Goal: Complete application form: Complete application form

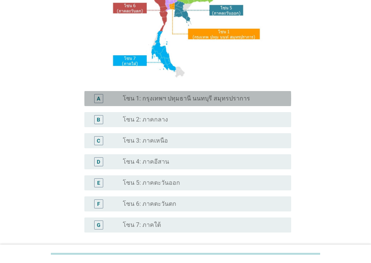
click at [195, 99] on label "โซน 1: กรุงเทพฯ ปทุมธานี นนทบุรี สมุทรปราการ" at bounding box center [186, 99] width 127 height 8
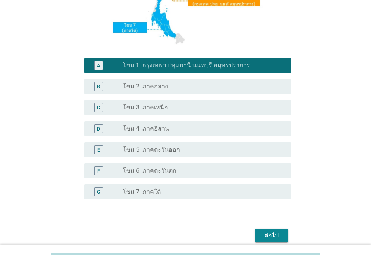
scroll to position [179, 0]
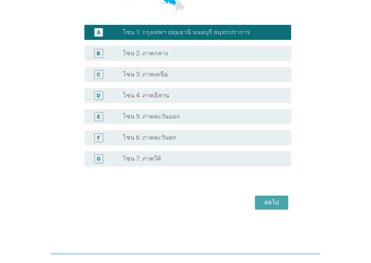
click at [275, 201] on div "ต่อไป" at bounding box center [271, 202] width 21 height 9
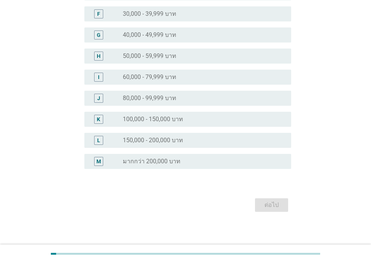
scroll to position [0, 0]
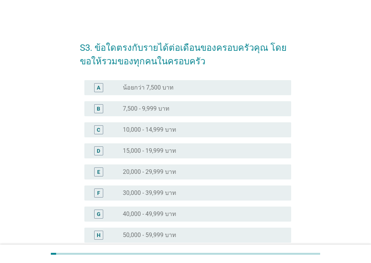
click at [160, 232] on label "50,000 - 59,999 บาท" at bounding box center [150, 236] width 54 height 8
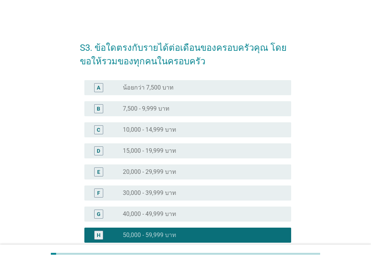
scroll to position [151, 0]
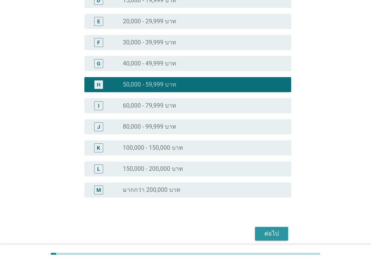
drag, startPoint x: 279, startPoint y: 239, endPoint x: 279, endPoint y: 233, distance: 5.7
click at [279, 236] on button "ต่อไป" at bounding box center [271, 234] width 33 height 14
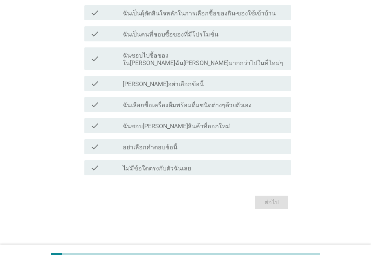
scroll to position [0, 0]
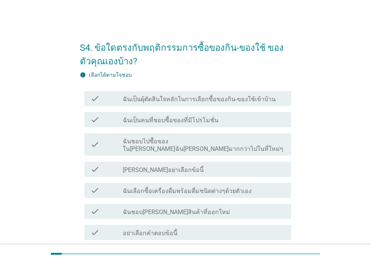
click at [251, 97] on label "ฉันเป็นผุ้ตัดสินใจหลักในการเลือกซื้อของกิน-ของใช้เข้าบ้าน" at bounding box center [199, 100] width 153 height 8
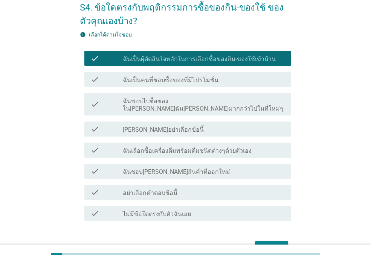
scroll to position [78, 0]
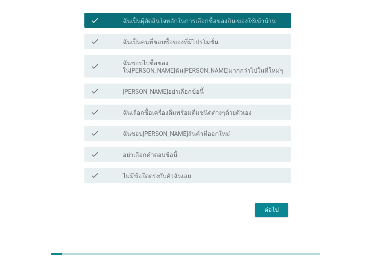
click at [283, 201] on div "ต่อไป" at bounding box center [185, 210] width 211 height 18
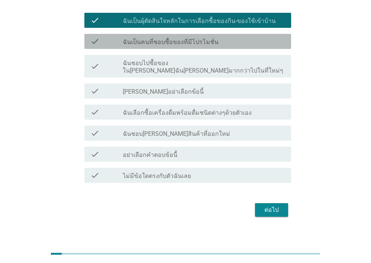
click at [235, 42] on div "check_box_outline_blank ฉันเป็นคนที่ชอบซื้อของที่มีโปรโมชั่น" at bounding box center [204, 41] width 162 height 9
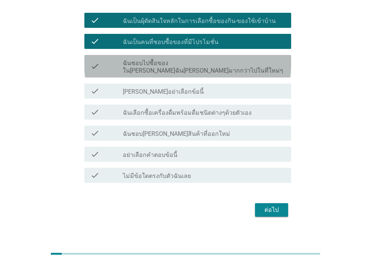
click at [239, 63] on label "ฉันชอบไปซื้อของใน[PERSON_NAME]ฉัน[PERSON_NAME]มากกว่าไปในที่ใหม่ๆ" at bounding box center [204, 67] width 162 height 15
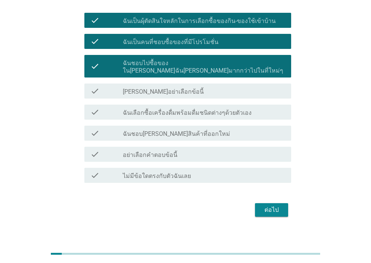
click at [224, 109] on label "ฉันเลือกซื้อเครื่องดื่มพร้อมดื่มชนิดต่างๆด้วยตัวเอง" at bounding box center [187, 113] width 129 height 8
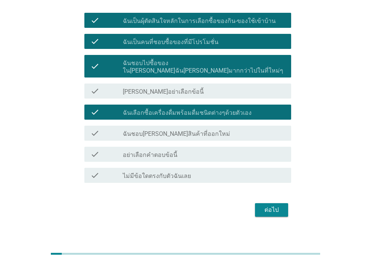
click at [266, 206] on div "ต่อไป" at bounding box center [271, 210] width 21 height 9
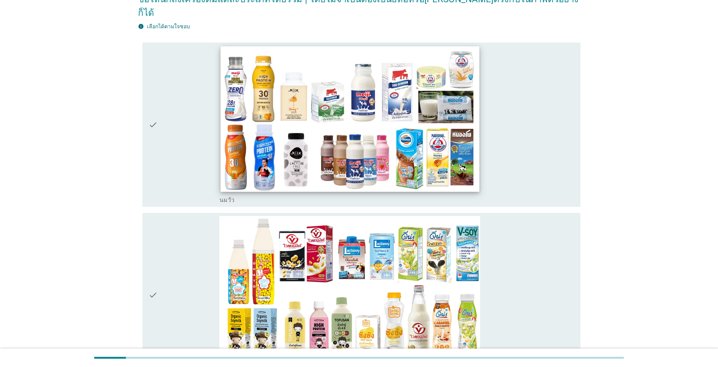
scroll to position [75, 0]
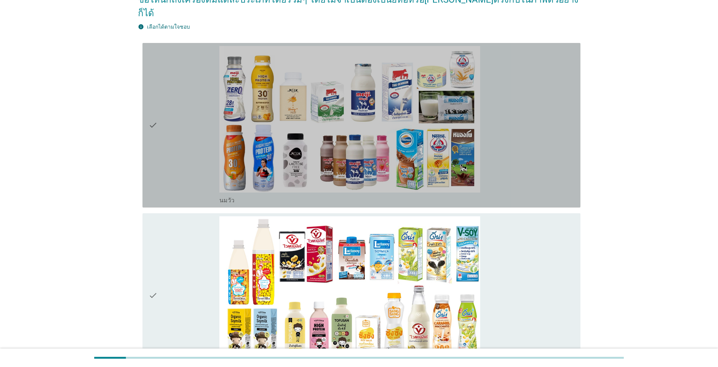
click at [208, 107] on div "check" at bounding box center [183, 125] width 71 height 159
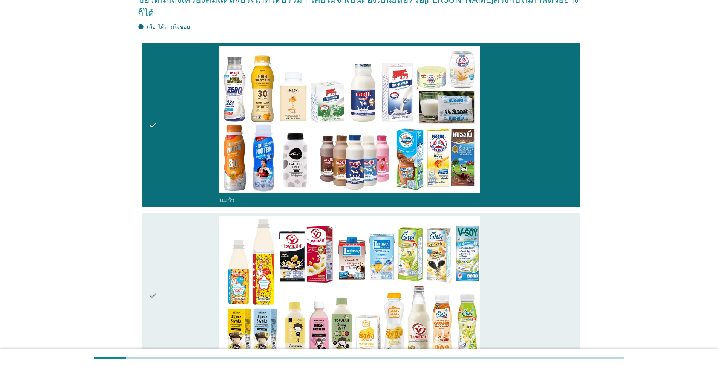
click at [208, 263] on div "check" at bounding box center [183, 295] width 71 height 159
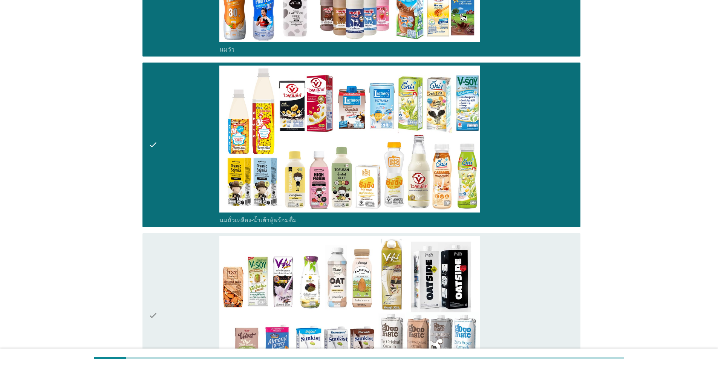
drag, startPoint x: 193, startPoint y: 271, endPoint x: 193, endPoint y: 275, distance: 3.8
click at [192, 263] on div "check" at bounding box center [183, 315] width 71 height 159
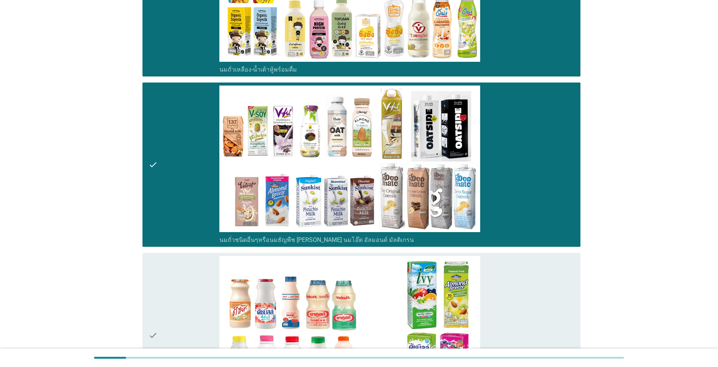
click at [179, 263] on div "check" at bounding box center [183, 335] width 71 height 159
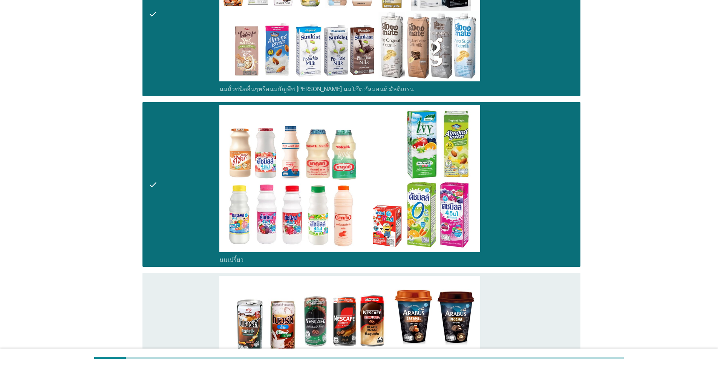
click at [179, 263] on div "check" at bounding box center [183, 355] width 71 height 159
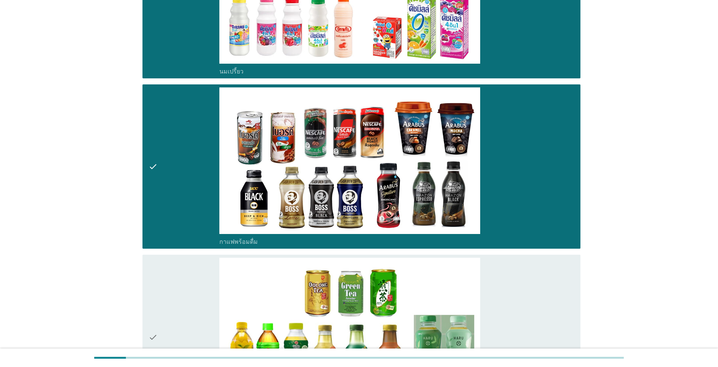
click at [178, 263] on div "check" at bounding box center [183, 337] width 71 height 159
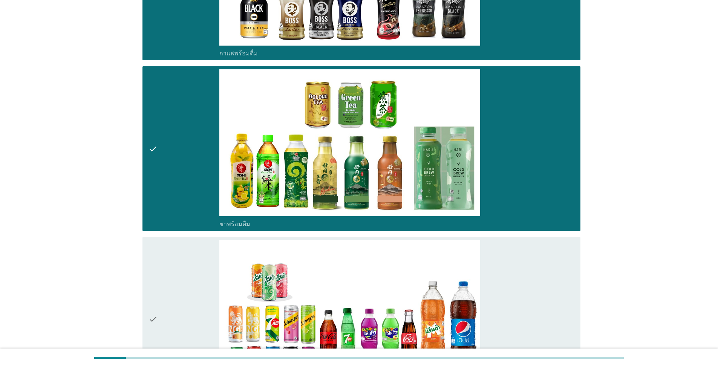
click at [180, 263] on div "check" at bounding box center [183, 319] width 71 height 159
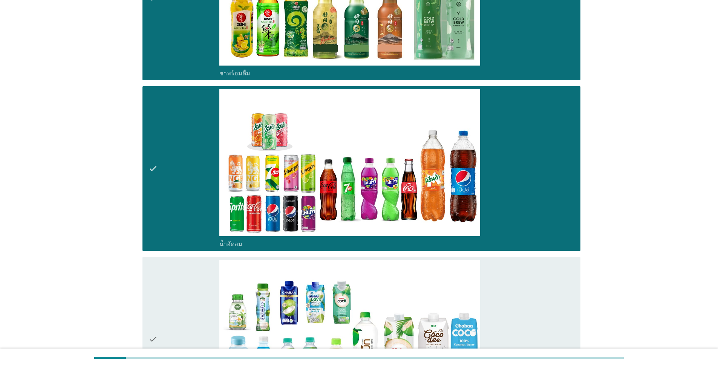
click at [186, 263] on div "check" at bounding box center [183, 339] width 71 height 159
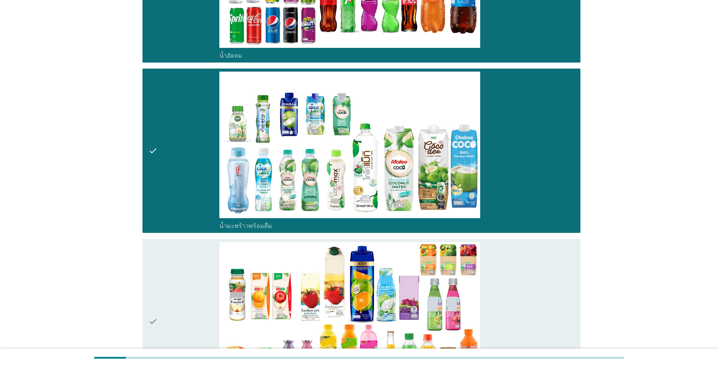
click at [187, 263] on div "check" at bounding box center [183, 321] width 71 height 159
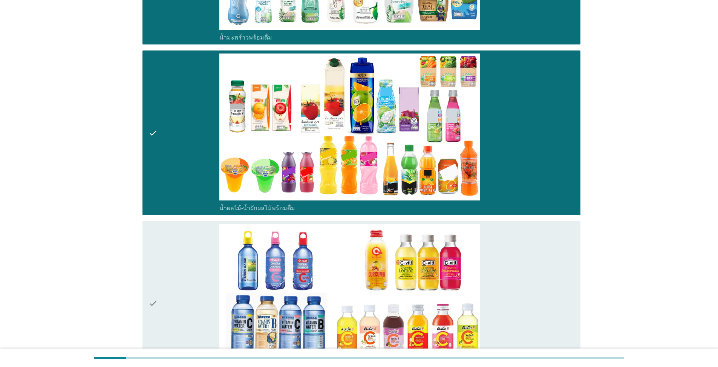
click at [182, 263] on div "check" at bounding box center [183, 303] width 71 height 159
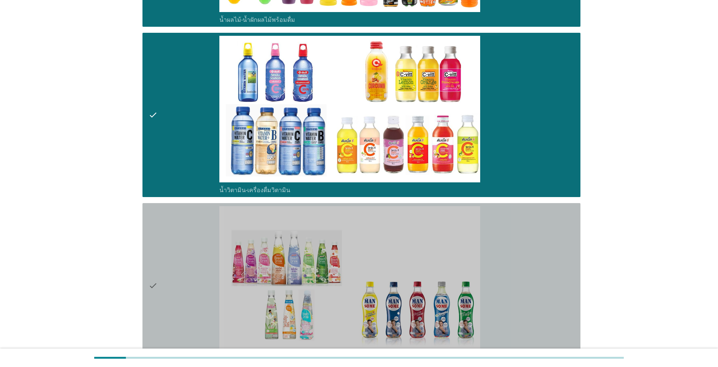
click at [186, 263] on div "check" at bounding box center [183, 285] width 71 height 159
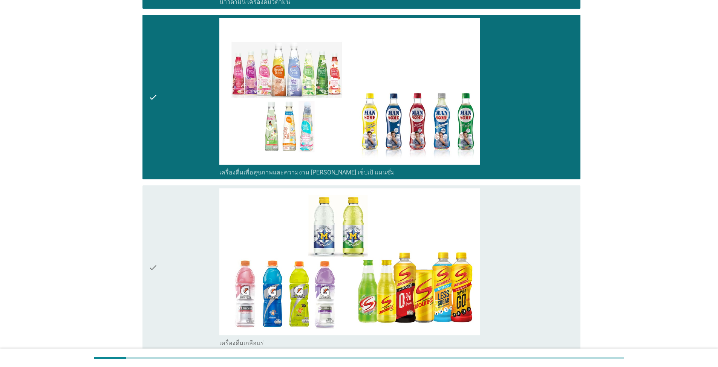
click at [178, 263] on div "check" at bounding box center [183, 267] width 71 height 159
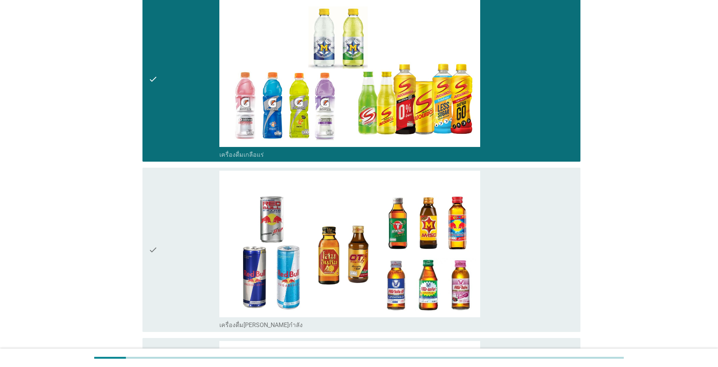
click at [181, 263] on div "check" at bounding box center [183, 250] width 71 height 159
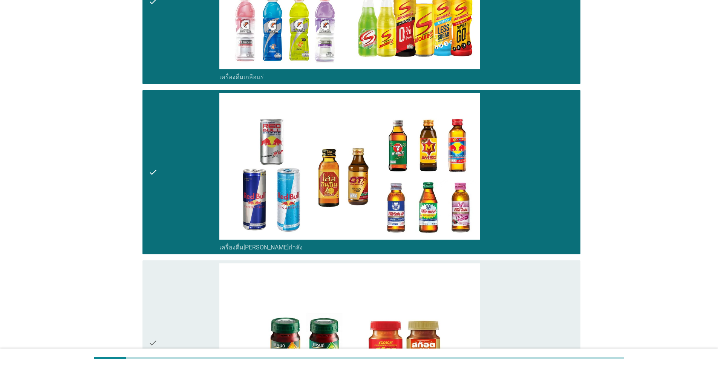
scroll to position [2186, 0]
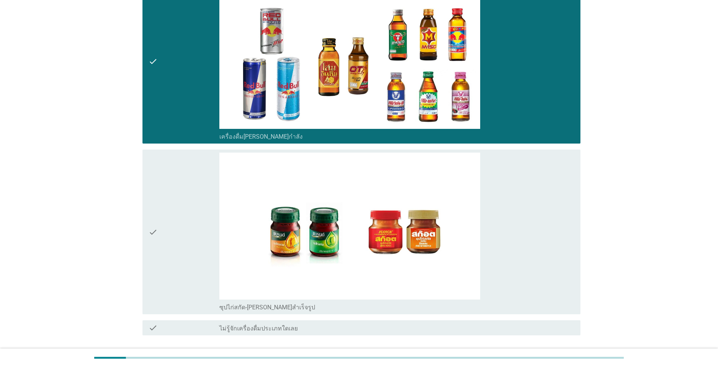
click at [185, 263] on div "check" at bounding box center [183, 232] width 71 height 159
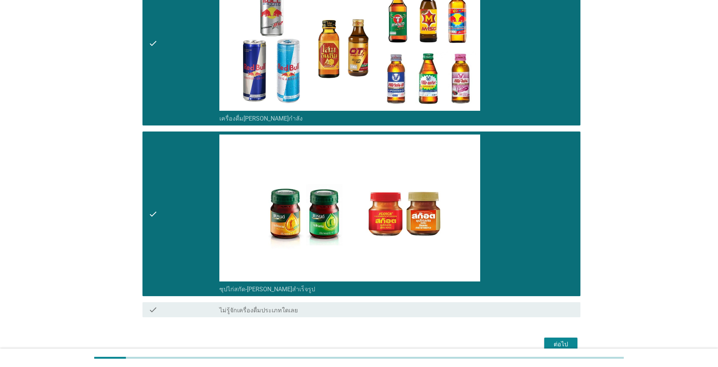
scroll to position [2228, 0]
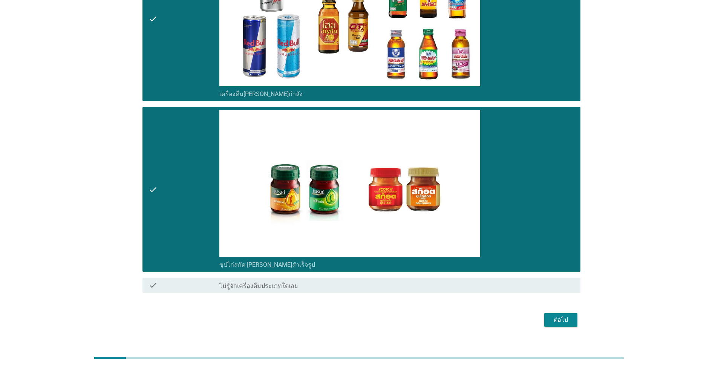
click at [371, 263] on button "ต่อไป" at bounding box center [560, 320] width 33 height 14
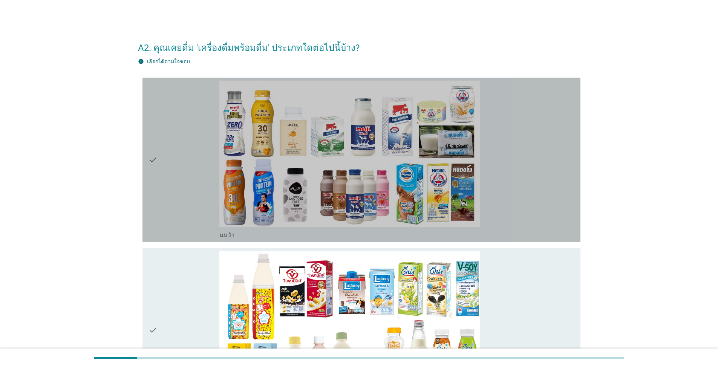
click at [174, 178] on div "check" at bounding box center [183, 160] width 71 height 159
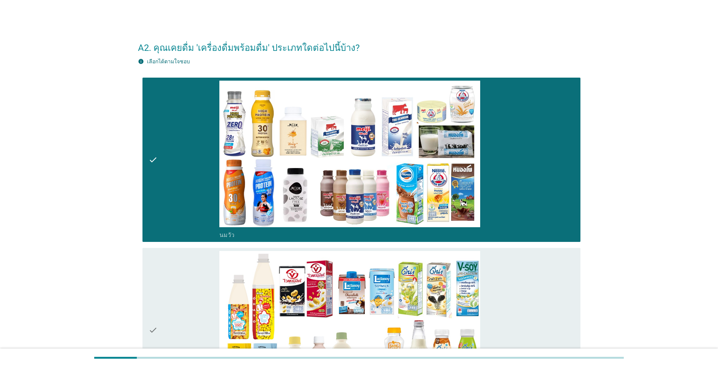
click at [207, 263] on div "check" at bounding box center [183, 330] width 71 height 159
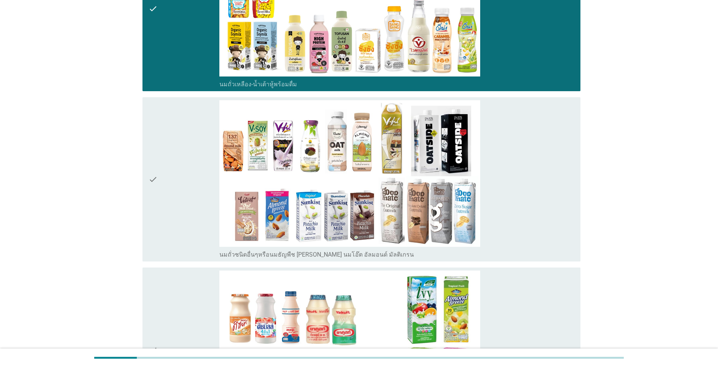
scroll to position [339, 0]
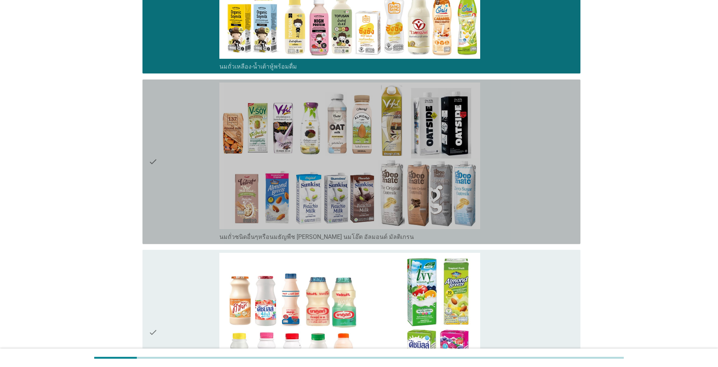
click at [187, 211] on div "check" at bounding box center [183, 162] width 71 height 159
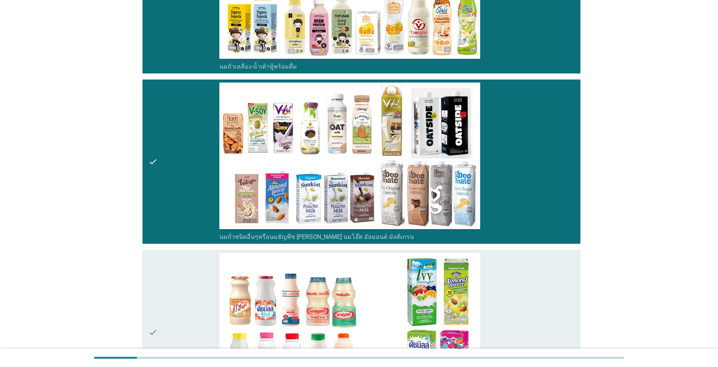
click at [189, 263] on div "check" at bounding box center [183, 332] width 71 height 159
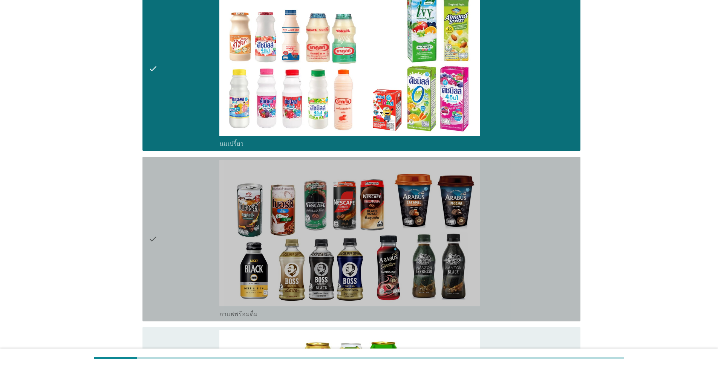
click at [212, 215] on div "check" at bounding box center [183, 239] width 71 height 159
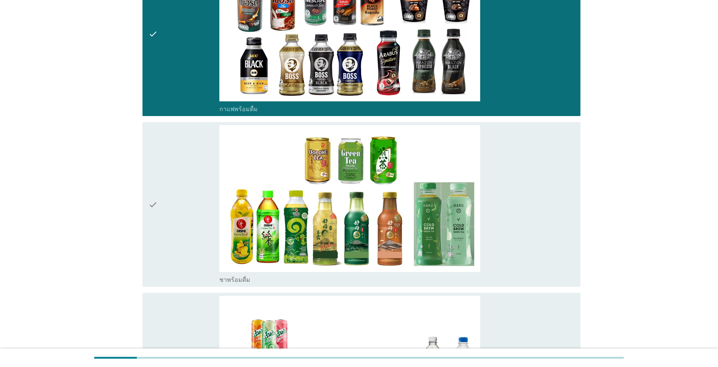
scroll to position [867, 0]
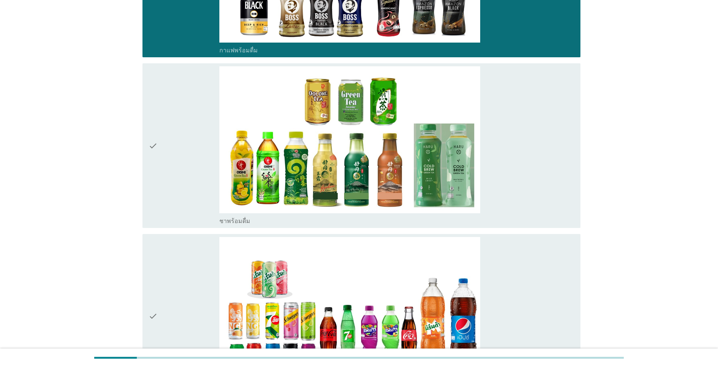
click at [177, 203] on div "check" at bounding box center [183, 145] width 71 height 159
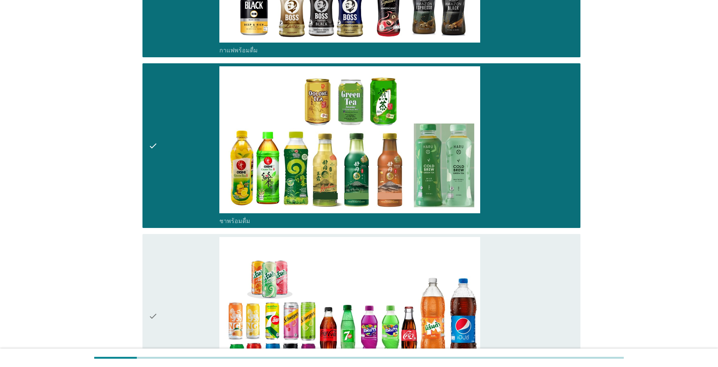
click at [173, 263] on div "check" at bounding box center [183, 316] width 71 height 159
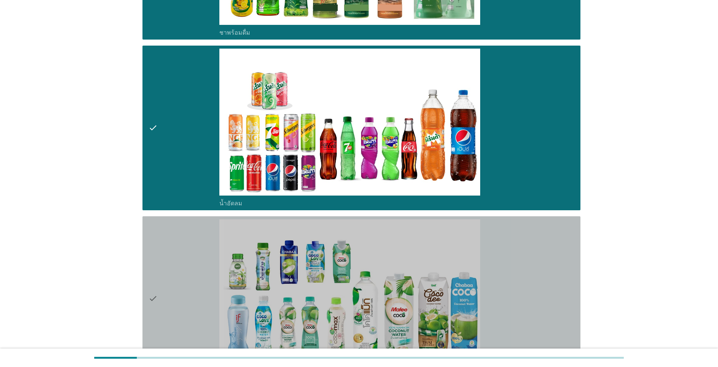
click at [179, 263] on div "check" at bounding box center [183, 298] width 71 height 159
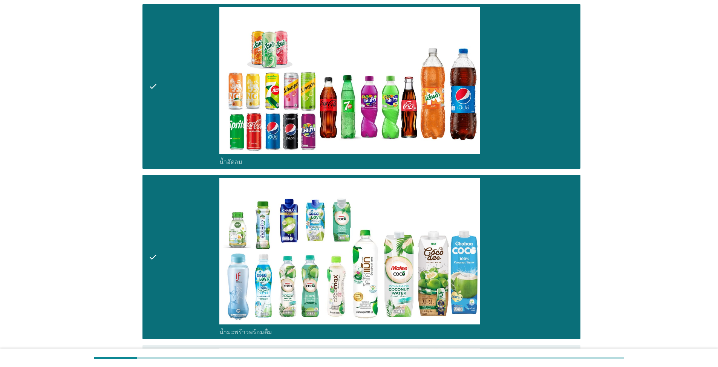
scroll to position [1206, 0]
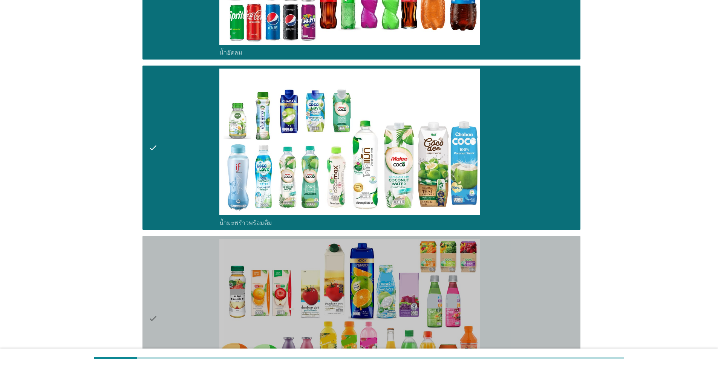
click at [192, 263] on div "check" at bounding box center [183, 318] width 71 height 159
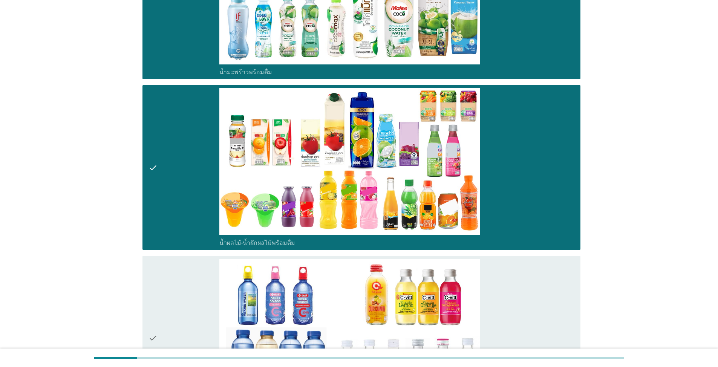
scroll to position [1545, 0]
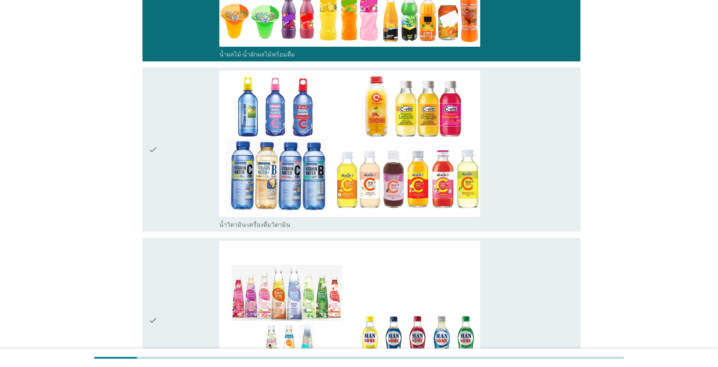
drag, startPoint x: 174, startPoint y: 191, endPoint x: 170, endPoint y: 207, distance: 16.2
click at [174, 191] on div "check" at bounding box center [183, 149] width 71 height 159
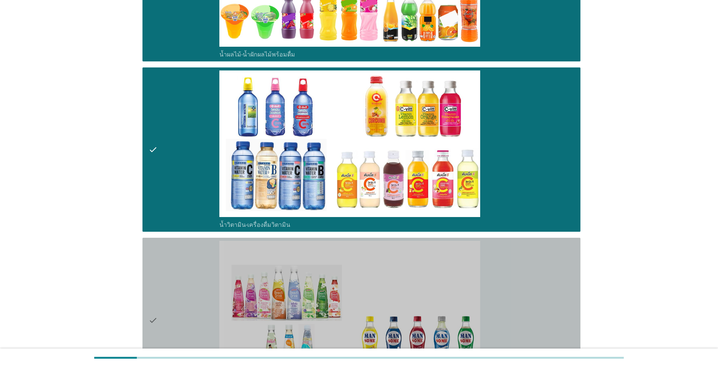
click at [162, 263] on div "check" at bounding box center [183, 320] width 71 height 159
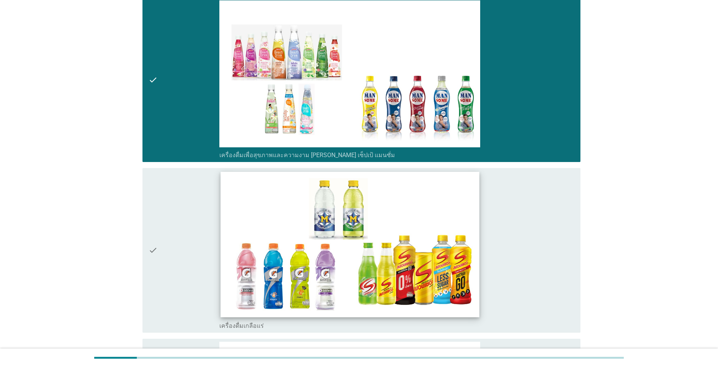
scroll to position [1809, 0]
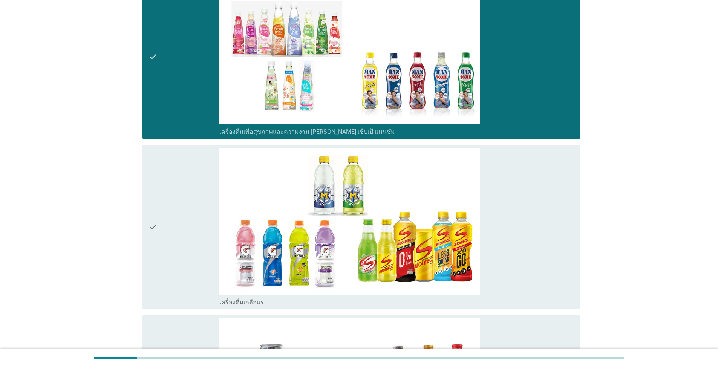
click at [170, 243] on div "check" at bounding box center [183, 227] width 71 height 159
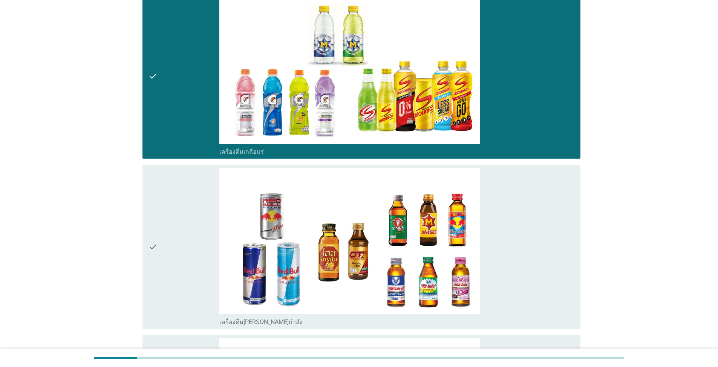
click at [180, 262] on div "check" at bounding box center [183, 247] width 71 height 159
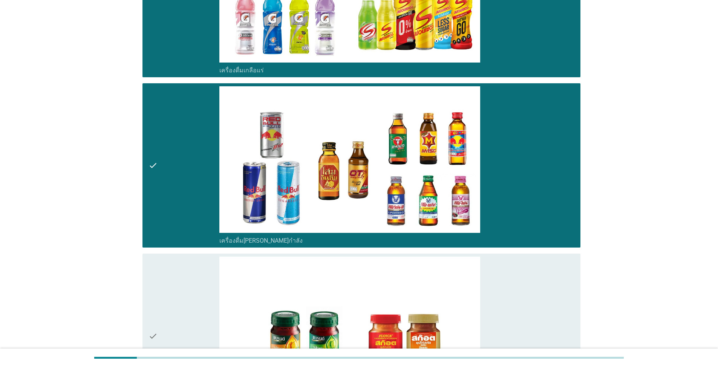
scroll to position [2148, 0]
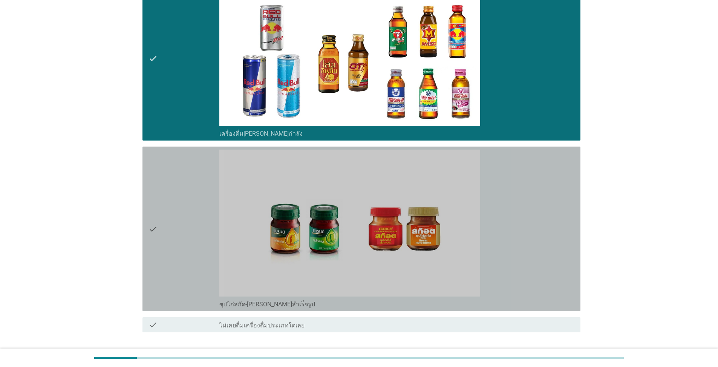
click at [168, 226] on div "check" at bounding box center [183, 229] width 71 height 159
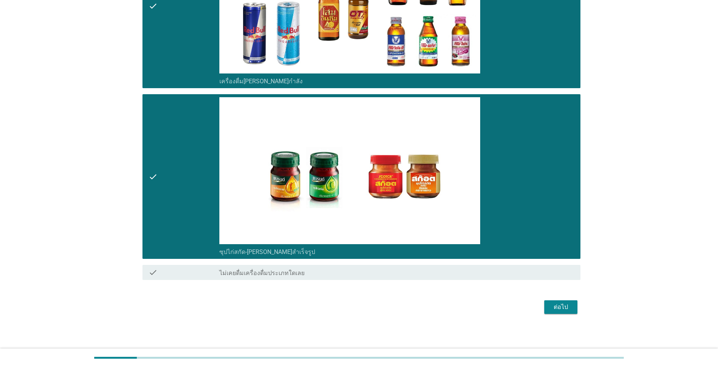
scroll to position [2201, 0]
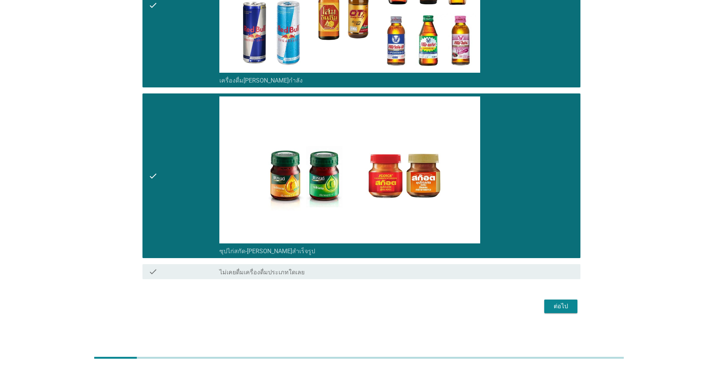
click at [371, 263] on div "ต่อไป" at bounding box center [560, 306] width 21 height 9
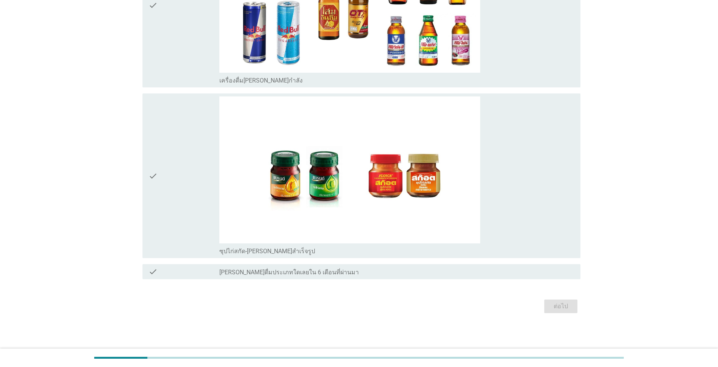
scroll to position [0, 0]
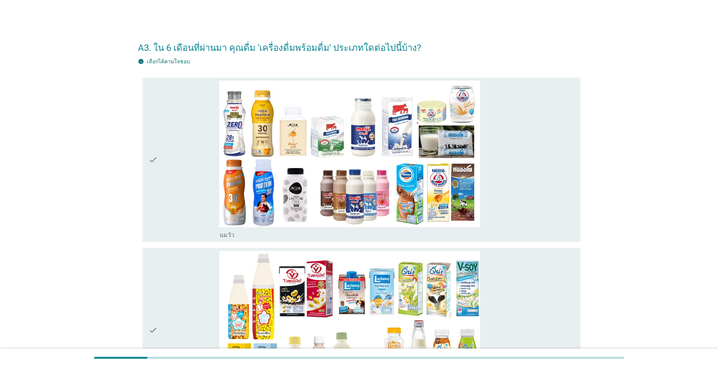
click at [183, 173] on div "check" at bounding box center [183, 160] width 71 height 159
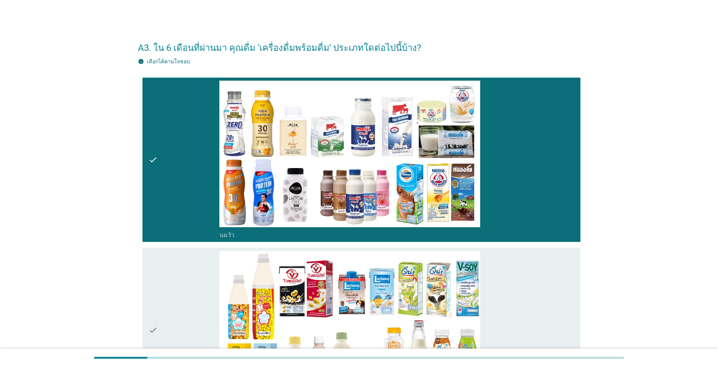
click at [182, 263] on div "check" at bounding box center [183, 330] width 71 height 159
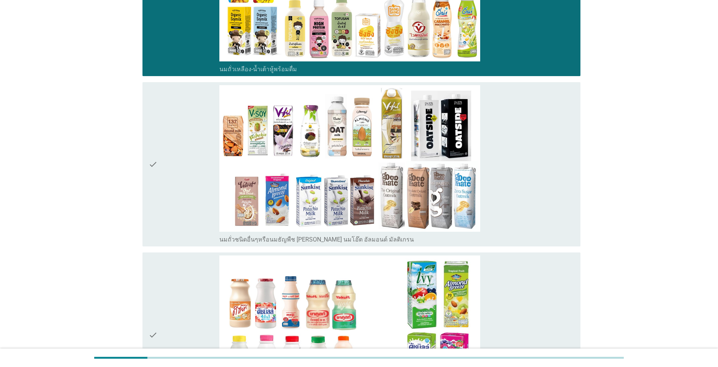
scroll to position [339, 0]
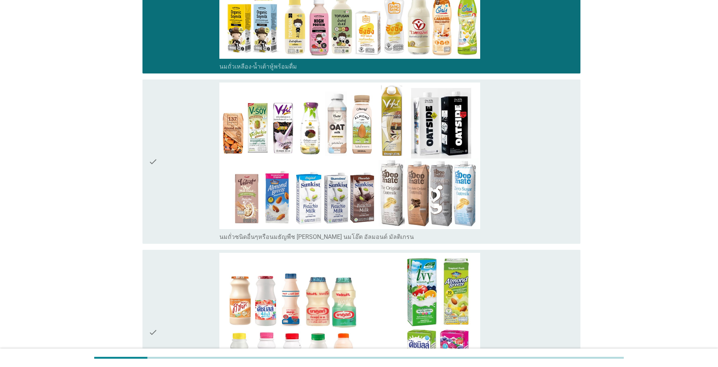
click at [196, 215] on div "check" at bounding box center [183, 162] width 71 height 159
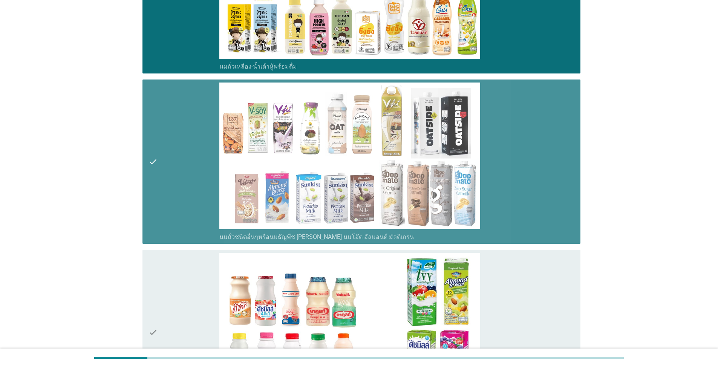
click at [192, 263] on div "check" at bounding box center [183, 332] width 71 height 159
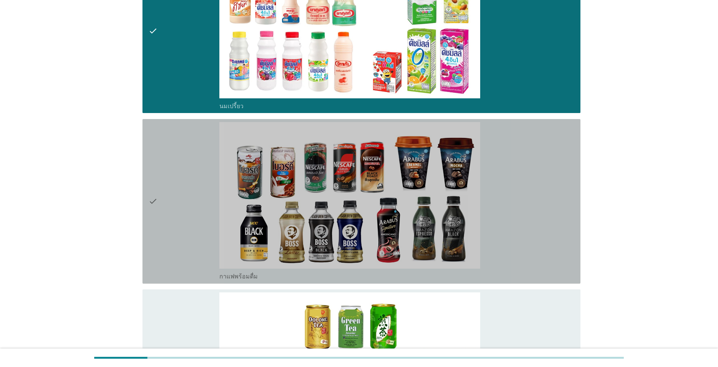
click at [181, 227] on div "check" at bounding box center [183, 201] width 71 height 159
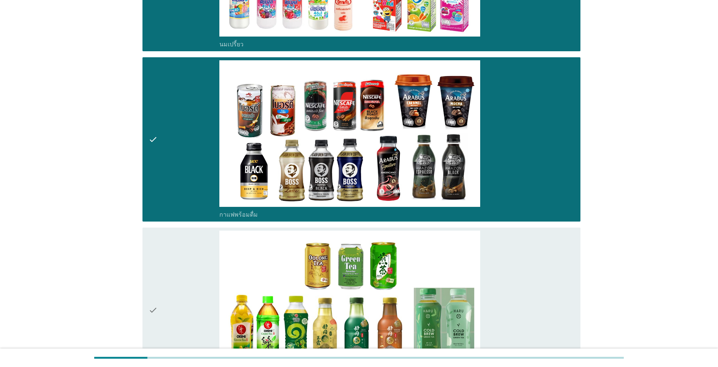
scroll to position [791, 0]
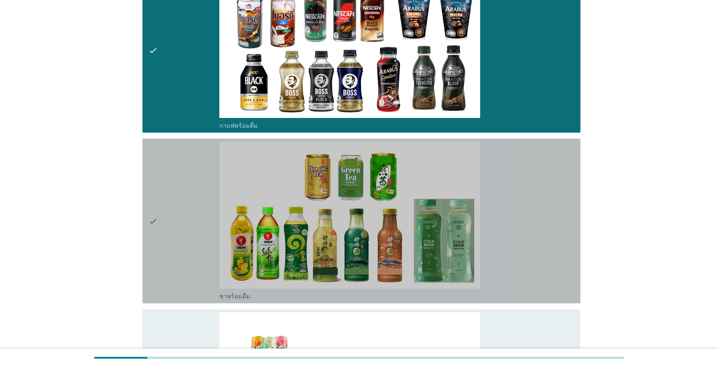
click at [164, 237] on div "check" at bounding box center [183, 221] width 71 height 159
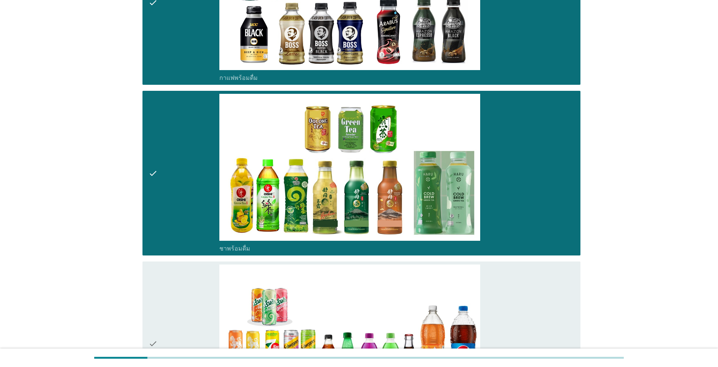
scroll to position [904, 0]
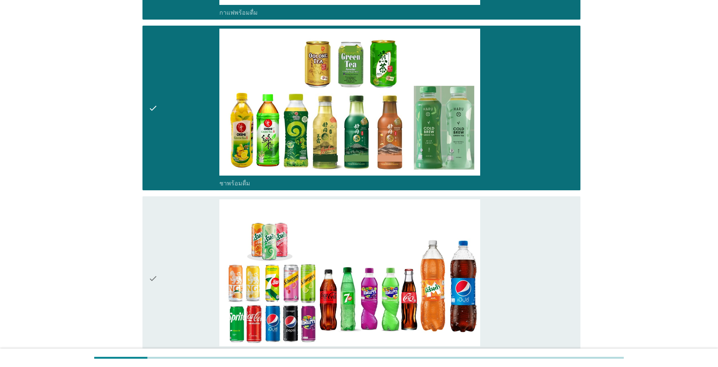
drag, startPoint x: 183, startPoint y: 275, endPoint x: 189, endPoint y: 272, distance: 6.9
click at [189, 263] on div "check" at bounding box center [183, 278] width 71 height 159
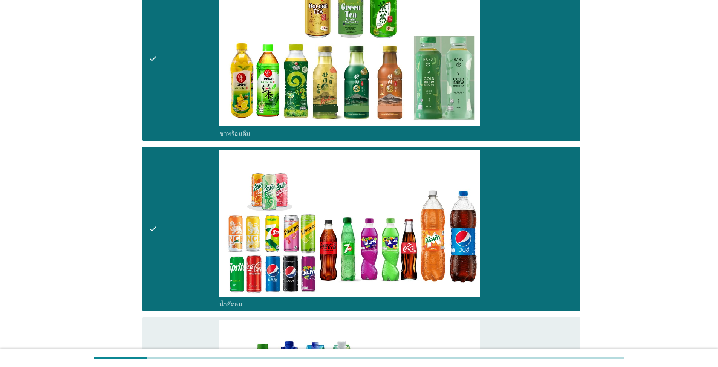
scroll to position [1055, 0]
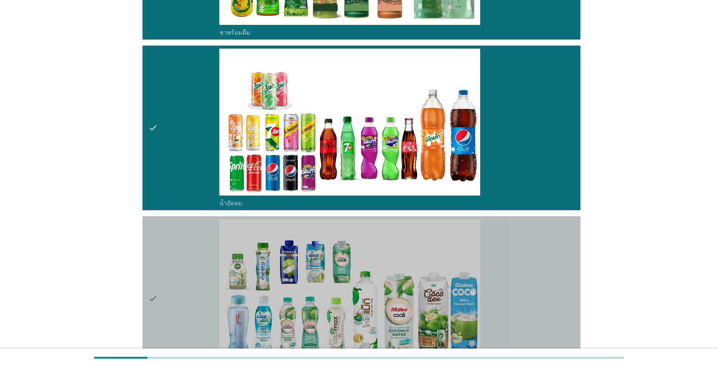
click at [194, 263] on div "check" at bounding box center [183, 298] width 71 height 159
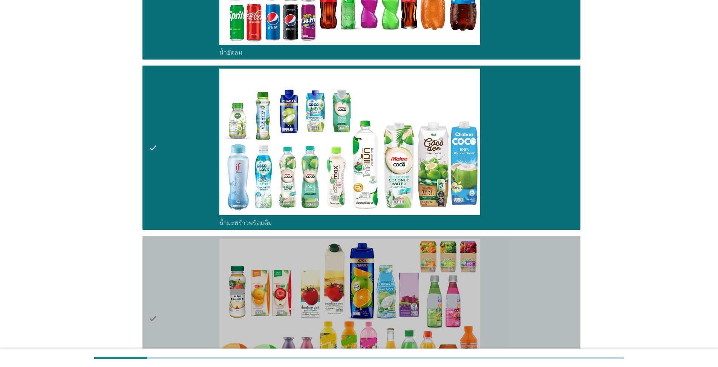
click at [184, 263] on div "check" at bounding box center [183, 318] width 71 height 159
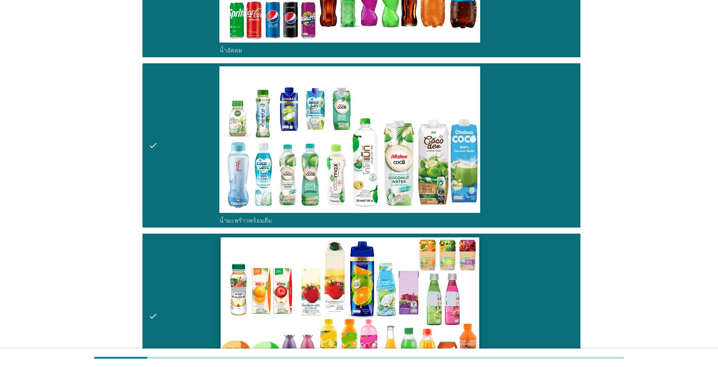
scroll to position [1357, 0]
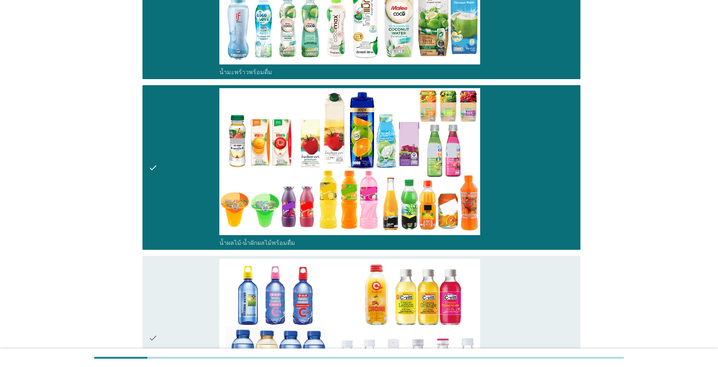
click at [205, 263] on div "check" at bounding box center [183, 338] width 71 height 159
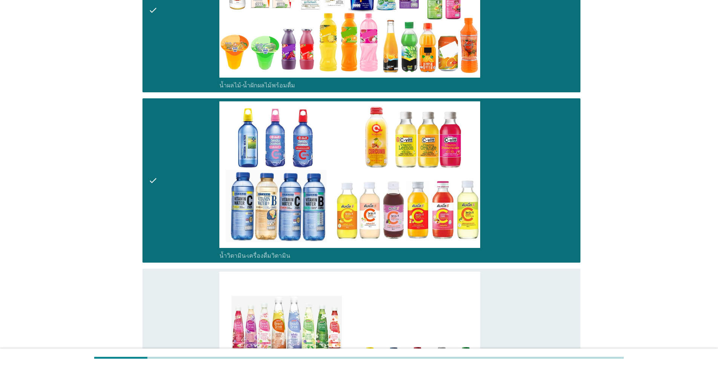
scroll to position [1583, 0]
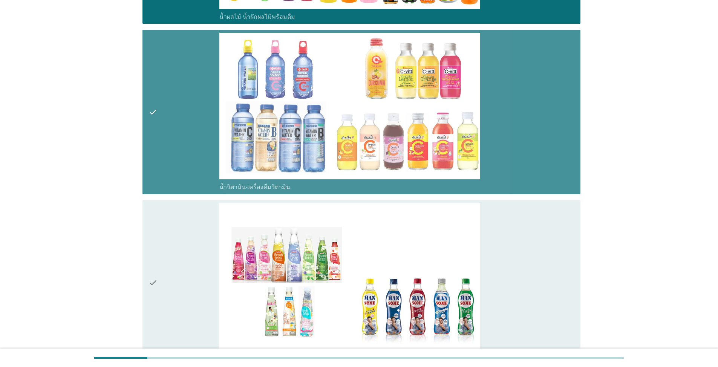
click at [187, 164] on div "check" at bounding box center [183, 112] width 71 height 159
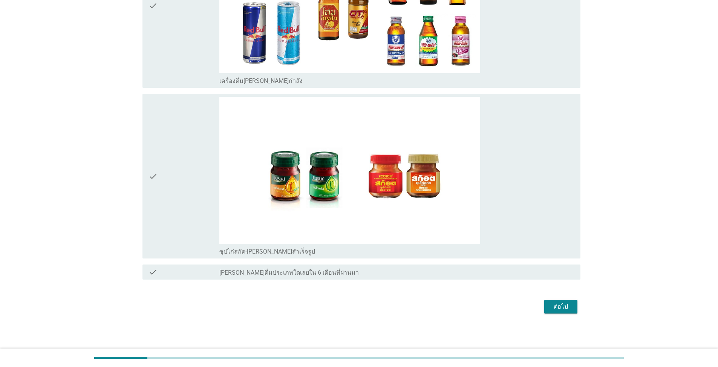
scroll to position [2201, 0]
click at [371, 263] on div "ต่อไป" at bounding box center [560, 306] width 21 height 9
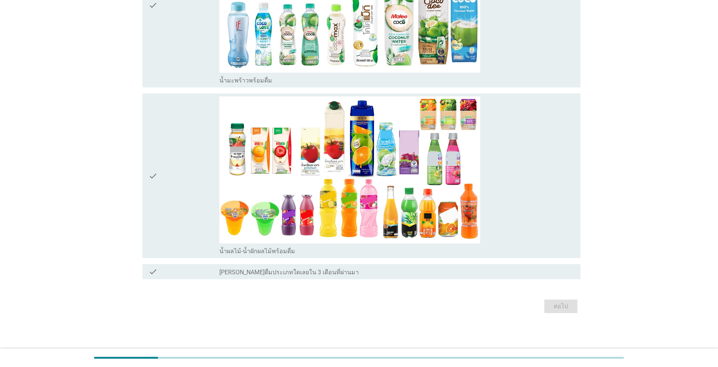
scroll to position [0, 0]
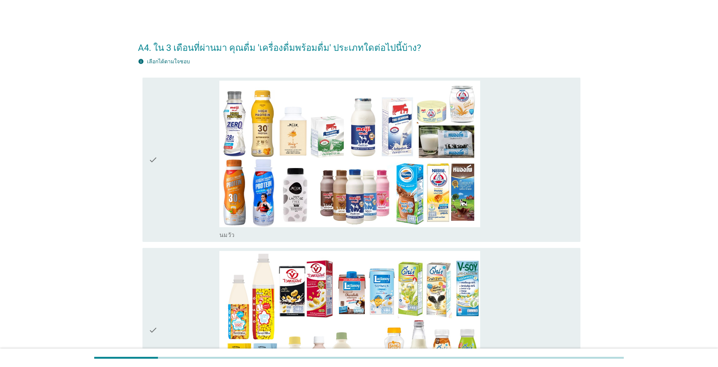
click at [196, 176] on div "check" at bounding box center [183, 160] width 71 height 159
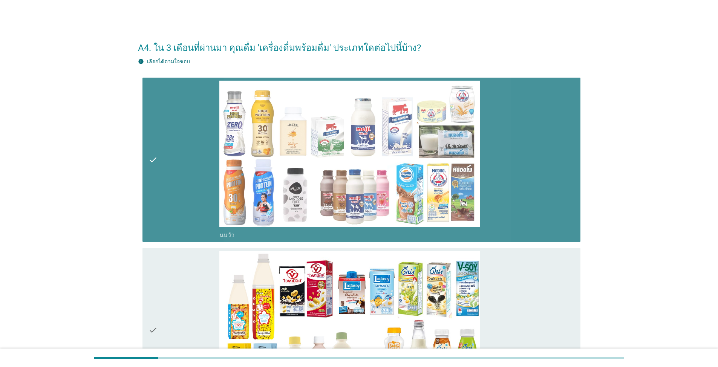
click at [185, 263] on div "check" at bounding box center [183, 330] width 71 height 159
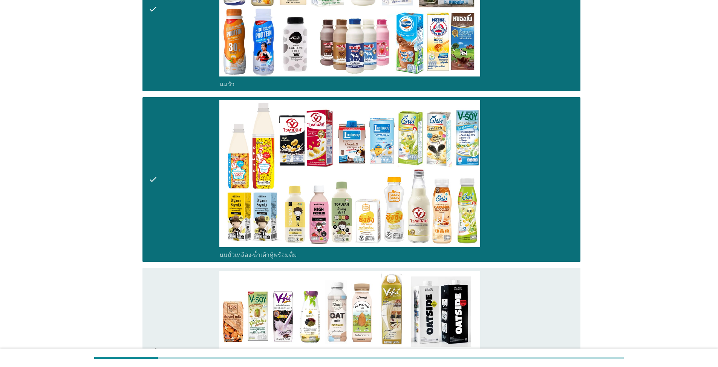
click at [205, 263] on div "check" at bounding box center [183, 350] width 71 height 159
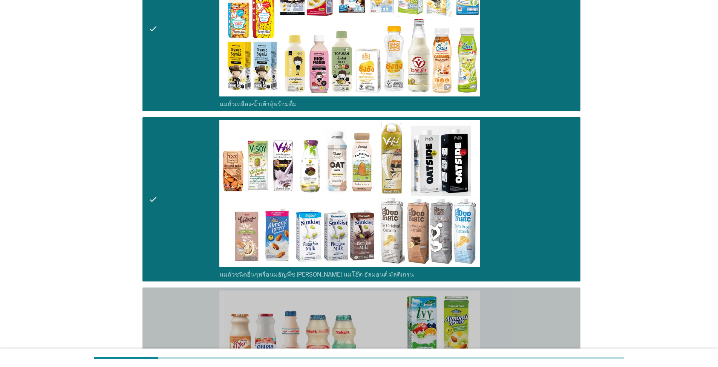
click at [179, 263] on div "check" at bounding box center [183, 370] width 71 height 159
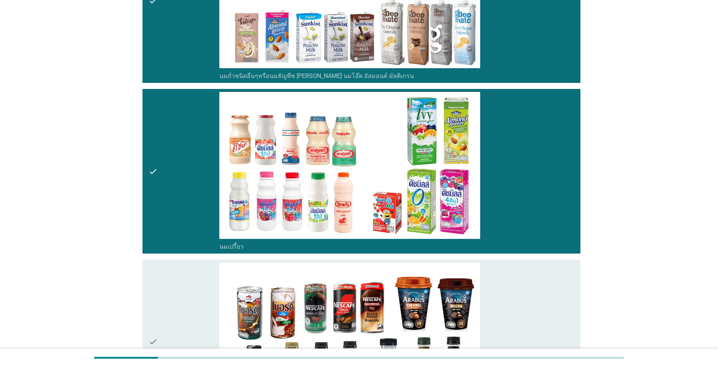
scroll to position [565, 0]
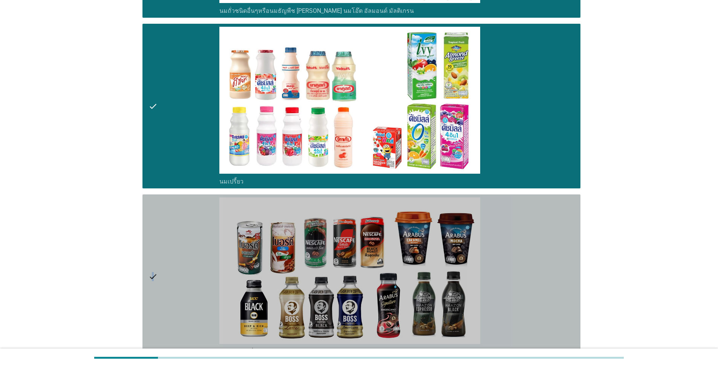
click at [151, 263] on icon "check" at bounding box center [152, 276] width 9 height 159
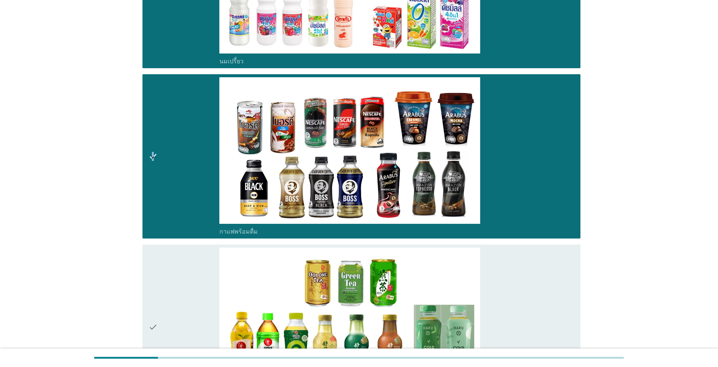
scroll to position [716, 0]
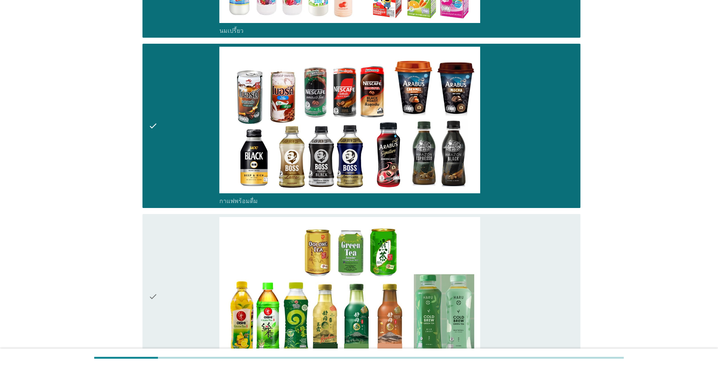
click at [178, 263] on div "check" at bounding box center [183, 296] width 71 height 159
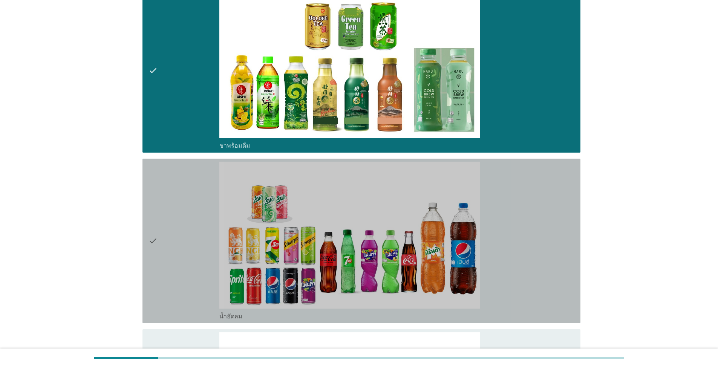
click at [153, 263] on icon "check" at bounding box center [152, 241] width 9 height 159
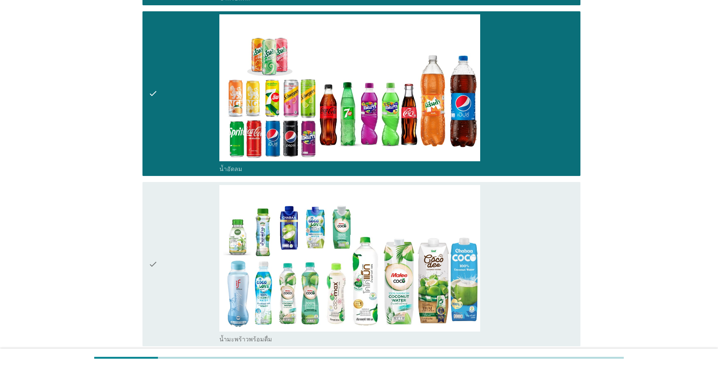
scroll to position [1093, 0]
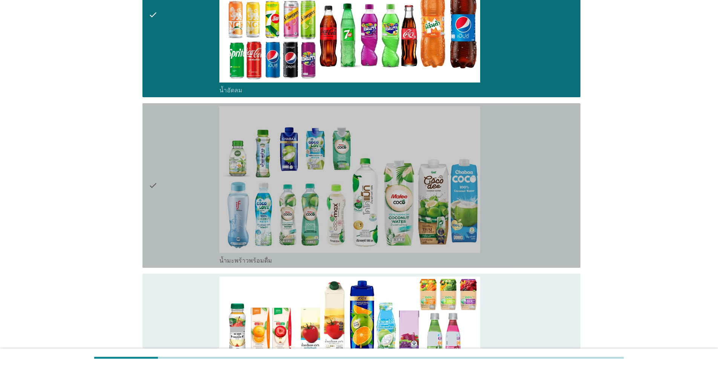
click at [159, 236] on div "check" at bounding box center [183, 185] width 71 height 159
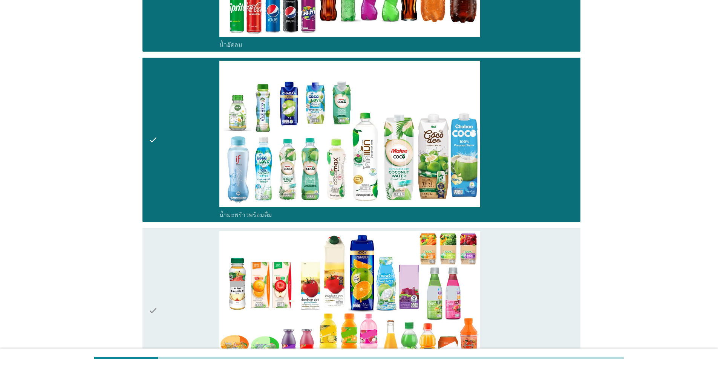
scroll to position [1281, 0]
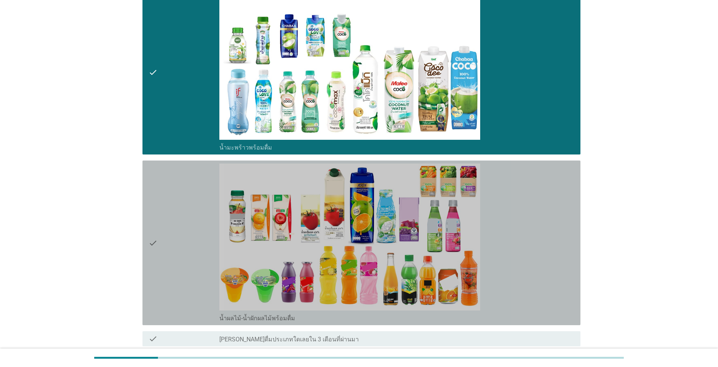
click at [174, 245] on div "check" at bounding box center [183, 243] width 71 height 159
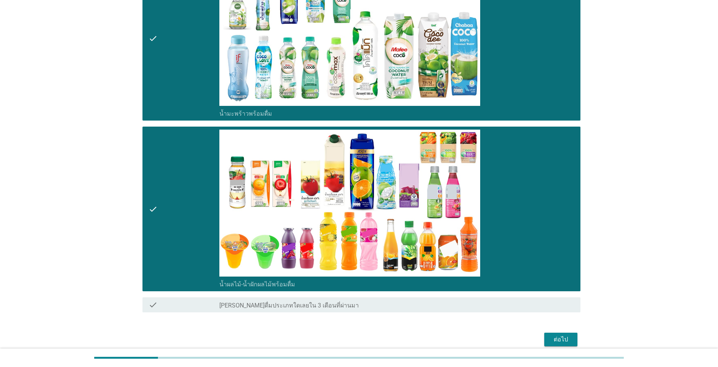
scroll to position [1348, 0]
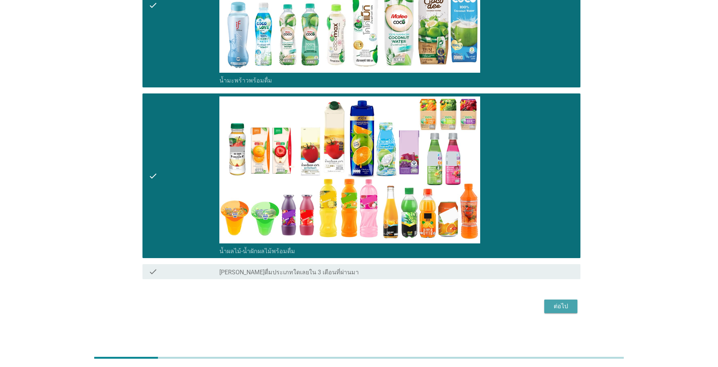
click at [371, 263] on div "ต่อไป" at bounding box center [560, 306] width 21 height 9
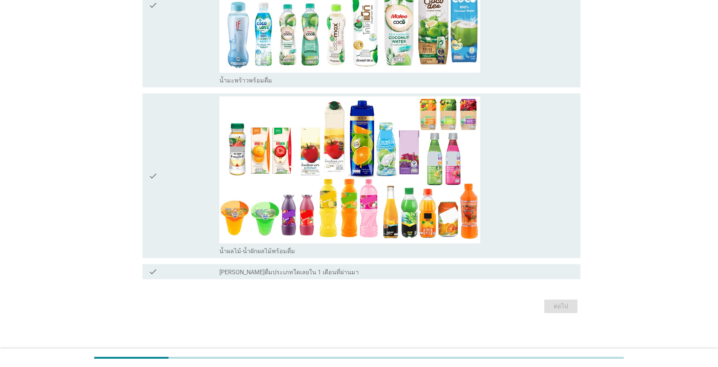
scroll to position [0, 0]
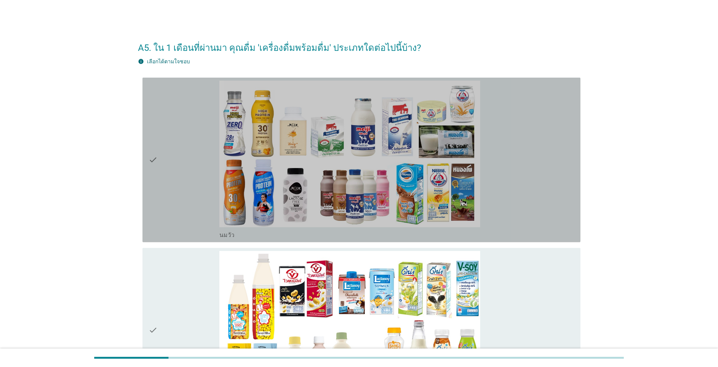
click at [194, 192] on div "check" at bounding box center [183, 160] width 71 height 159
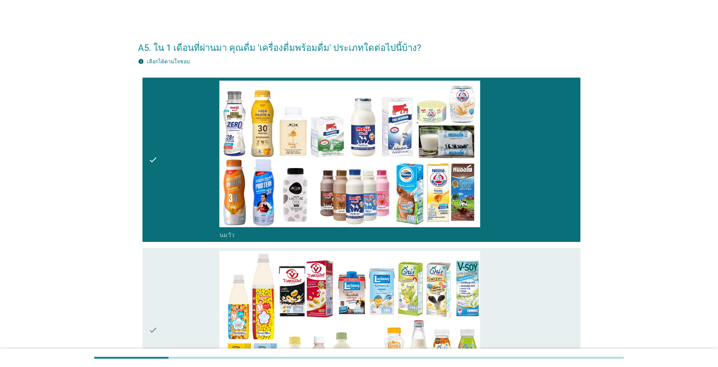
click at [200, 263] on div "check" at bounding box center [183, 330] width 71 height 159
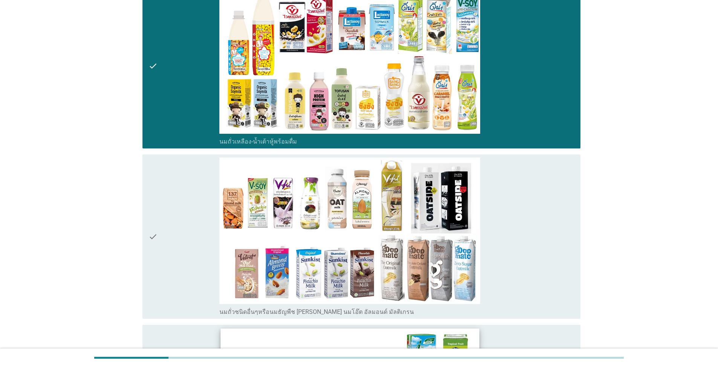
scroll to position [377, 0]
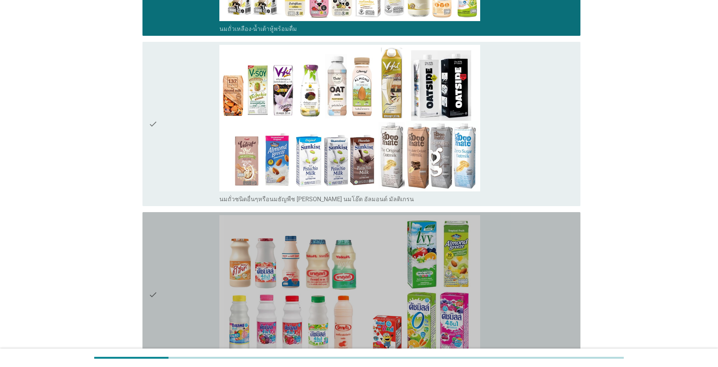
click at [177, 263] on div "check" at bounding box center [183, 294] width 71 height 159
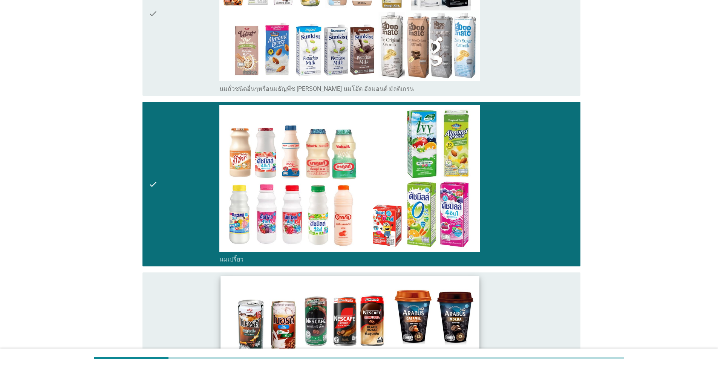
scroll to position [490, 0]
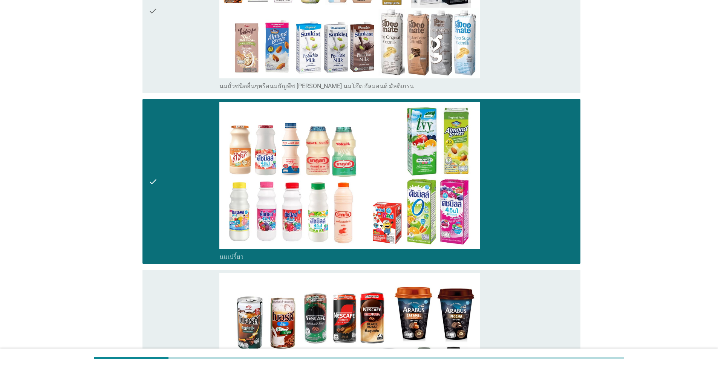
click at [187, 263] on div "check" at bounding box center [183, 352] width 71 height 159
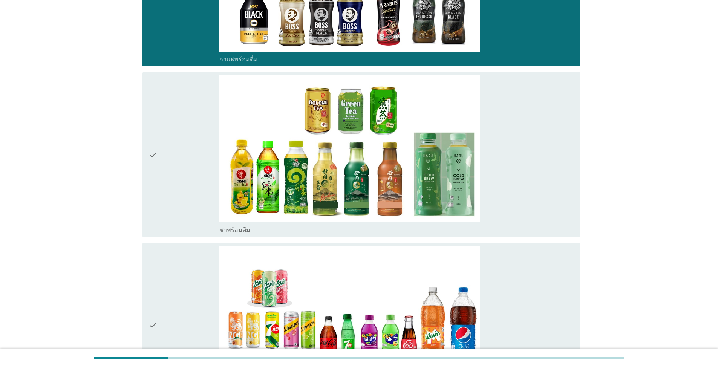
scroll to position [867, 0]
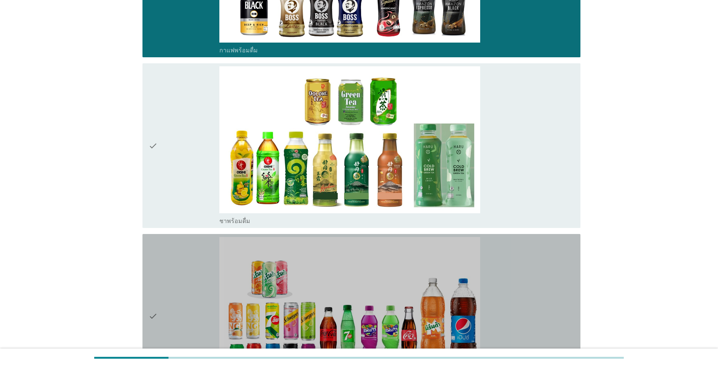
click at [158, 263] on div "check" at bounding box center [183, 316] width 71 height 159
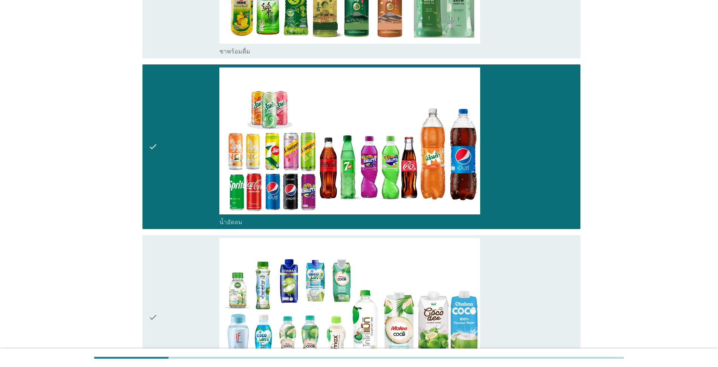
scroll to position [1131, 0]
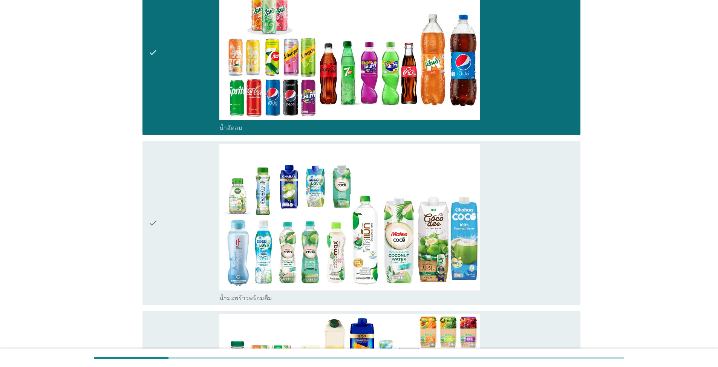
click at [191, 249] on div "check" at bounding box center [183, 223] width 71 height 159
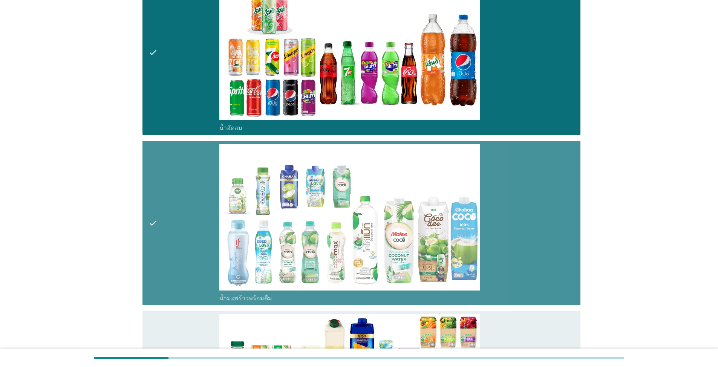
click at [191, 243] on div "check" at bounding box center [183, 223] width 71 height 159
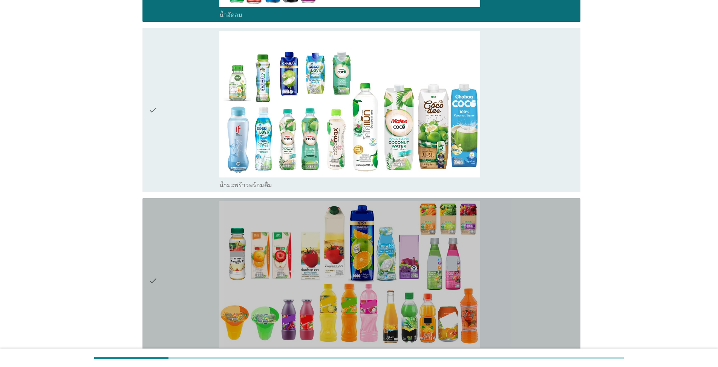
click at [181, 263] on div "check" at bounding box center [183, 280] width 71 height 159
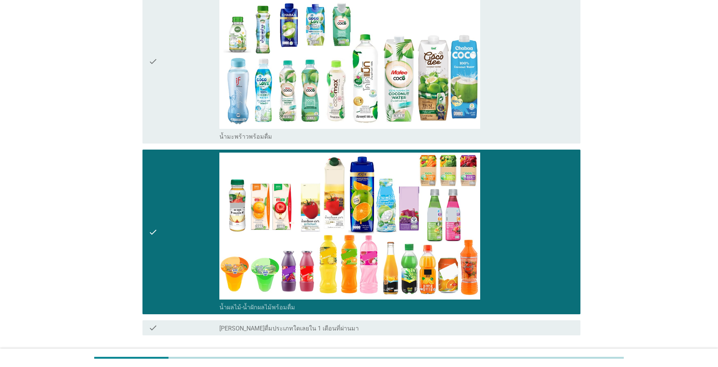
scroll to position [1348, 0]
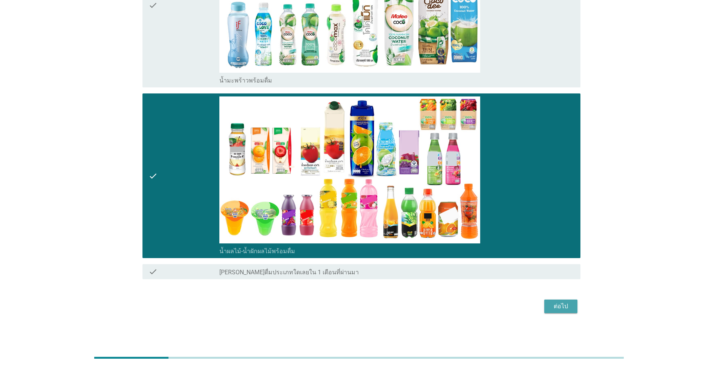
click at [371, 263] on div "ต่อไป" at bounding box center [560, 306] width 21 height 9
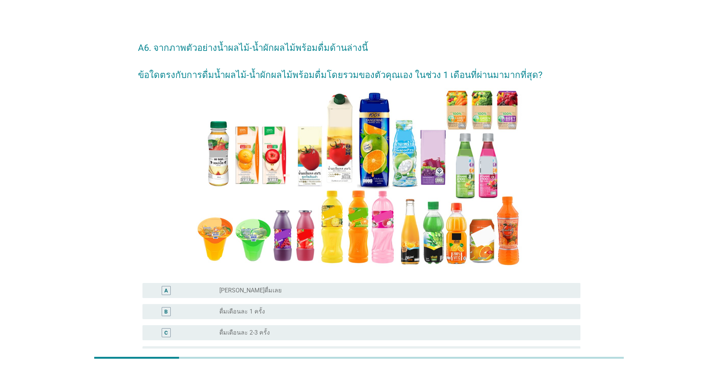
click at [274, 263] on div "radio_button_unchecked ดื่มเดือนละ 1 ครั้ง" at bounding box center [393, 312] width 349 height 8
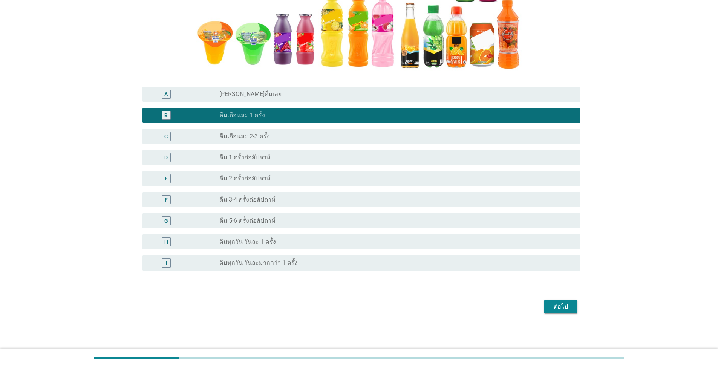
scroll to position [197, 0]
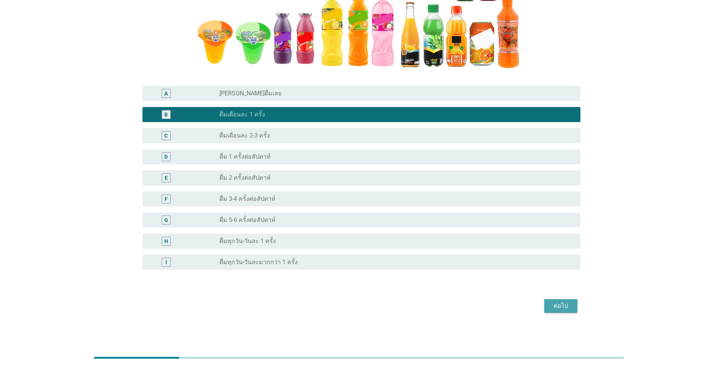
click at [371, 263] on div "ต่อไป" at bounding box center [560, 305] width 21 height 9
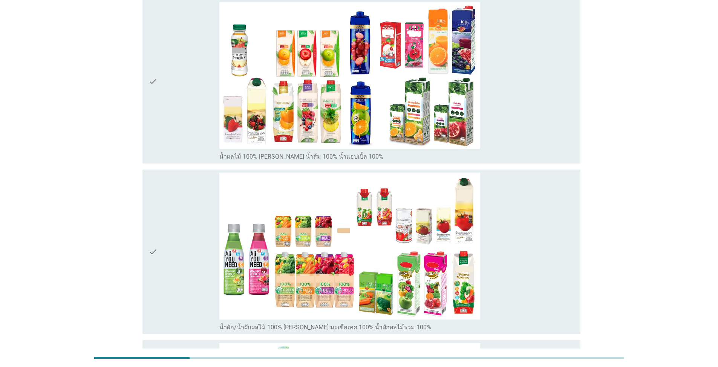
scroll to position [113, 0]
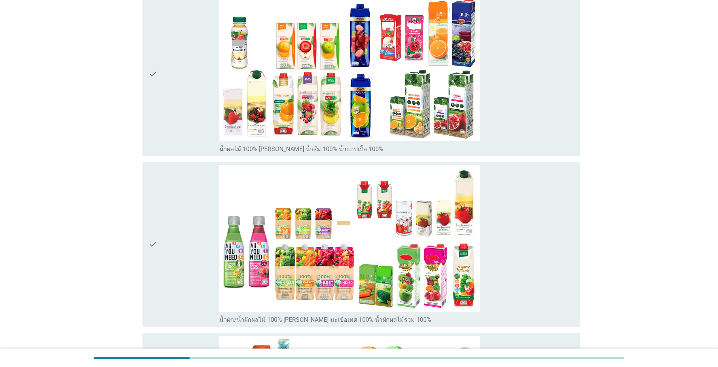
click at [185, 104] on div "check" at bounding box center [183, 74] width 71 height 159
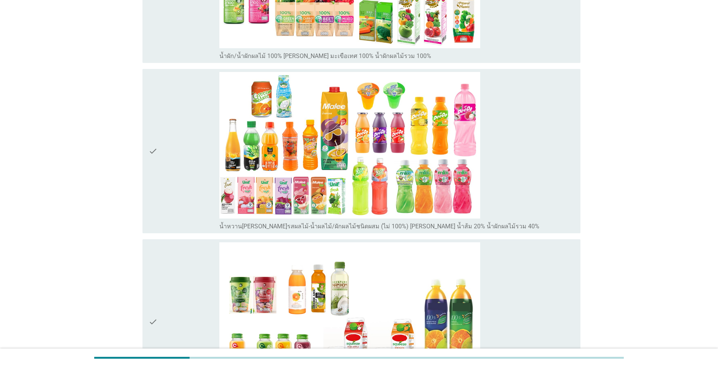
click at [170, 183] on div "check" at bounding box center [183, 151] width 71 height 159
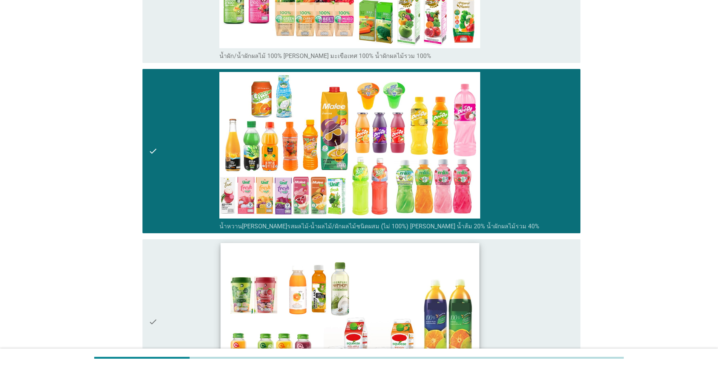
scroll to position [528, 0]
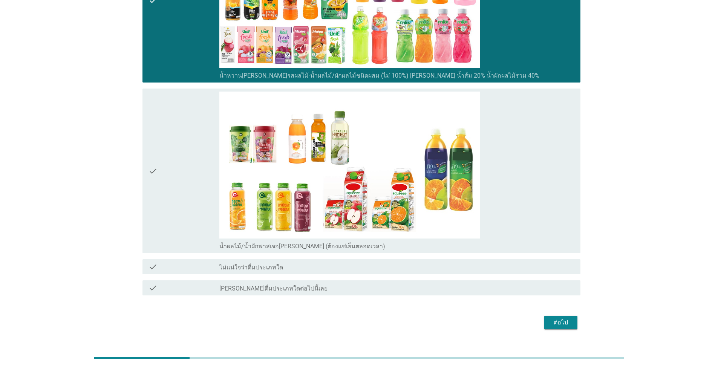
click at [371, 263] on div "ต่อไป" at bounding box center [560, 322] width 21 height 9
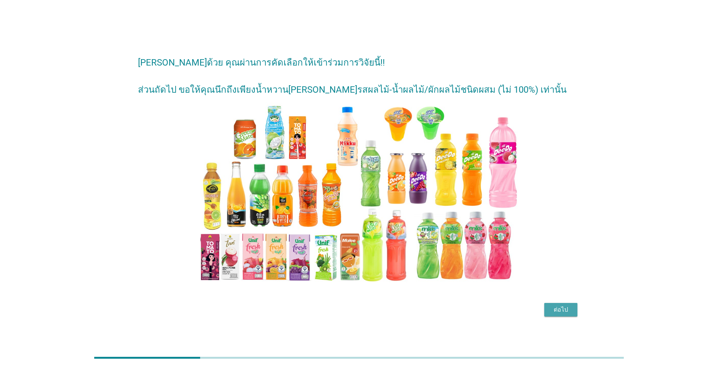
click at [371, 263] on div "ต่อไป" at bounding box center [560, 309] width 21 height 9
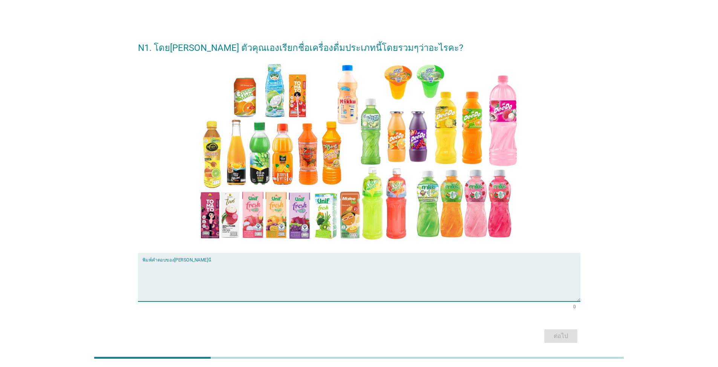
click at [309, 263] on textarea "พิมพ์คำตอบของคุณ ที่นี่" at bounding box center [361, 282] width 438 height 40
type textarea "o"
type textarea "น้ำผลไม้พร้อมดื่ม"
click at [371, 263] on div "ต่อไป" at bounding box center [560, 336] width 21 height 9
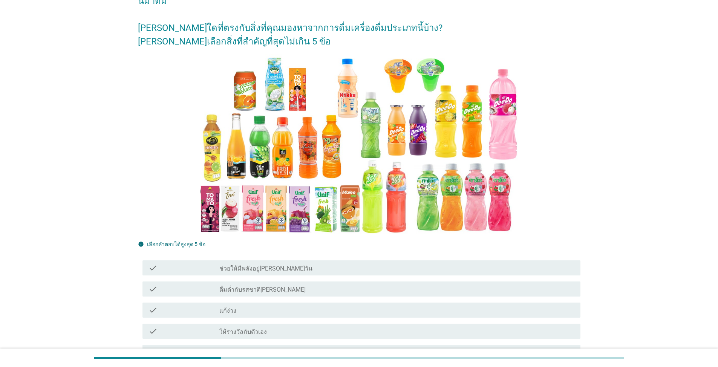
scroll to position [38, 0]
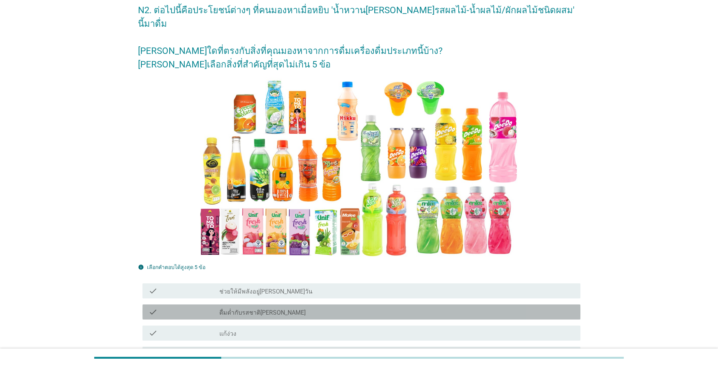
click at [271, 263] on label "ดื่มด่ำกับรสชาติ[PERSON_NAME]" at bounding box center [262, 313] width 86 height 8
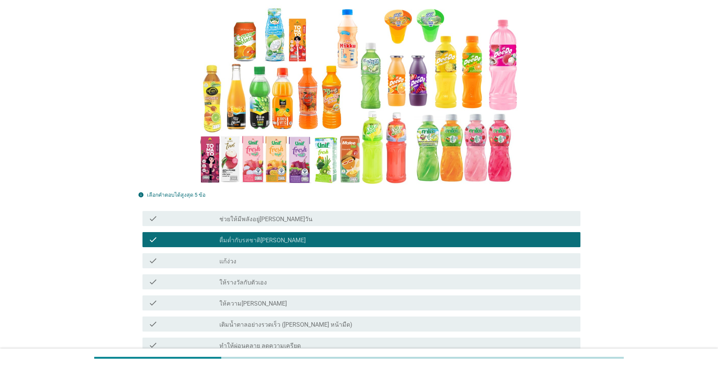
scroll to position [113, 0]
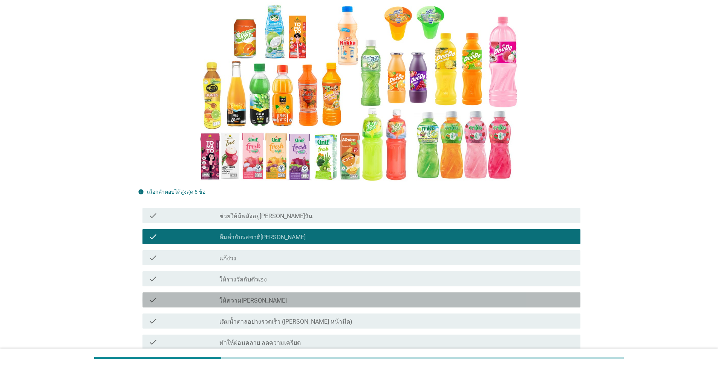
click at [284, 263] on div "check_box_outline_blank ให้ความ[PERSON_NAME]" at bounding box center [396, 299] width 355 height 9
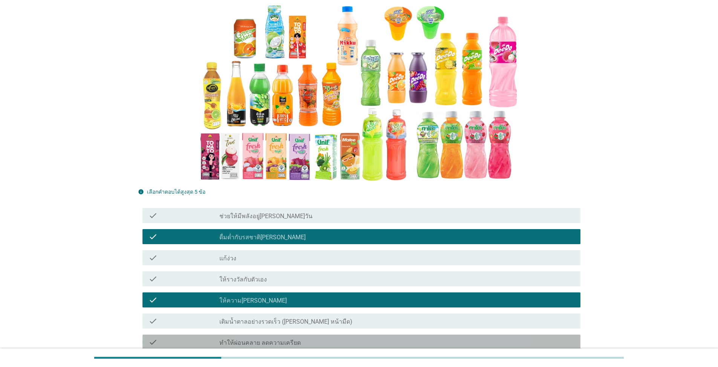
click at [314, 263] on div "check_box_outline_blank ทำให้ผ่อนคลาย ลดความเครียด" at bounding box center [396, 342] width 355 height 9
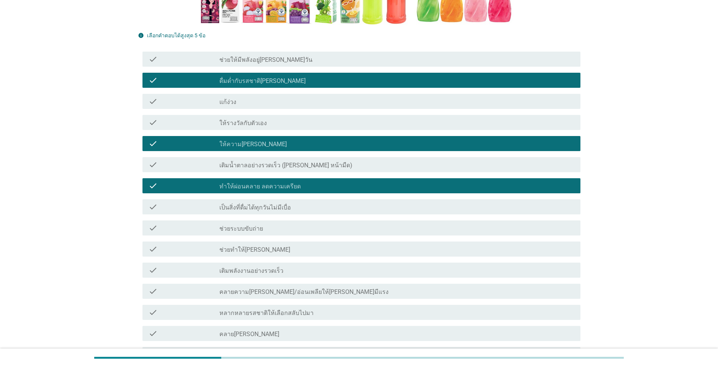
scroll to position [339, 0]
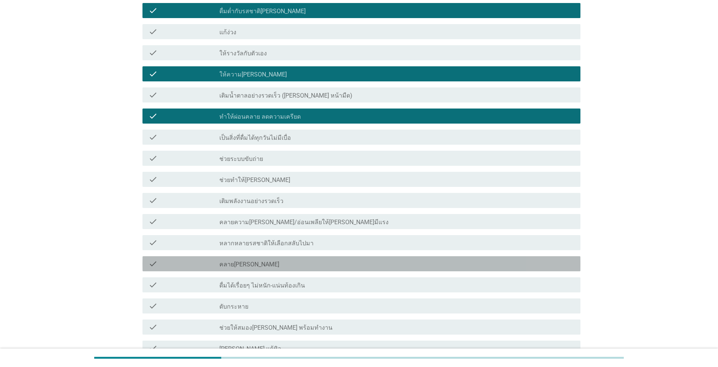
click at [266, 259] on div "check_box_outline_blank คลาย[PERSON_NAME]" at bounding box center [396, 263] width 355 height 9
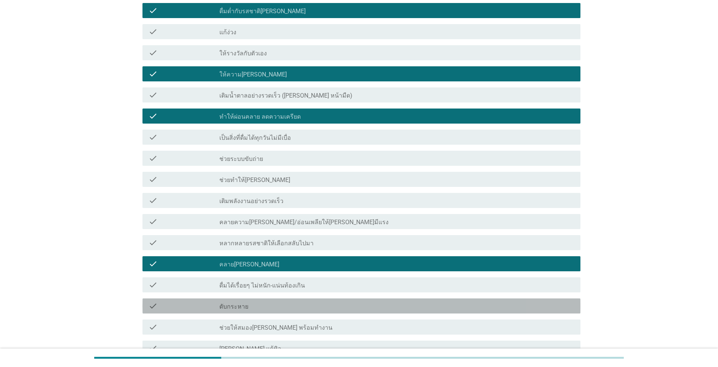
click at [263, 263] on div "check_box_outline_blank ดับกระหาย" at bounding box center [396, 305] width 355 height 9
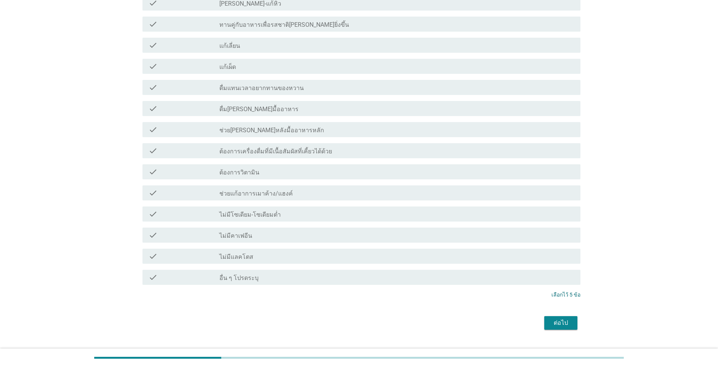
scroll to position [688, 0]
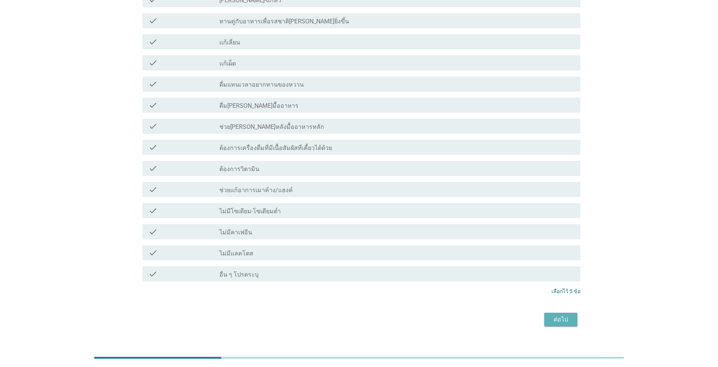
click at [371, 263] on div "ต่อไป" at bounding box center [560, 319] width 21 height 9
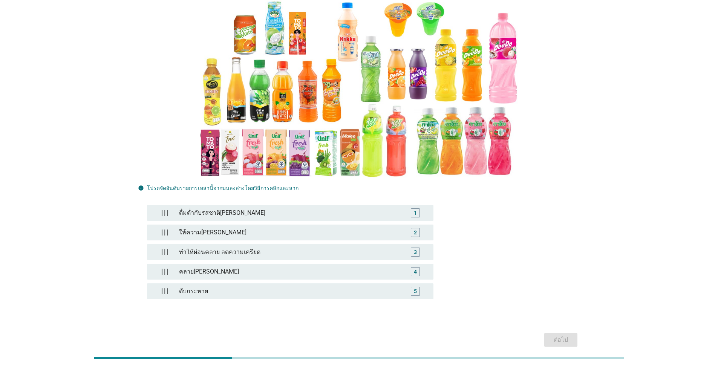
scroll to position [110, 0]
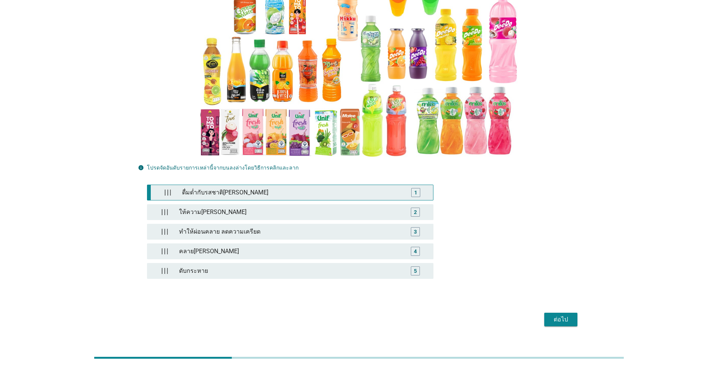
click at [371, 189] on div "1" at bounding box center [415, 193] width 3 height 8
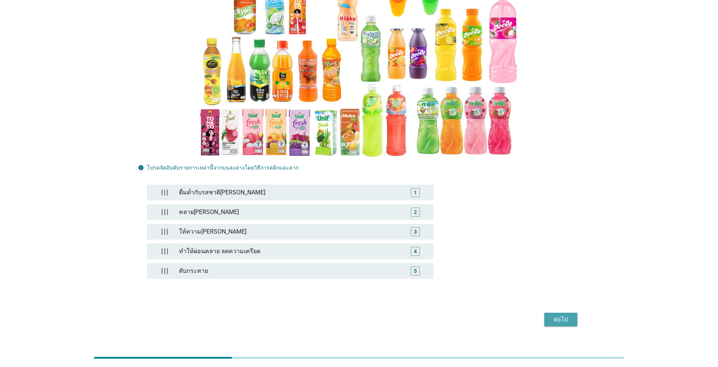
click at [371, 263] on div "ต่อไป" at bounding box center [560, 319] width 21 height 9
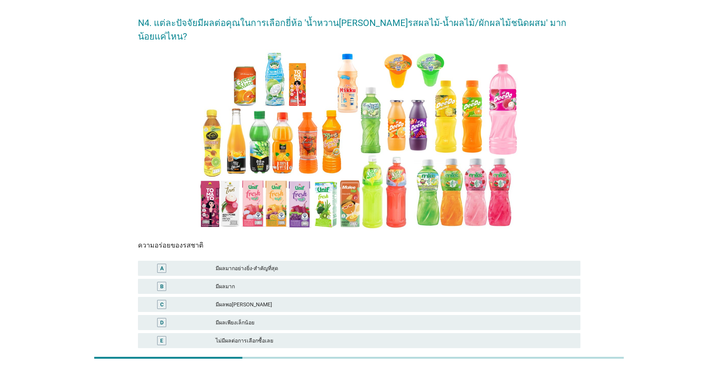
scroll to position [38, 0]
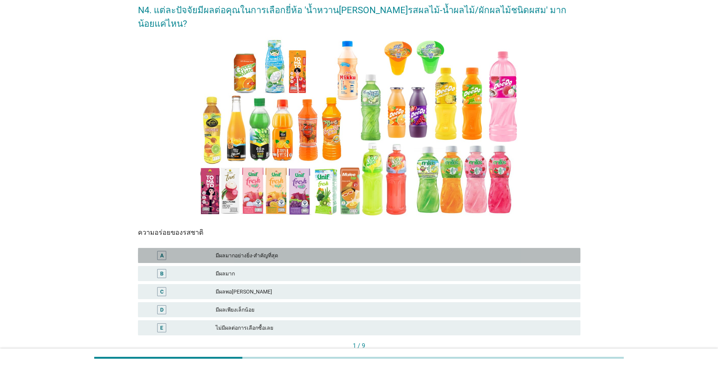
click at [262, 248] on div "A มีผลมากอย่างยิ่ง-สำคัญที่สุด" at bounding box center [359, 255] width 442 height 15
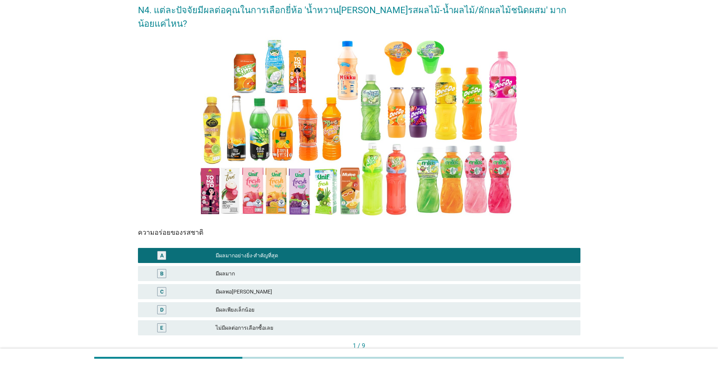
click at [371, 263] on div "ต่อไป" at bounding box center [563, 359] width 21 height 8
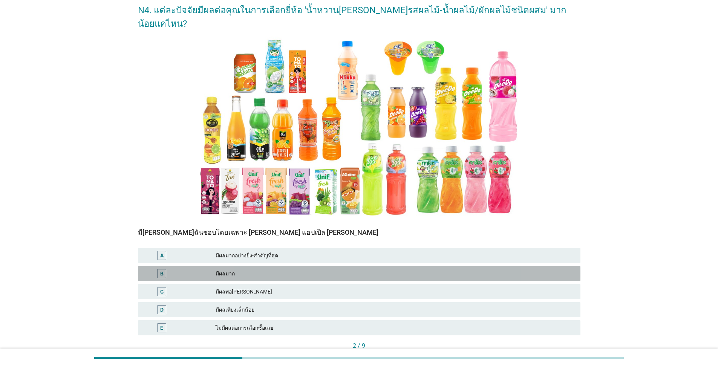
click at [249, 263] on div "มีผลมาก" at bounding box center [395, 273] width 359 height 9
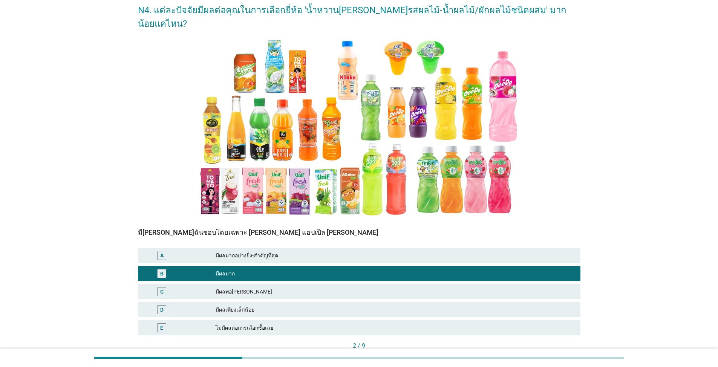
click at [371, 263] on div "ต่อไป" at bounding box center [563, 359] width 21 height 8
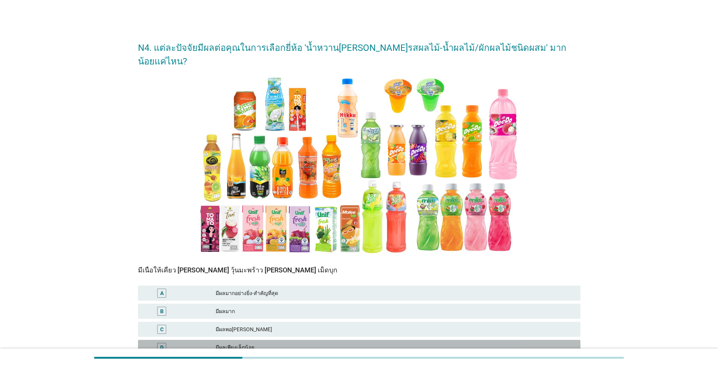
click at [256, 263] on div "มีผลเพียงเล็กน้อย" at bounding box center [395, 347] width 359 height 9
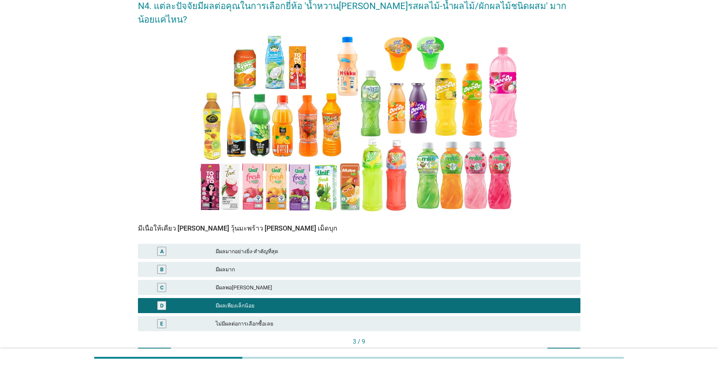
scroll to position [75, 0]
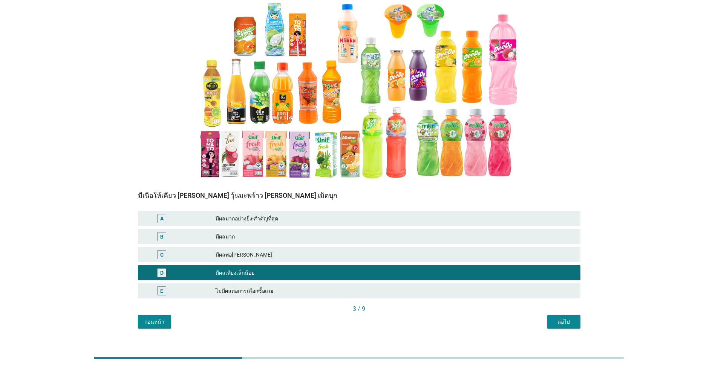
click at [371, 263] on div "ต่อไป" at bounding box center [563, 322] width 21 height 8
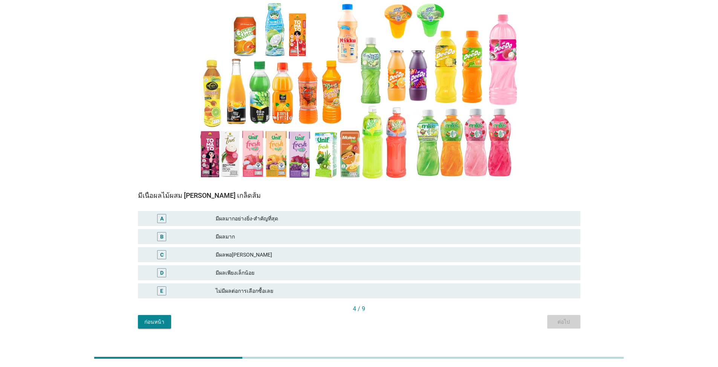
scroll to position [0, 0]
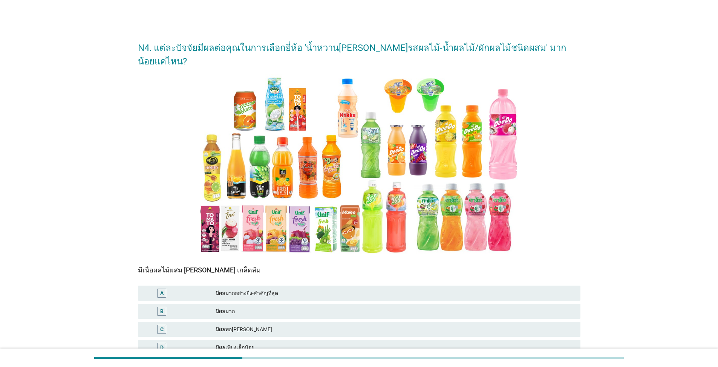
click at [250, 263] on div "มีผลเพียงเล็กน้อย" at bounding box center [395, 347] width 359 height 9
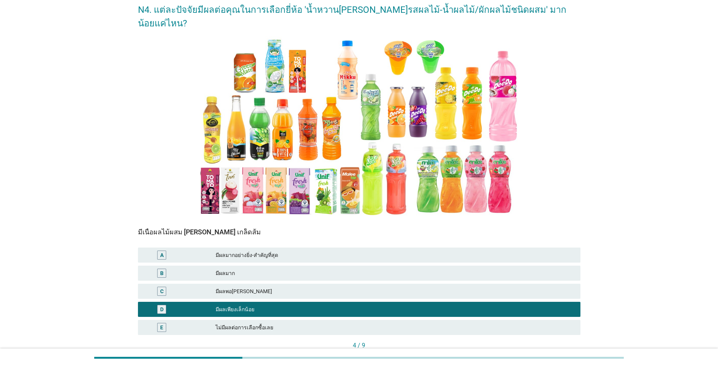
scroll to position [75, 0]
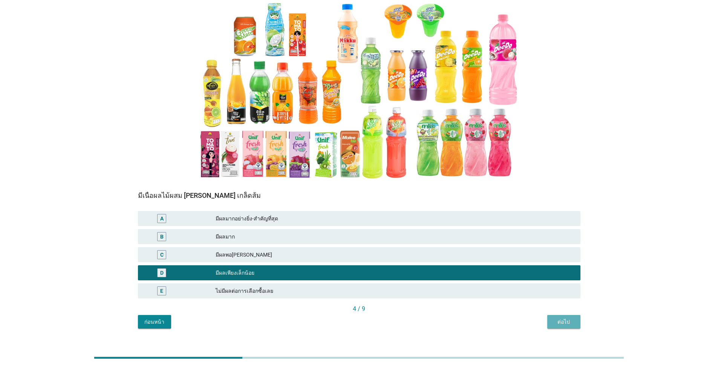
click at [371, 263] on div "ต่อไป" at bounding box center [563, 322] width 21 height 8
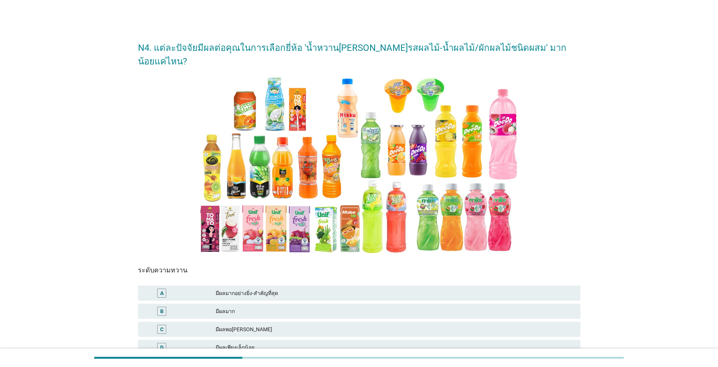
click at [234, 263] on div "มีผลมาก" at bounding box center [395, 311] width 359 height 9
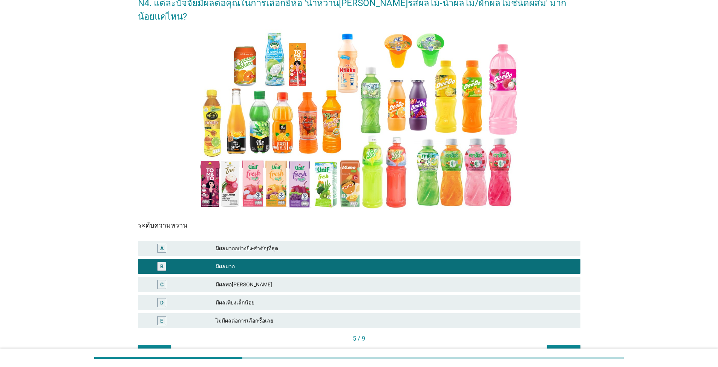
scroll to position [75, 0]
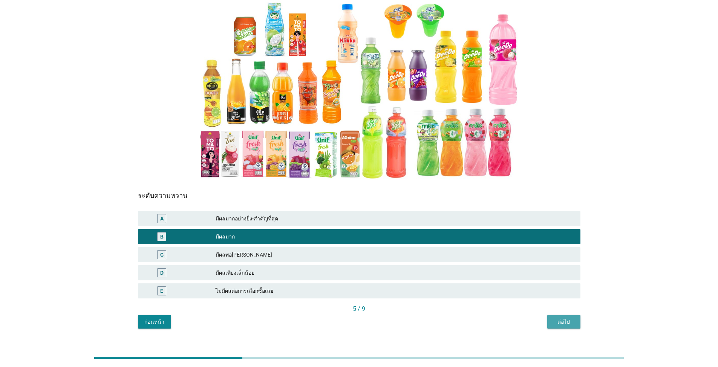
click at [371, 263] on div "ต่อไป" at bounding box center [563, 322] width 21 height 8
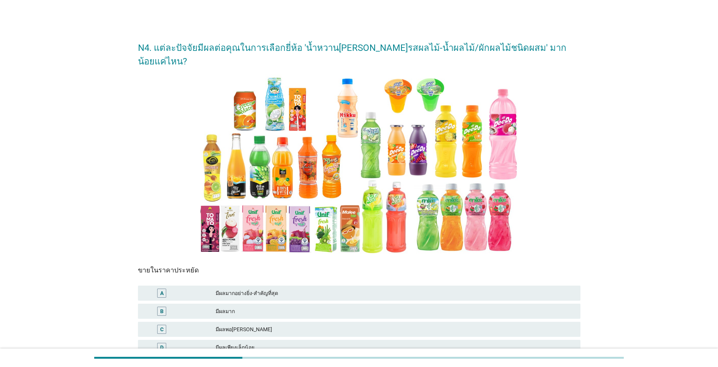
click at [241, 263] on div "มีผลมาก" at bounding box center [395, 311] width 359 height 9
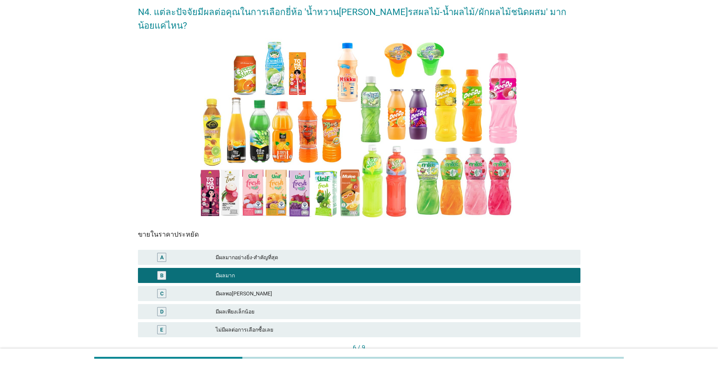
scroll to position [75, 0]
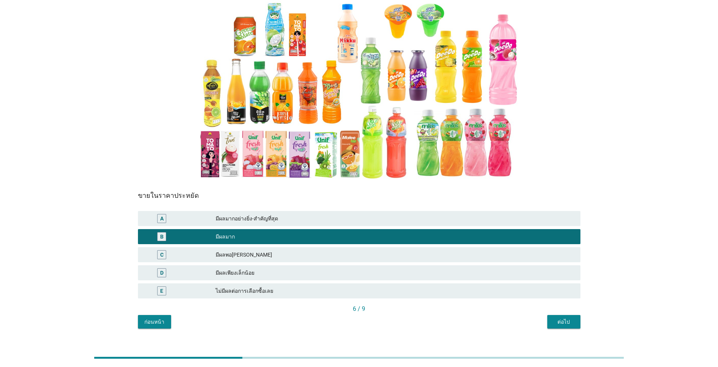
click at [371, 263] on button "ต่อไป" at bounding box center [563, 322] width 33 height 14
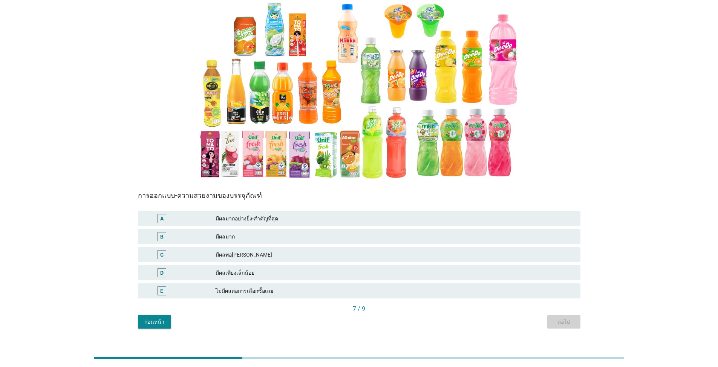
scroll to position [0, 0]
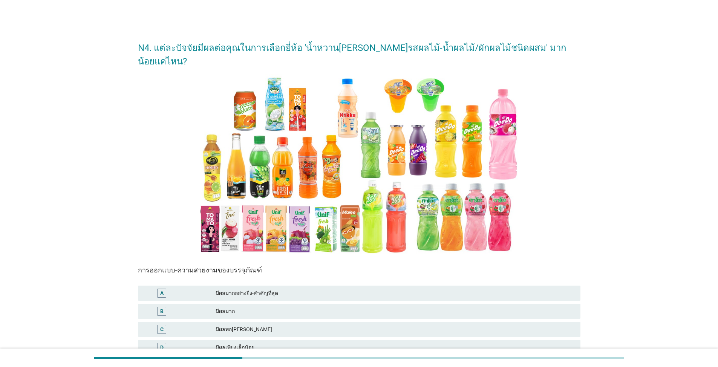
drag, startPoint x: 245, startPoint y: 335, endPoint x: 249, endPoint y: 338, distance: 4.1
click at [246, 263] on div "มีผลเพียงเล็กน้อย" at bounding box center [395, 347] width 359 height 9
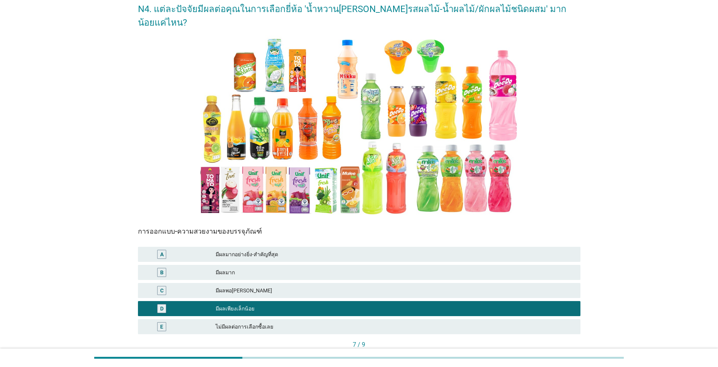
scroll to position [75, 0]
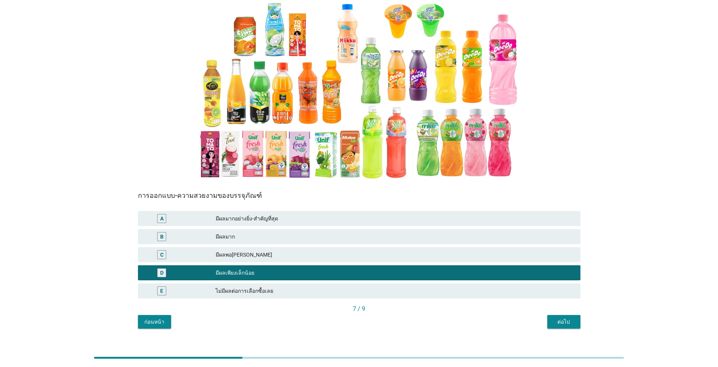
click at [371, 263] on div "ต่อไป" at bounding box center [563, 322] width 21 height 8
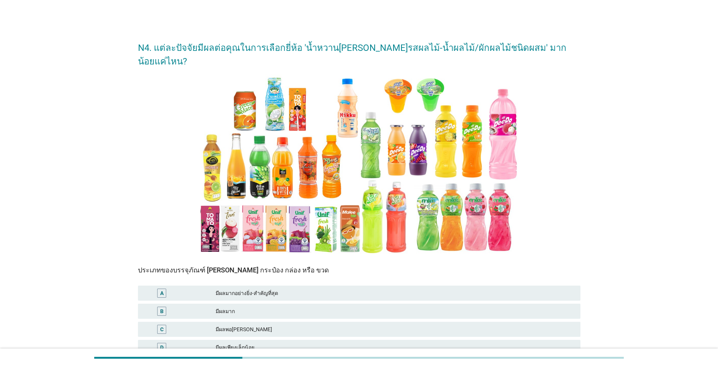
scroll to position [38, 0]
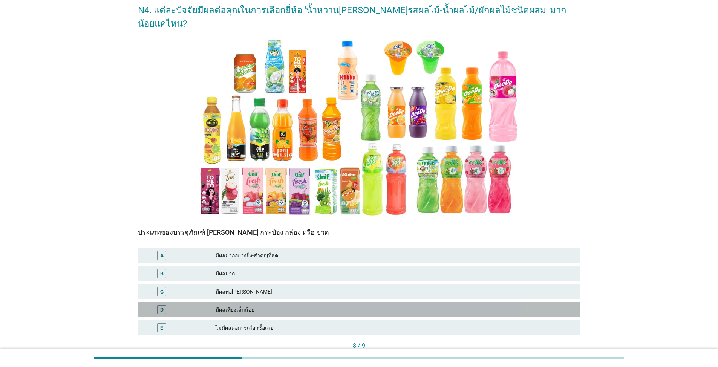
click at [249, 263] on div "มีผลเพียงเล็กน้อย" at bounding box center [395, 309] width 359 height 9
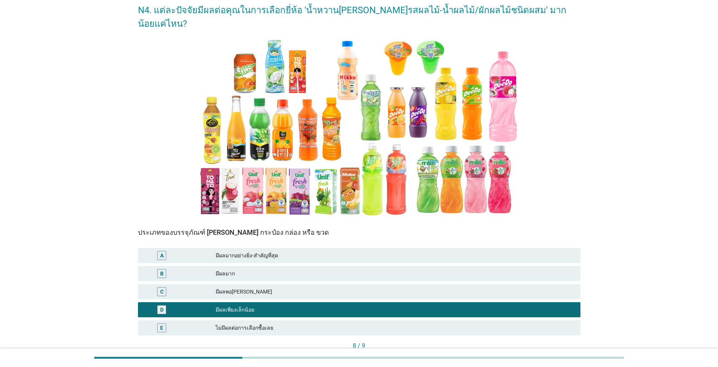
click at [371, 263] on div "ต่อไป" at bounding box center [563, 359] width 21 height 8
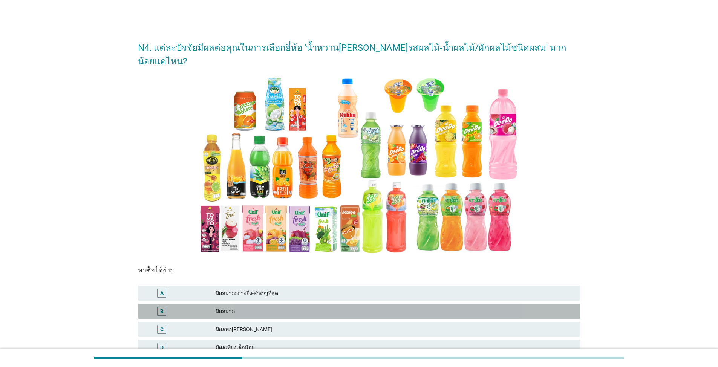
click at [251, 263] on div "มีผลมาก" at bounding box center [395, 311] width 359 height 9
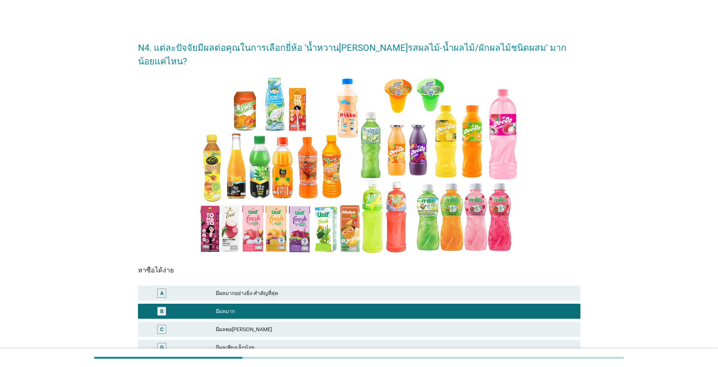
scroll to position [75, 0]
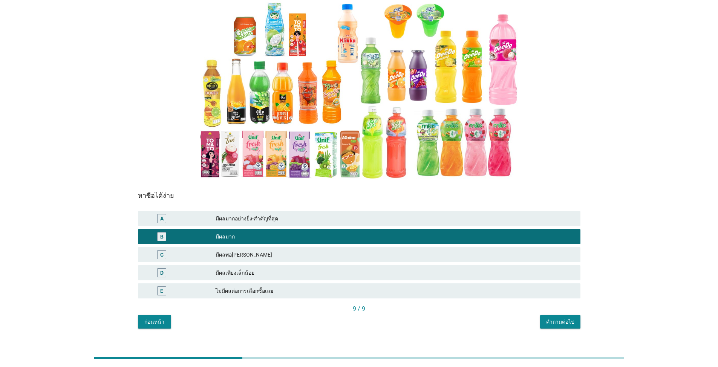
click at [371, 263] on button "คำถามต่อไป" at bounding box center [560, 322] width 40 height 14
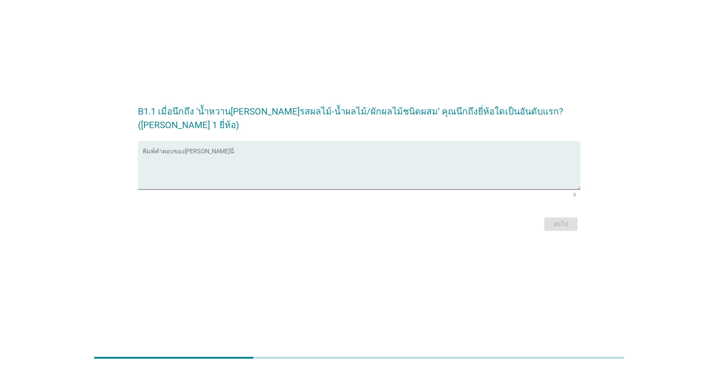
scroll to position [0, 0]
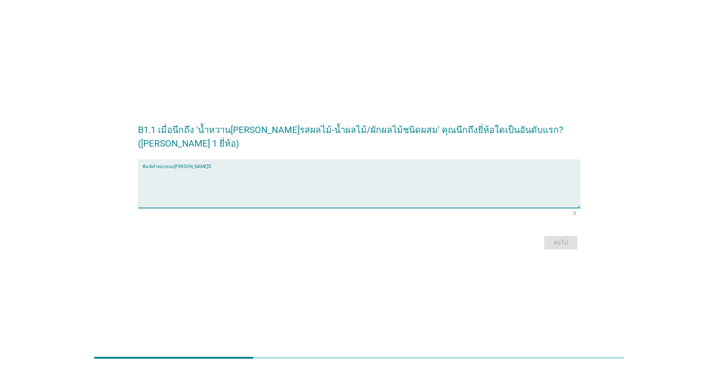
click at [371, 188] on textarea "พิมพ์คำตอบของคุณ ที่นี่" at bounding box center [361, 188] width 438 height 40
type textarea "[PERSON_NAME]"
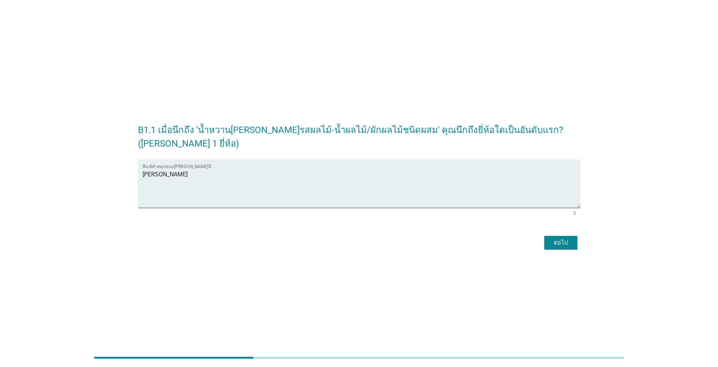
drag, startPoint x: 571, startPoint y: 252, endPoint x: 554, endPoint y: 235, distance: 23.7
click at [371, 251] on div "B1.1 เมื่อนึกถึง 'น้ำหวาน[PERSON_NAME]รสผลไม้-น้ำผลไม้/ผักผลไม้ชนิดผสม' คุณนึกถ…" at bounding box center [359, 184] width 455 height 148
click at [371, 235] on div "ต่อไป" at bounding box center [359, 243] width 442 height 18
click at [371, 244] on div "ต่อไป" at bounding box center [560, 242] width 21 height 9
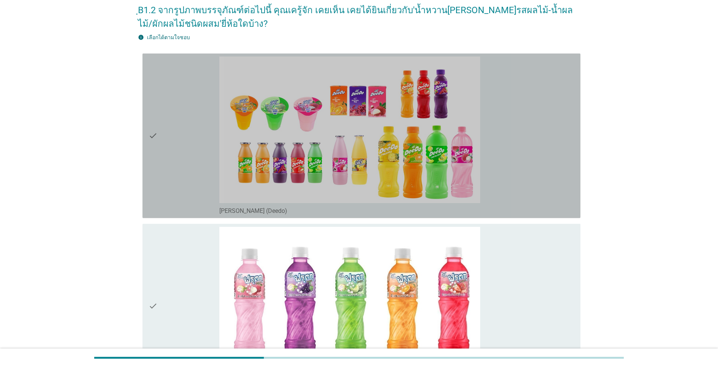
click at [186, 137] on div "check" at bounding box center [183, 136] width 71 height 159
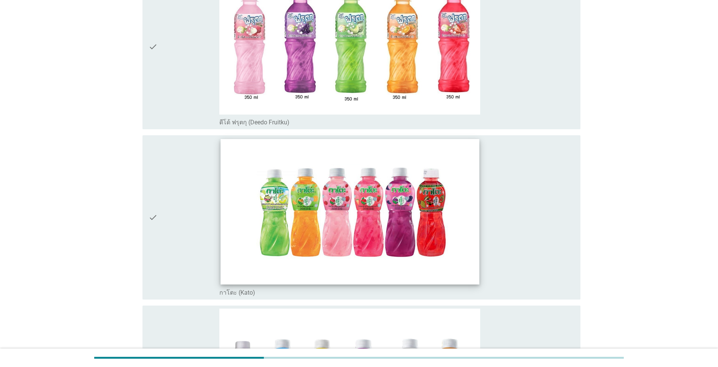
scroll to position [301, 0]
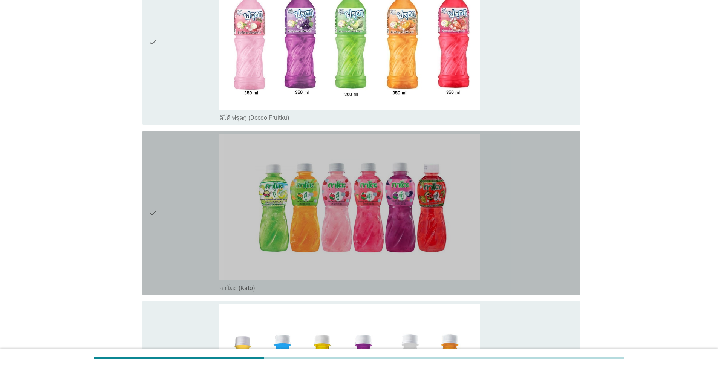
click at [192, 196] on div "check" at bounding box center [183, 213] width 71 height 159
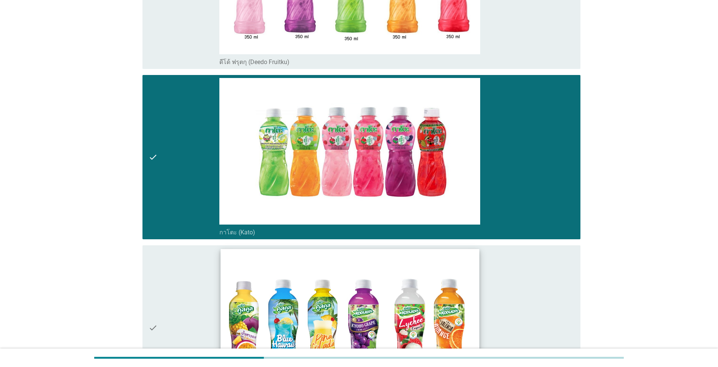
scroll to position [415, 0]
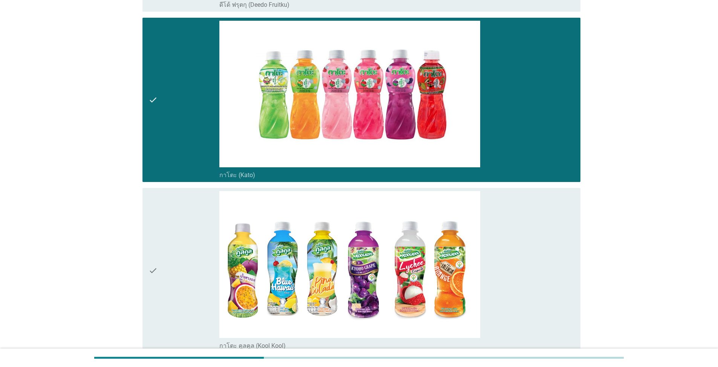
click at [185, 251] on div "check" at bounding box center [183, 270] width 71 height 159
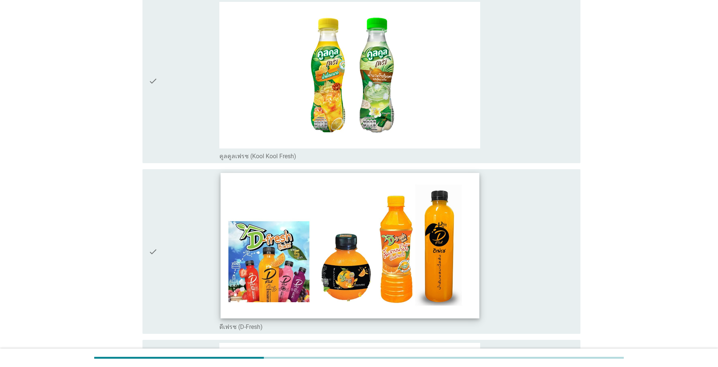
scroll to position [791, 0]
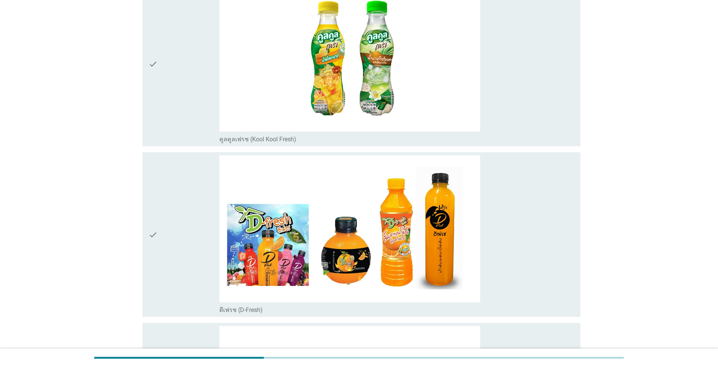
click at [139, 240] on div "check check_box_outline_blank ดีเฟรช (D-Fresh)" at bounding box center [359, 234] width 442 height 171
click at [179, 236] on div "check" at bounding box center [183, 234] width 71 height 159
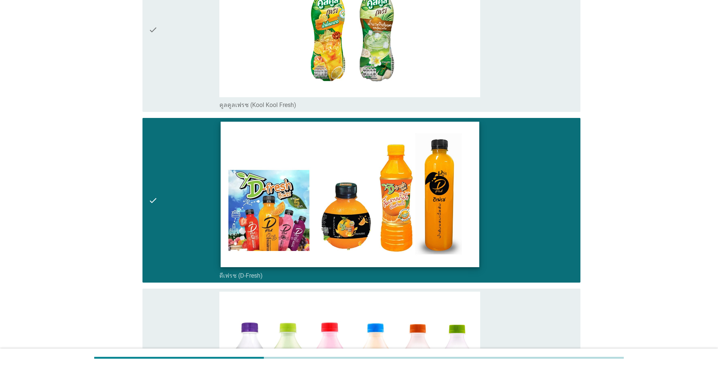
scroll to position [942, 0]
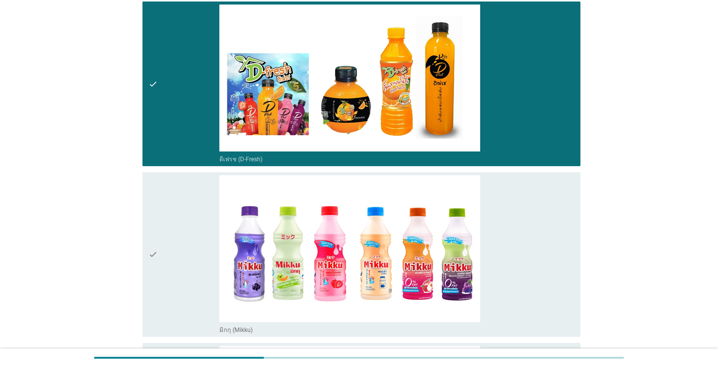
click at [196, 246] on div "check" at bounding box center [183, 254] width 71 height 159
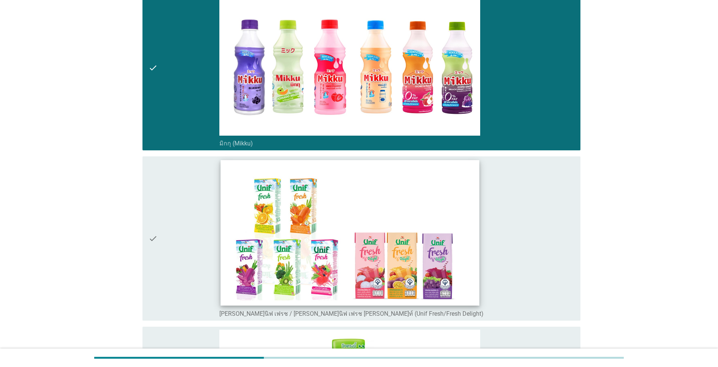
scroll to position [1131, 0]
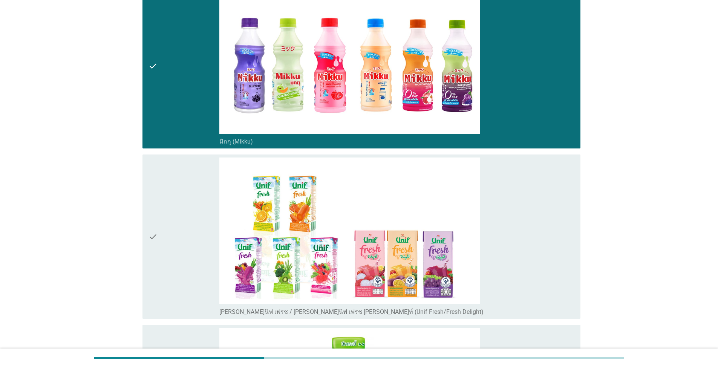
click at [167, 230] on div "check" at bounding box center [183, 237] width 71 height 159
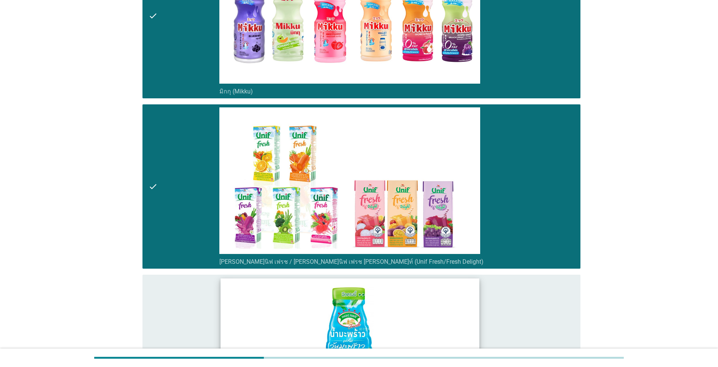
scroll to position [1281, 0]
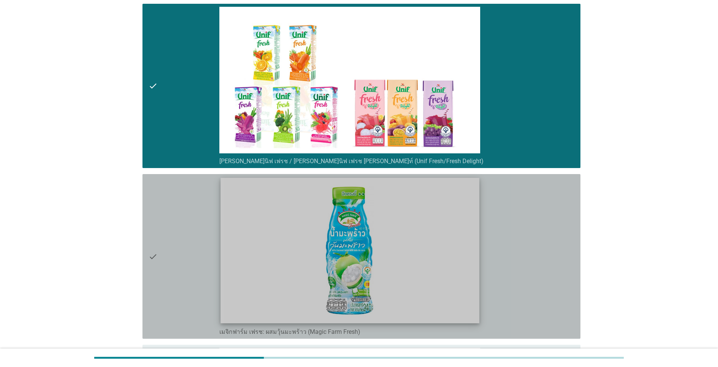
drag, startPoint x: 184, startPoint y: 256, endPoint x: 241, endPoint y: 248, distance: 57.7
click at [184, 255] on div "check" at bounding box center [183, 256] width 71 height 159
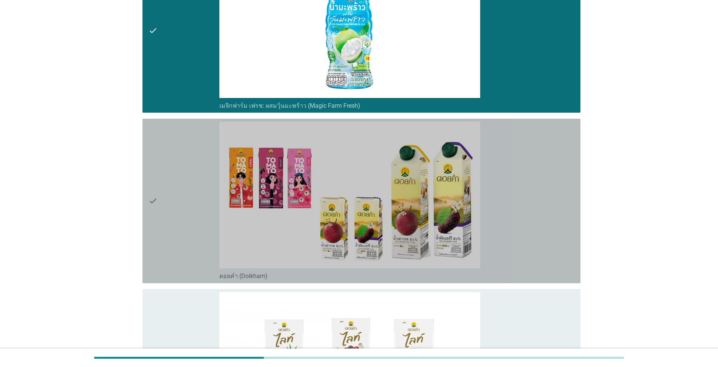
click at [171, 205] on div "check" at bounding box center [183, 201] width 71 height 159
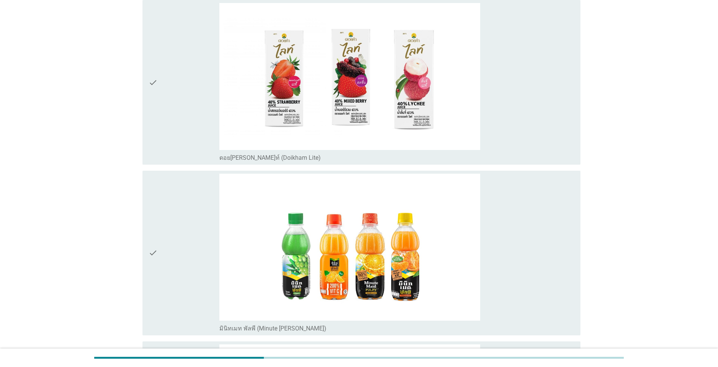
scroll to position [1809, 0]
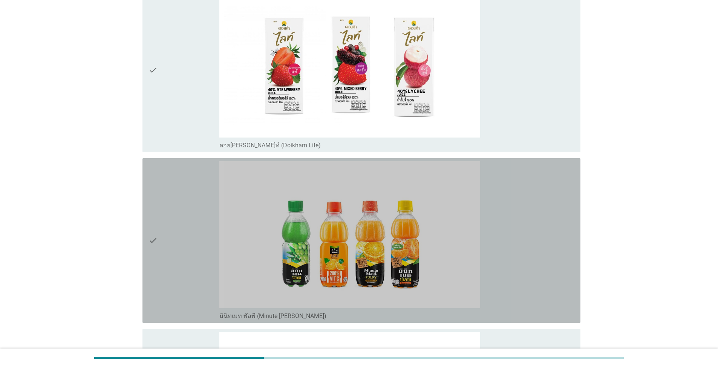
click at [191, 234] on div "check" at bounding box center [183, 240] width 71 height 159
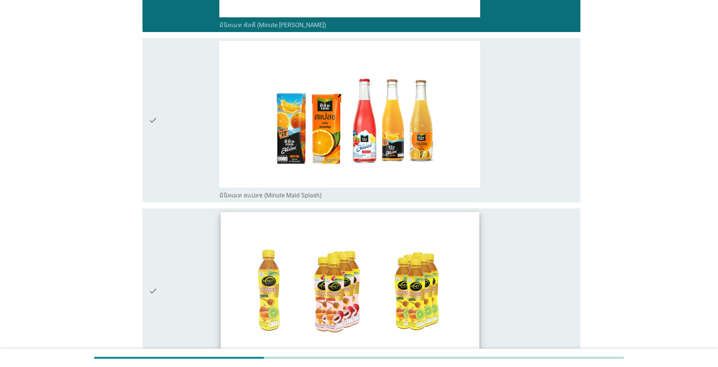
scroll to position [2110, 0]
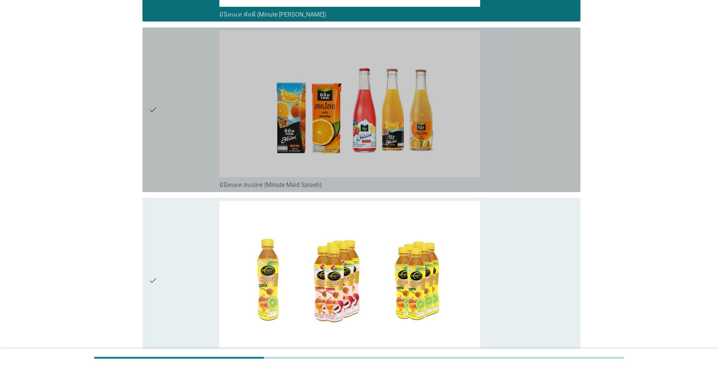
click at [168, 115] on div "check" at bounding box center [183, 110] width 71 height 159
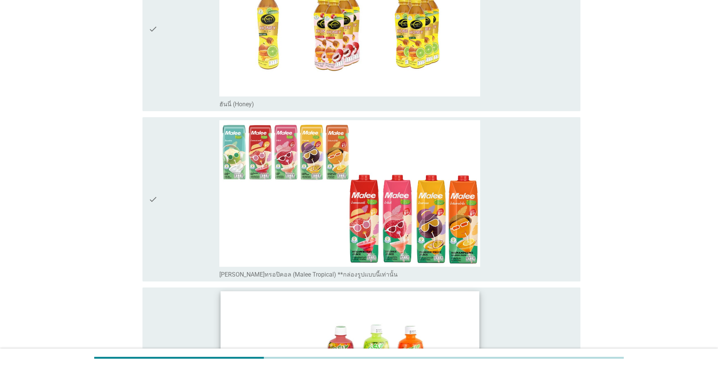
scroll to position [2412, 0]
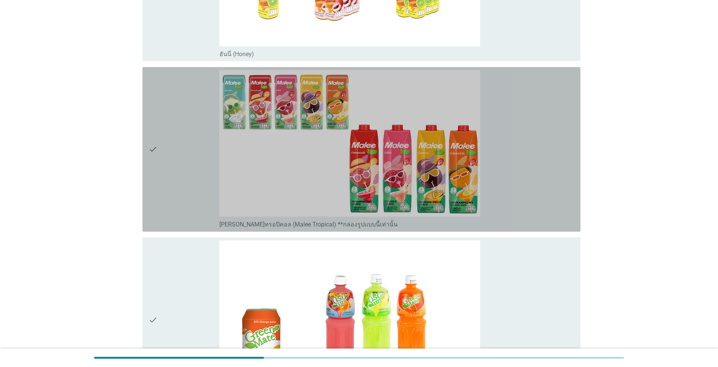
click at [155, 140] on icon "check" at bounding box center [152, 149] width 9 height 159
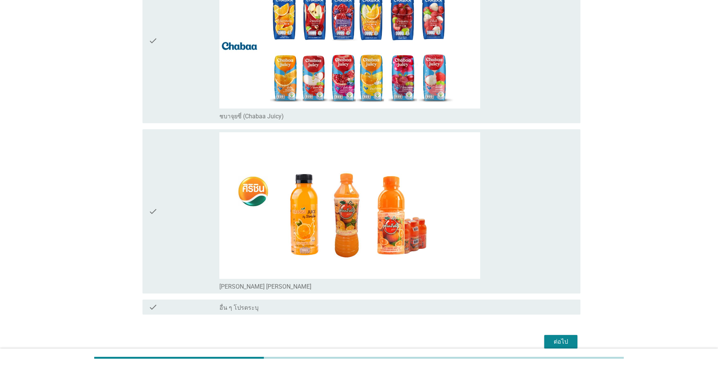
scroll to position [2864, 0]
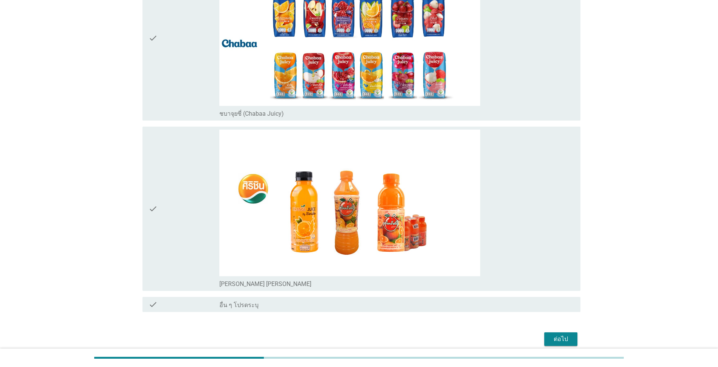
click at [162, 193] on div "check" at bounding box center [183, 209] width 71 height 159
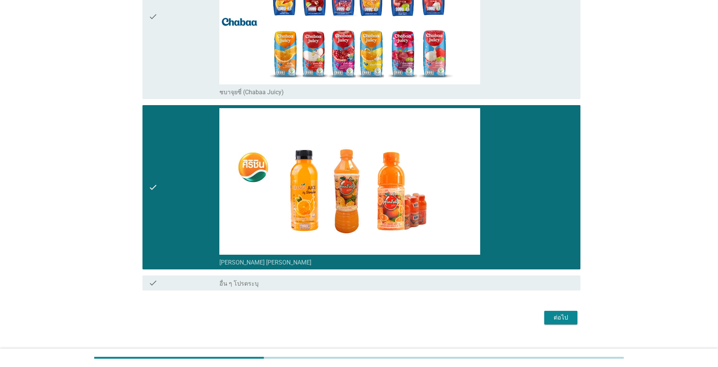
scroll to position [2897, 0]
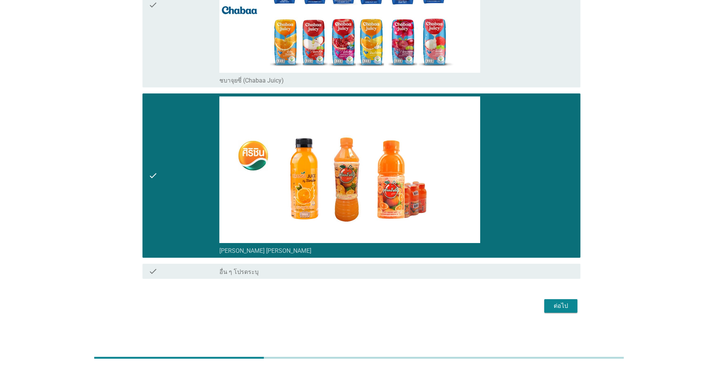
click at [371, 263] on div "ต่อไป" at bounding box center [560, 305] width 21 height 9
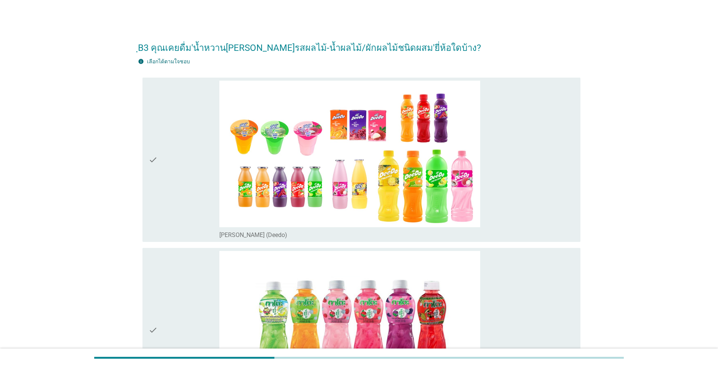
click at [168, 162] on div "check" at bounding box center [183, 160] width 71 height 159
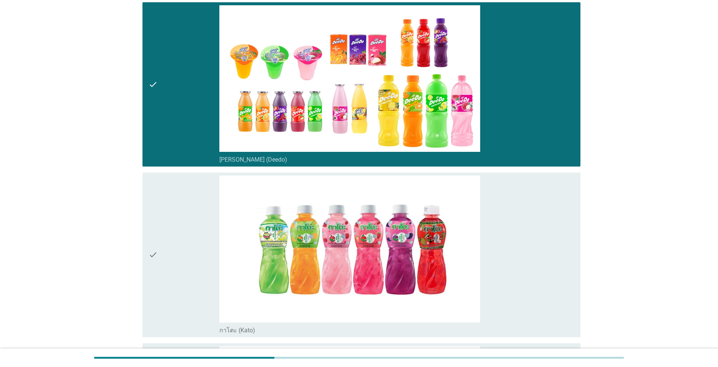
click at [196, 237] on div "check" at bounding box center [183, 255] width 71 height 159
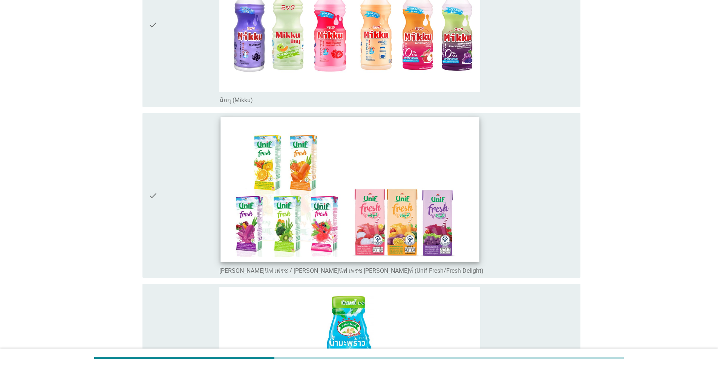
scroll to position [829, 0]
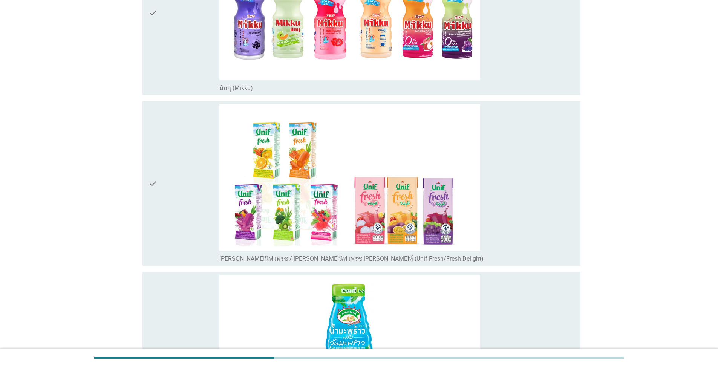
click at [138, 196] on div "check check_box_outline_blank [PERSON_NAME]นิฟ เฟรช / [PERSON_NAME]นิฟ เฟรช [PE…" at bounding box center [359, 183] width 442 height 171
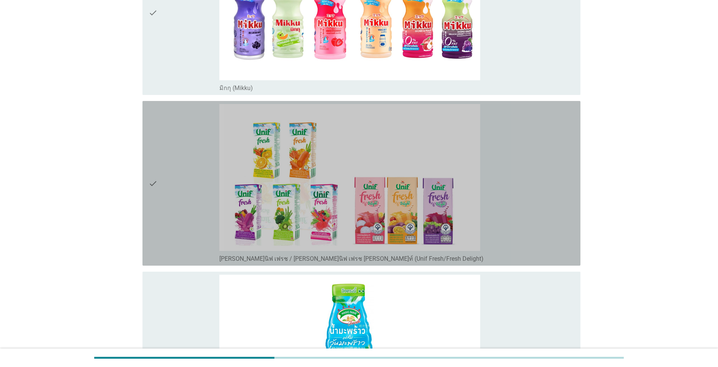
click at [181, 189] on div "check" at bounding box center [183, 183] width 71 height 159
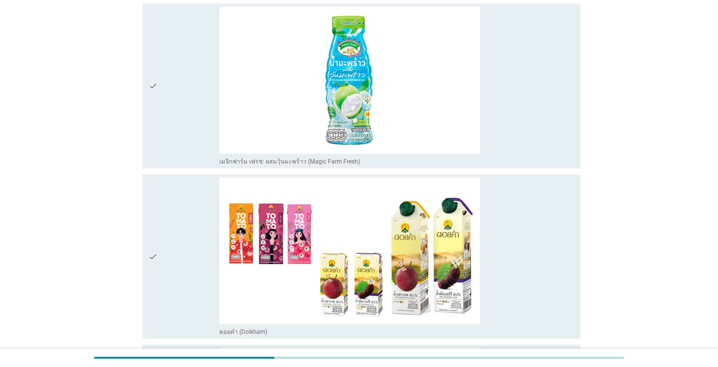
scroll to position [1168, 0]
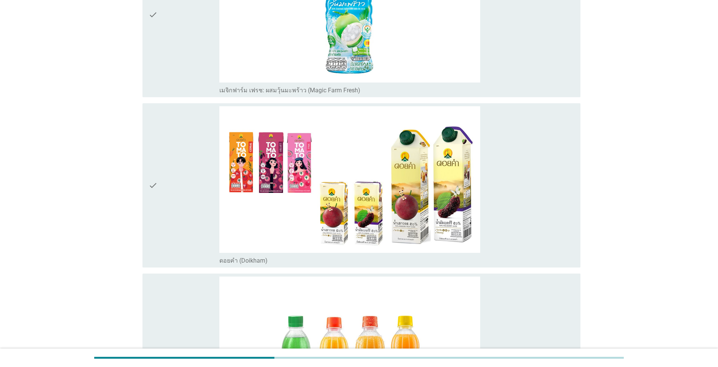
click at [185, 171] on div "check" at bounding box center [183, 185] width 71 height 159
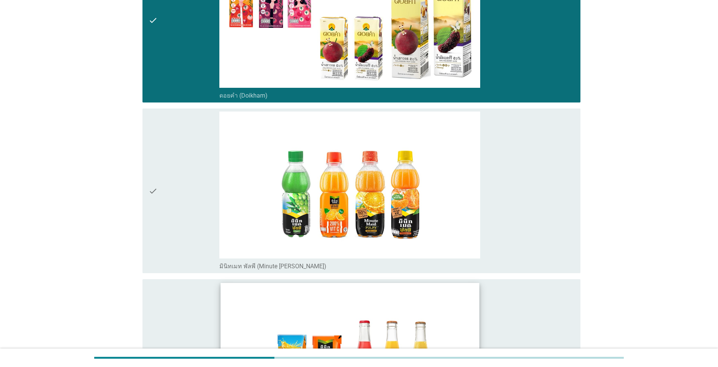
scroll to position [1470, 0]
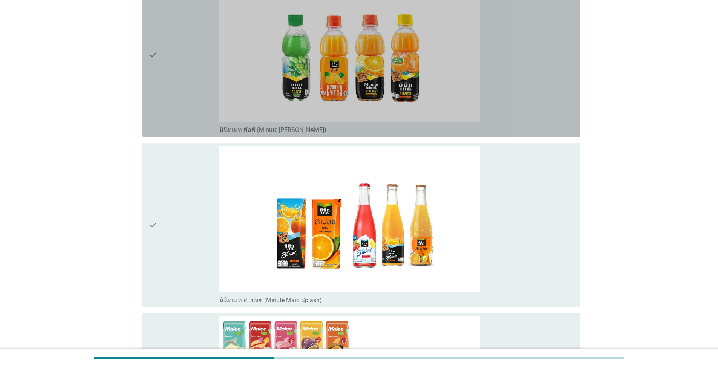
click at [176, 91] on div "check" at bounding box center [183, 54] width 71 height 159
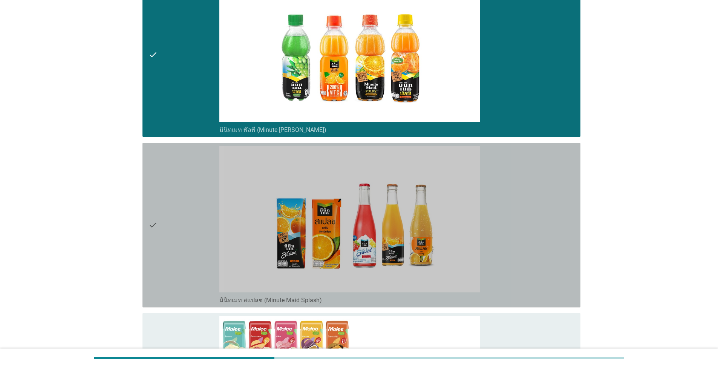
click at [184, 218] on div "check" at bounding box center [183, 225] width 71 height 159
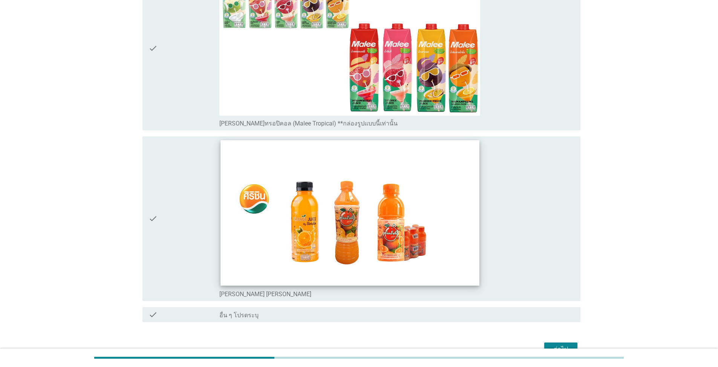
scroll to position [1860, 0]
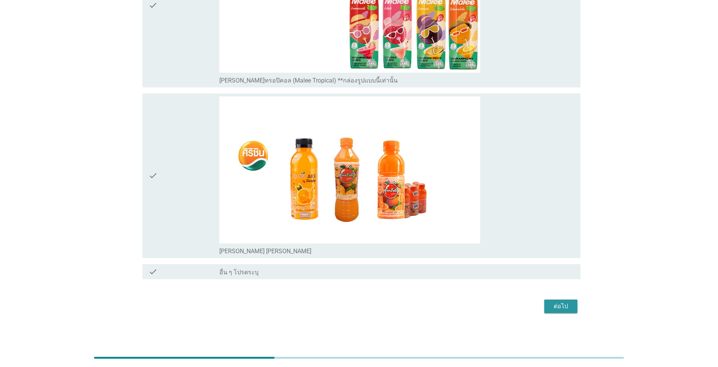
click at [371, 263] on div "ต่อไป" at bounding box center [359, 306] width 442 height 18
click at [371, 263] on div "ต่อไป" at bounding box center [560, 306] width 21 height 9
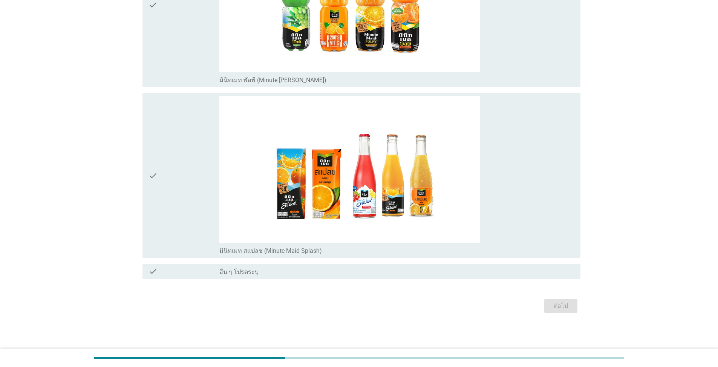
scroll to position [0, 0]
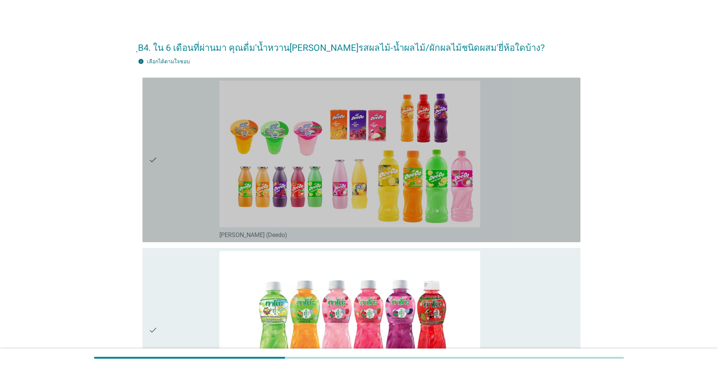
click at [191, 201] on div "check" at bounding box center [183, 160] width 71 height 159
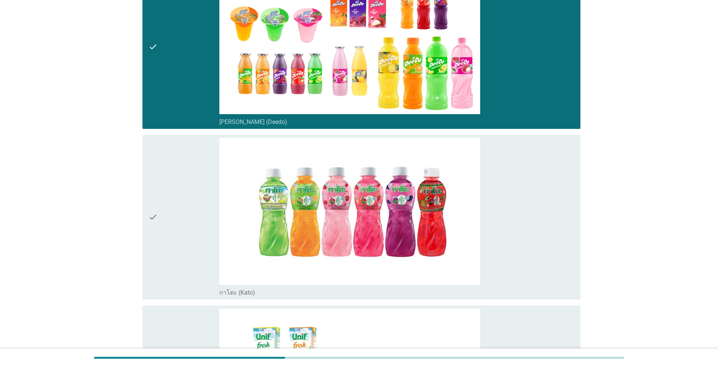
click at [176, 223] on div "check" at bounding box center [183, 217] width 71 height 159
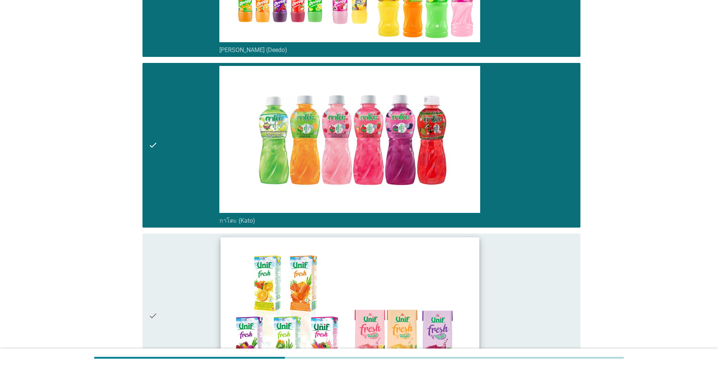
scroll to position [226, 0]
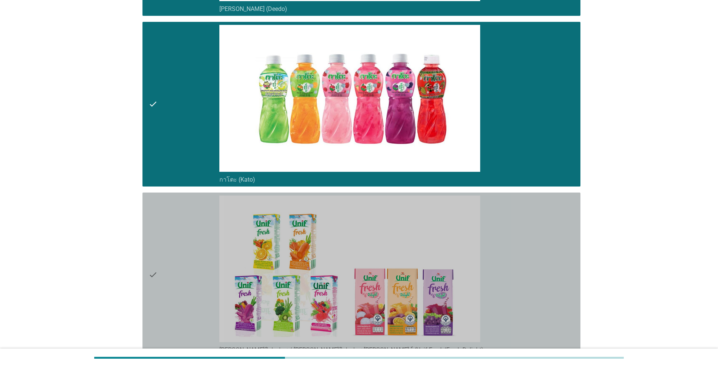
click at [193, 245] on div "check" at bounding box center [183, 275] width 71 height 159
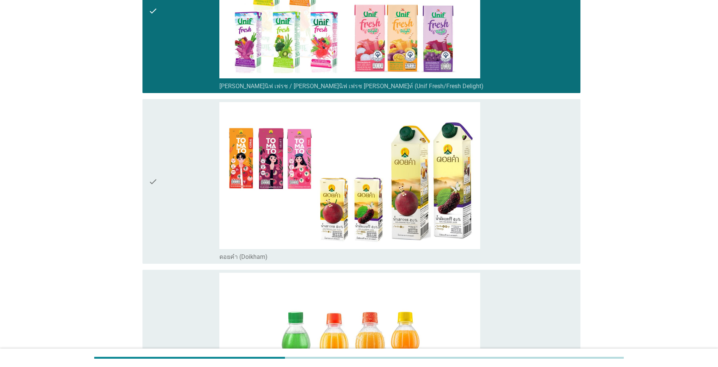
click at [183, 227] on div "check" at bounding box center [183, 181] width 71 height 159
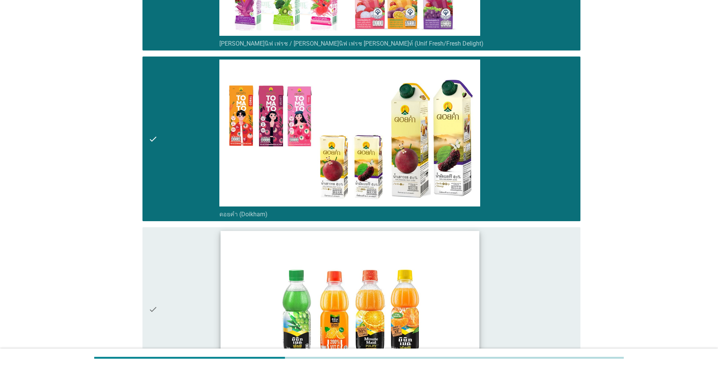
scroll to position [641, 0]
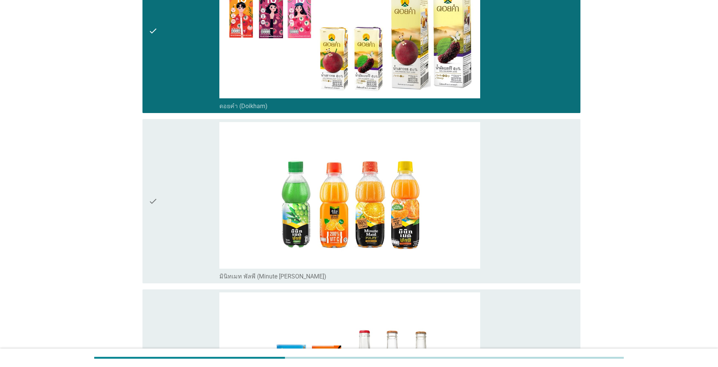
click at [190, 221] on div "check" at bounding box center [183, 201] width 71 height 159
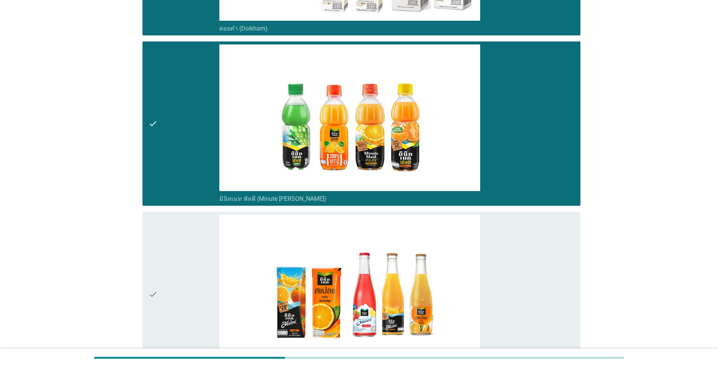
scroll to position [829, 0]
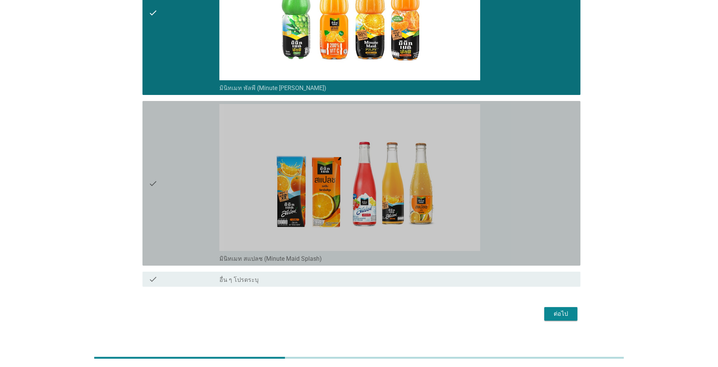
click at [194, 223] on div "check" at bounding box center [183, 183] width 71 height 159
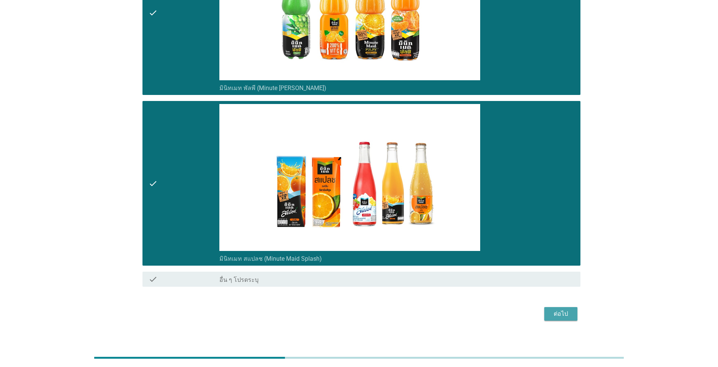
click at [371, 263] on div "ต่อไป" at bounding box center [560, 313] width 21 height 9
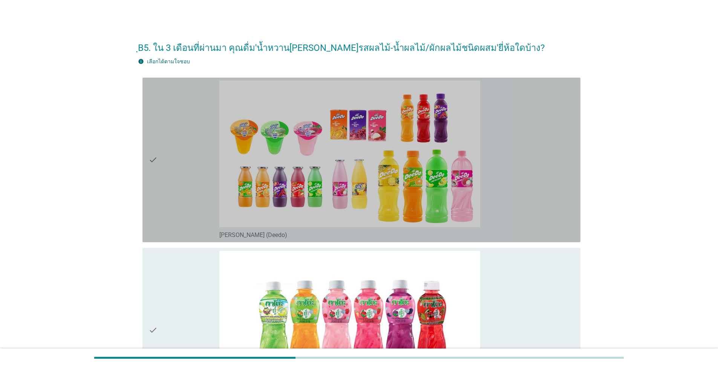
click at [186, 178] on div "check" at bounding box center [183, 160] width 71 height 159
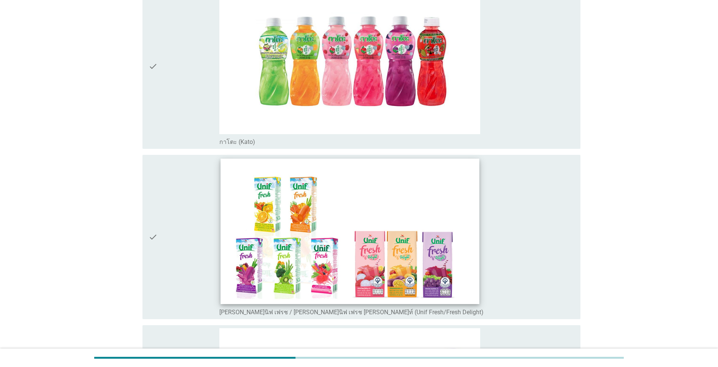
scroll to position [339, 0]
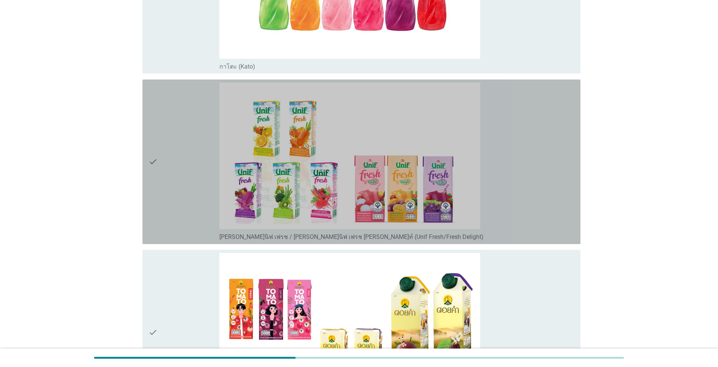
click at [169, 190] on div "check" at bounding box center [183, 162] width 71 height 159
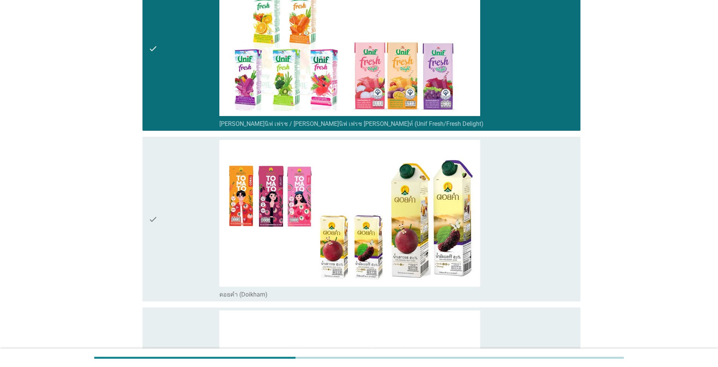
click at [199, 224] on div "check" at bounding box center [183, 219] width 71 height 159
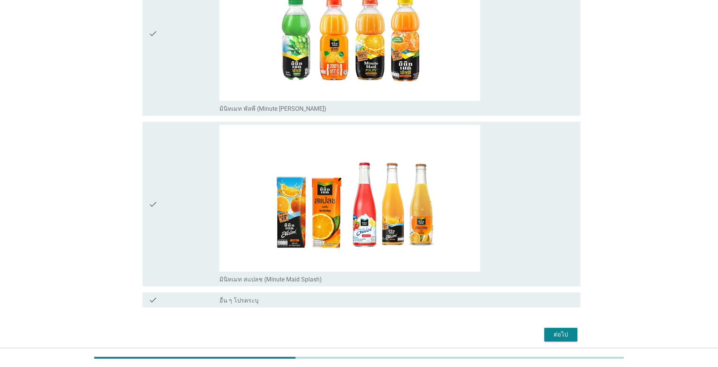
scroll to position [829, 0]
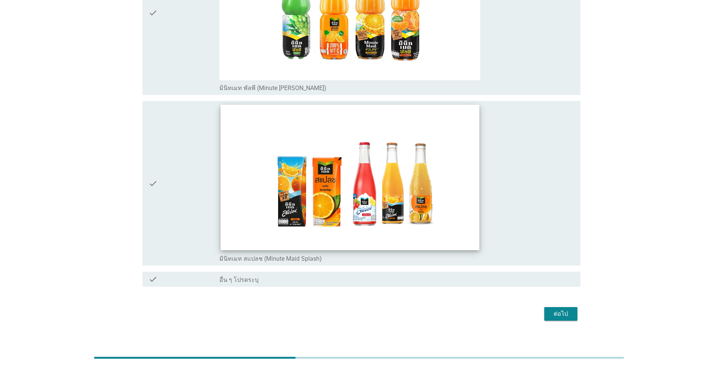
click at [371, 218] on img at bounding box center [349, 177] width 259 height 145
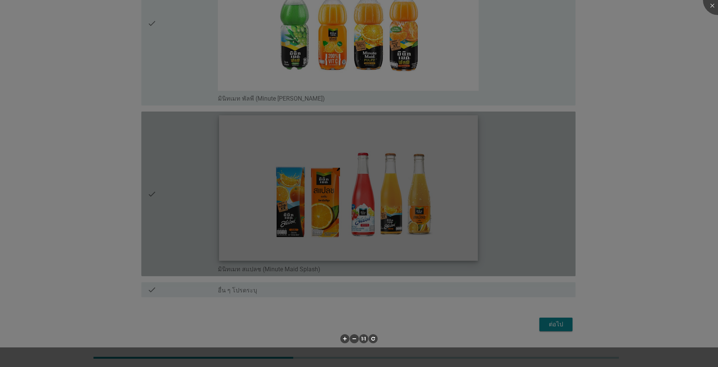
scroll to position [819, 0]
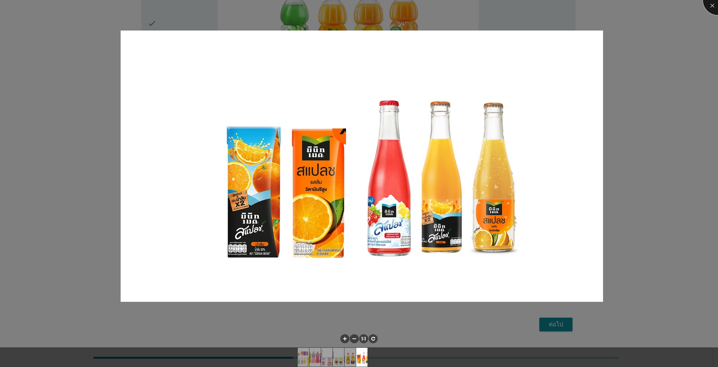
click at [371, 11] on div at bounding box center [718, 0] width 30 height 30
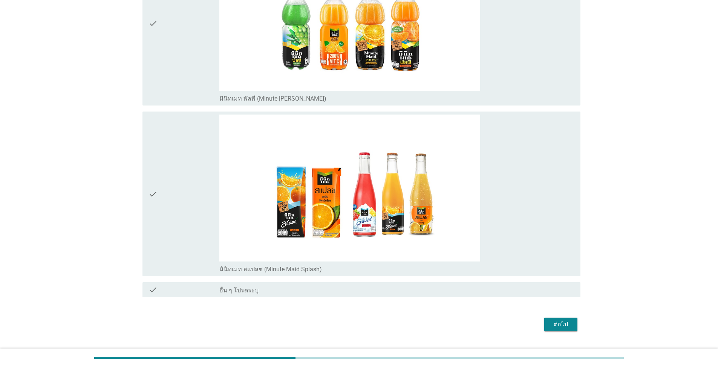
click at [371, 263] on div "ต่อไป" at bounding box center [560, 324] width 21 height 9
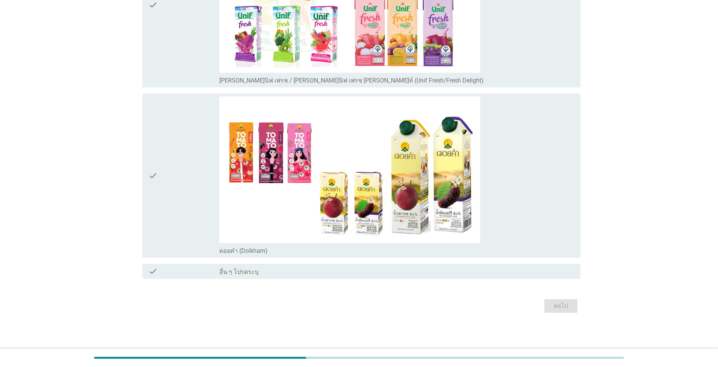
scroll to position [0, 0]
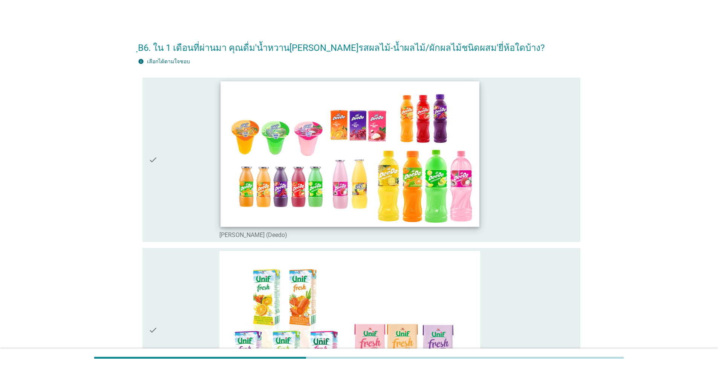
click at [231, 180] on img at bounding box center [349, 153] width 259 height 145
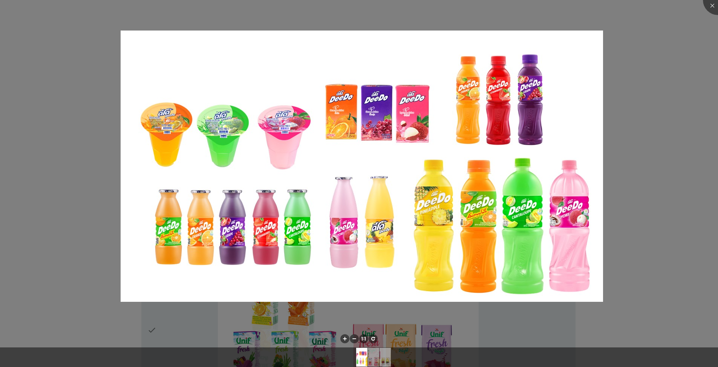
click at [371, 119] on div at bounding box center [359, 183] width 718 height 367
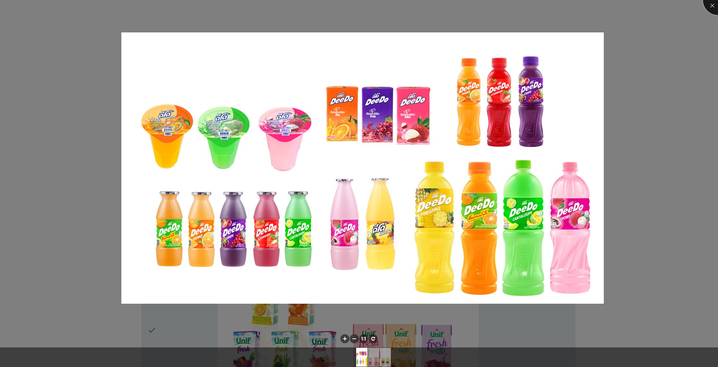
click at [371, 8] on div at bounding box center [718, 0] width 30 height 30
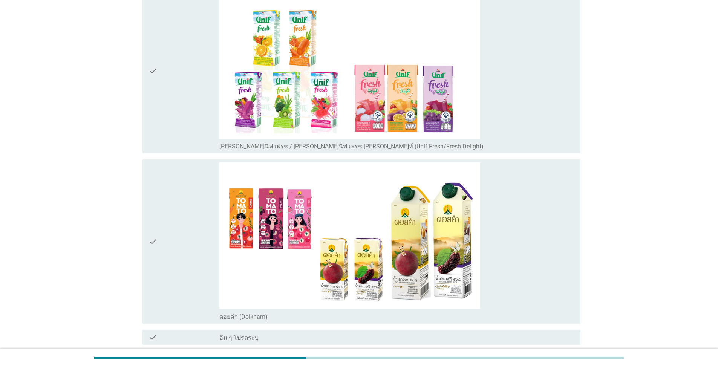
scroll to position [264, 0]
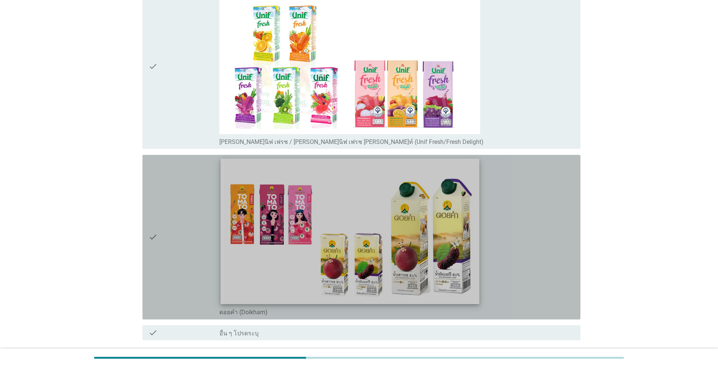
click at [221, 259] on img at bounding box center [349, 231] width 259 height 145
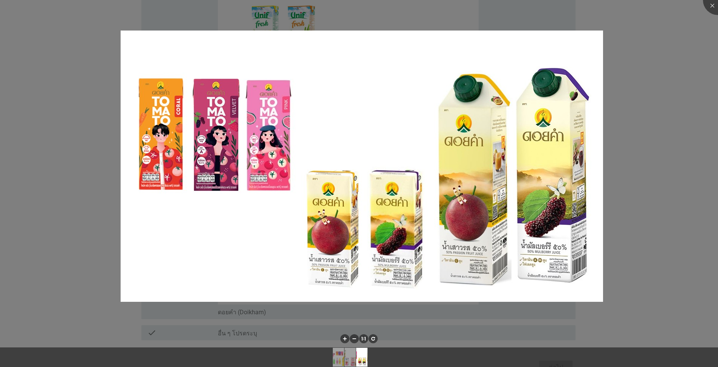
click at [371, 134] on div at bounding box center [359, 183] width 718 height 367
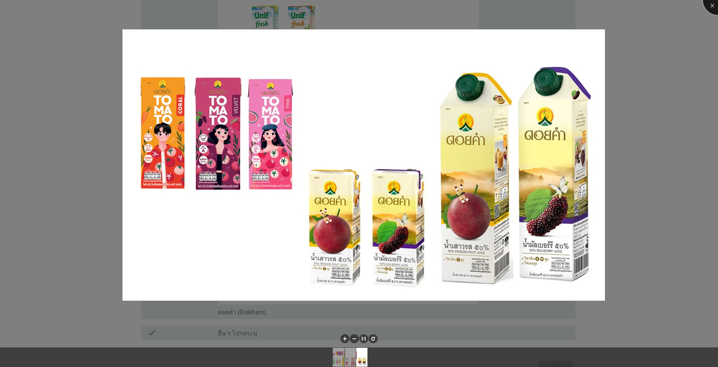
click at [371, 9] on div at bounding box center [718, 0] width 30 height 30
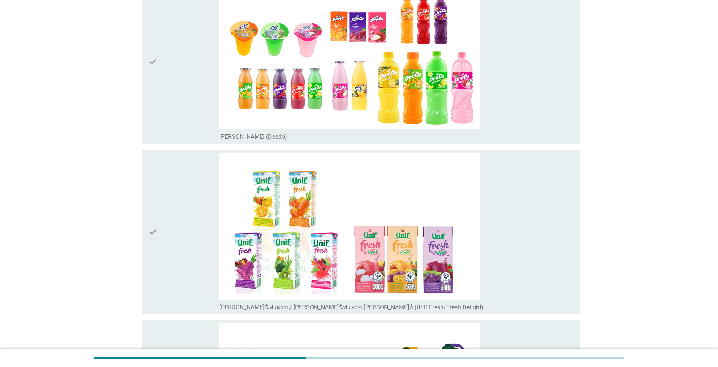
scroll to position [38, 0]
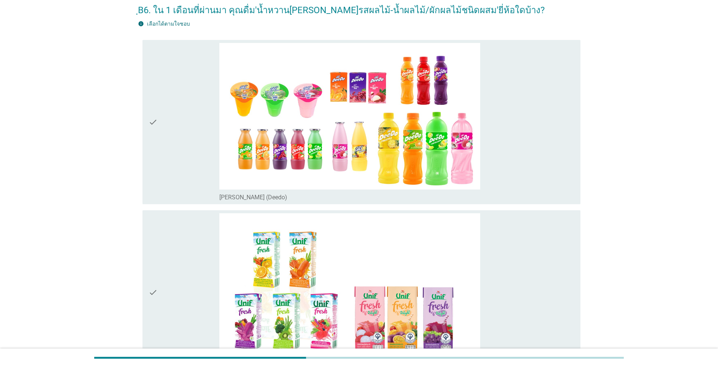
click at [163, 124] on div "check" at bounding box center [183, 122] width 71 height 159
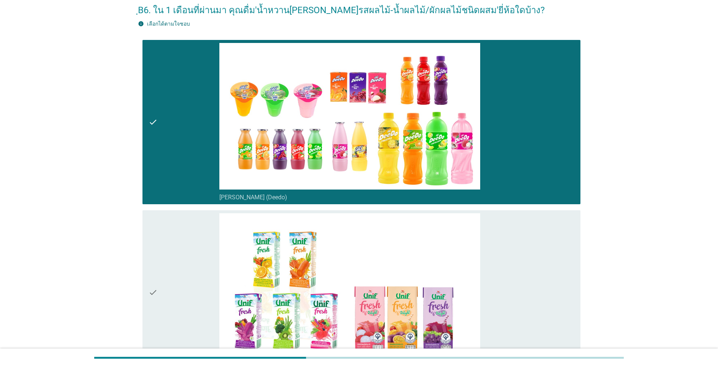
scroll to position [151, 0]
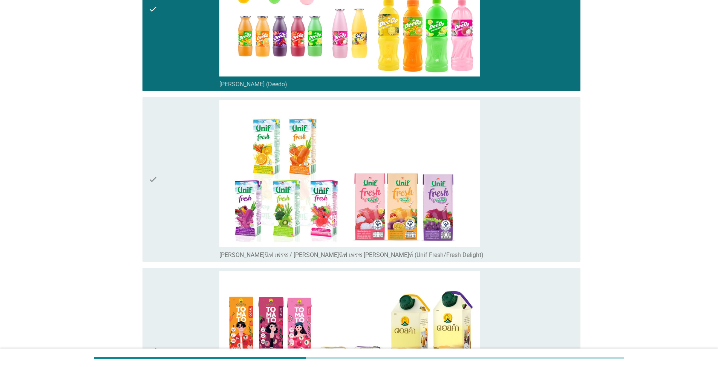
click at [172, 207] on div "check" at bounding box center [183, 179] width 71 height 159
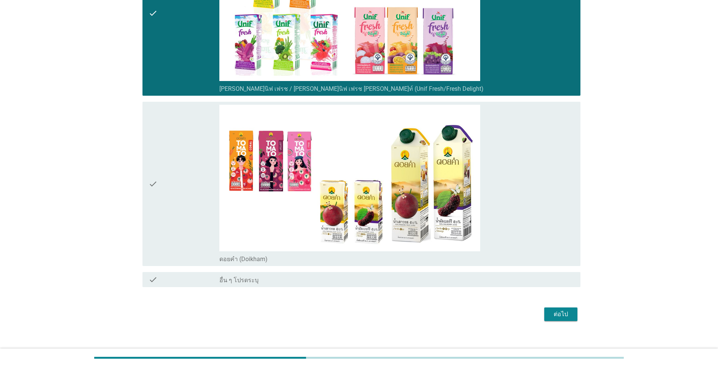
scroll to position [325, 0]
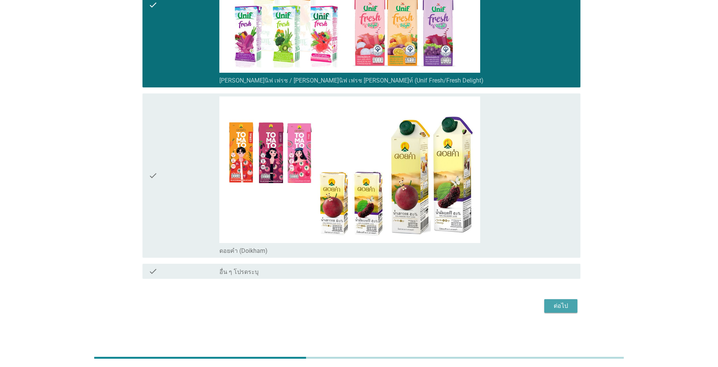
click at [371, 263] on div "ต่อไป" at bounding box center [560, 305] width 21 height 9
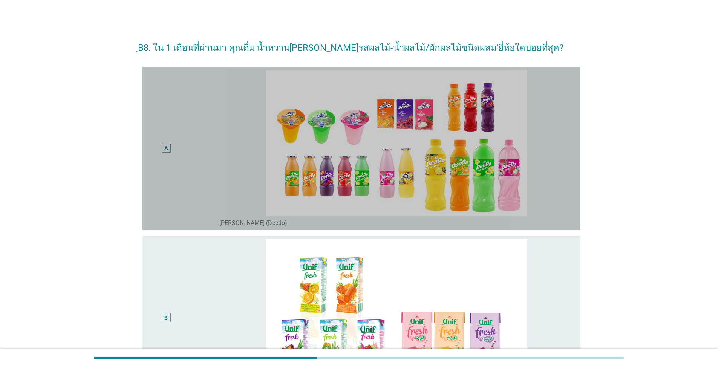
click at [162, 146] on div "A" at bounding box center [166, 148] width 9 height 9
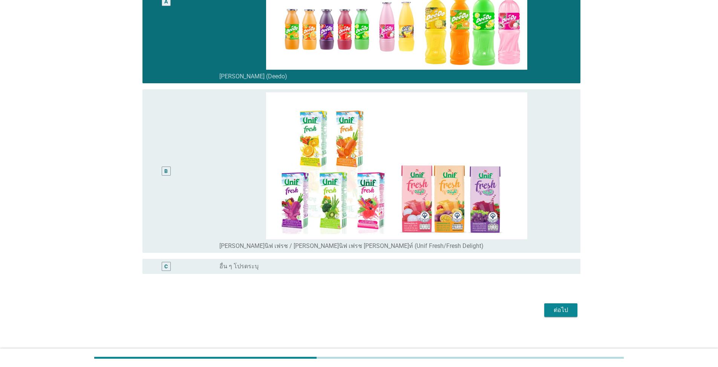
scroll to position [150, 0]
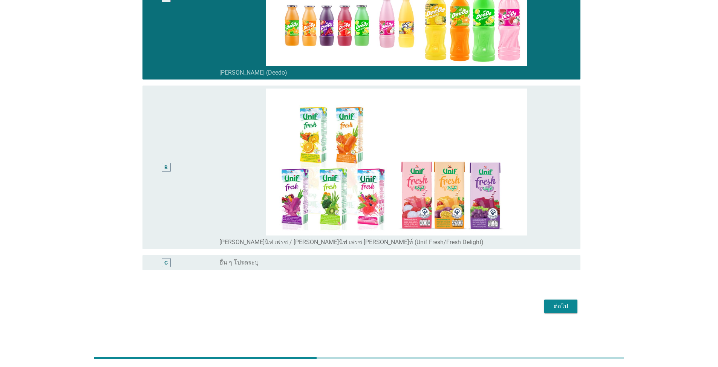
click at [371, 263] on div "ต่อไป" at bounding box center [560, 306] width 21 height 9
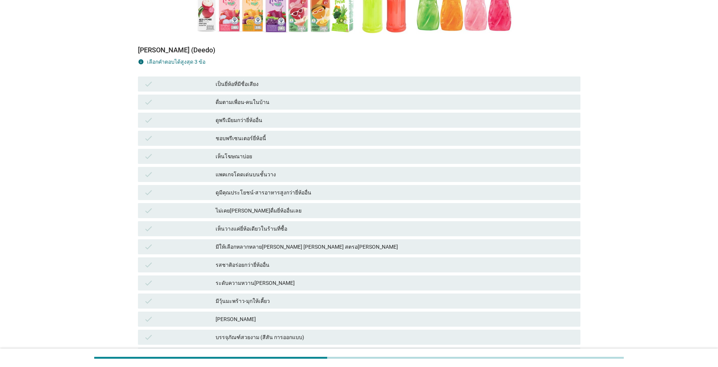
scroll to position [226, 0]
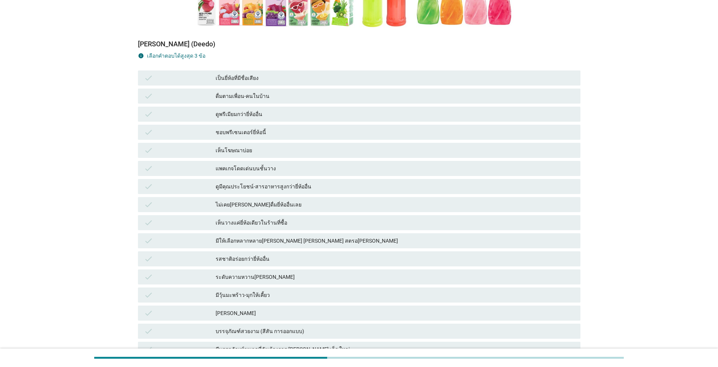
click at [271, 260] on div "รสชาติอร่อยกว่ายี่ห้ออื่น" at bounding box center [395, 258] width 359 height 9
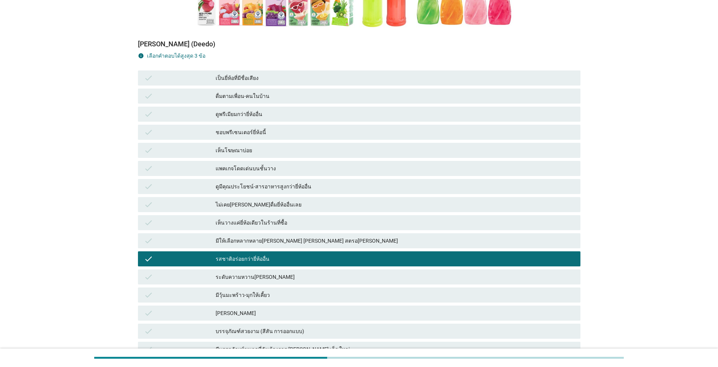
click at [284, 263] on div "ระดับความหวาน[PERSON_NAME]" at bounding box center [395, 276] width 359 height 9
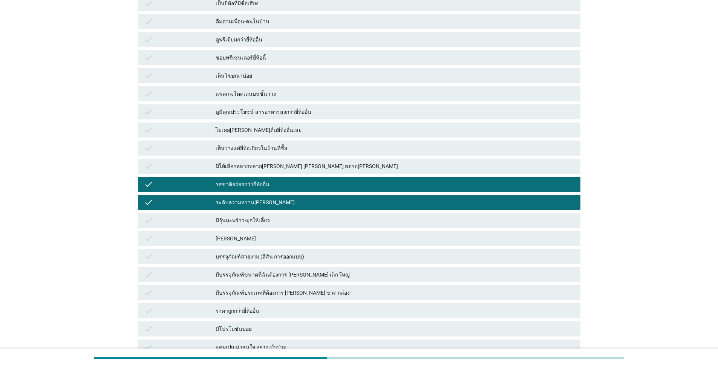
scroll to position [377, 0]
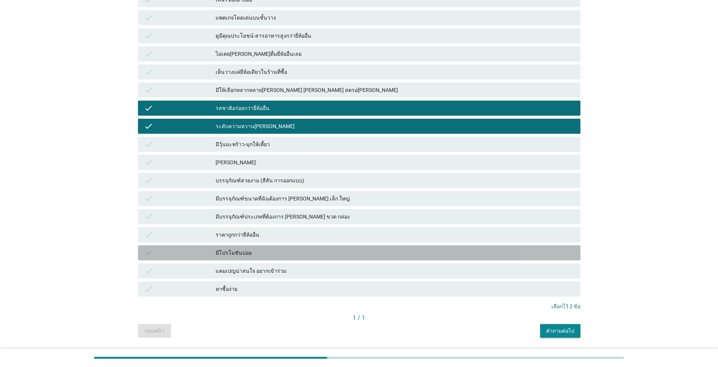
click at [290, 256] on div "มีโปรโมชันบ่อย" at bounding box center [395, 252] width 359 height 9
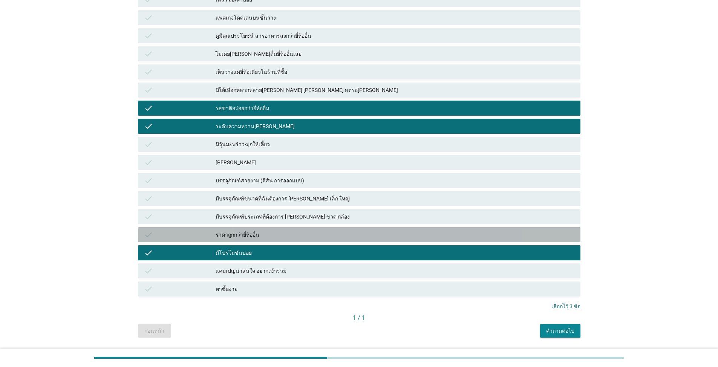
click at [297, 236] on div "ราคาถูกกว่ายี่ห้ออื่น" at bounding box center [395, 234] width 359 height 9
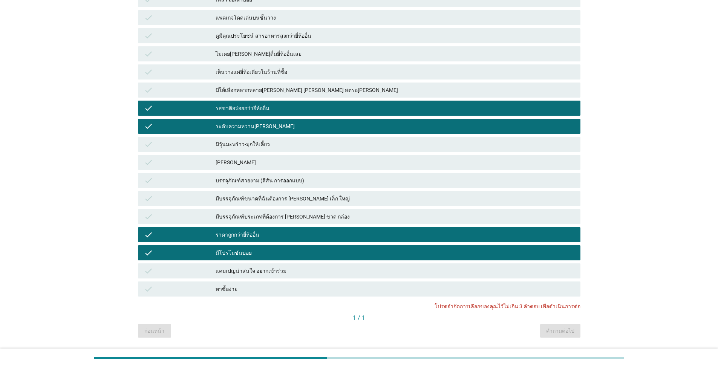
click at [304, 247] on div "check มีโปรโมชันบ่อย" at bounding box center [359, 252] width 442 height 15
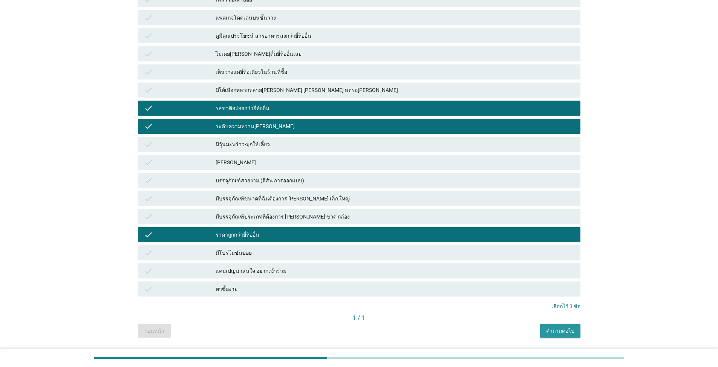
click at [371, 263] on div "คำถามต่อไป" at bounding box center [560, 331] width 28 height 8
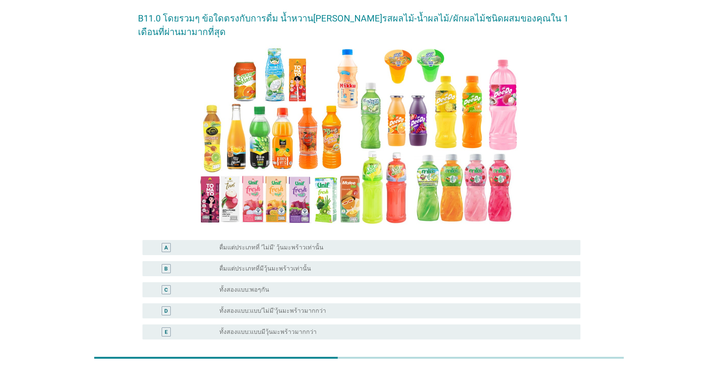
scroll to position [38, 0]
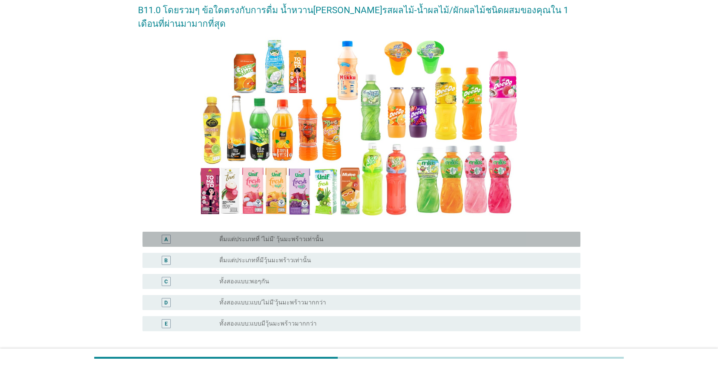
click at [323, 237] on div "radio_button_unchecked ดื่มแต่ประเภทที่ 'ไม่มี' วุ้นมะพร้าวเท่านั้น" at bounding box center [393, 240] width 349 height 8
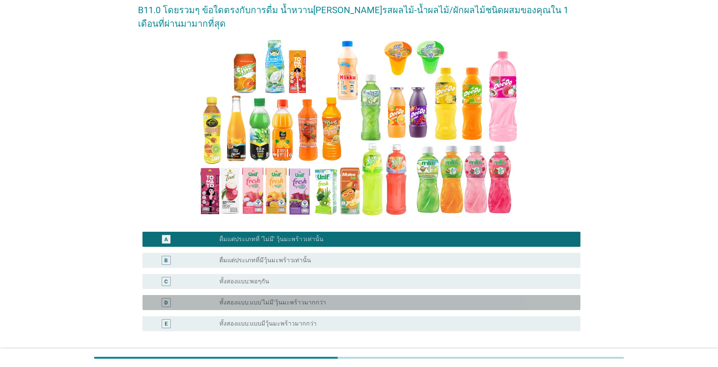
click at [325, 263] on div "radio_button_unchecked ทั้งสองแบบ:แบบ'ไม่มี'วุ้นมะพร้าวมากกว่า" at bounding box center [393, 303] width 349 height 8
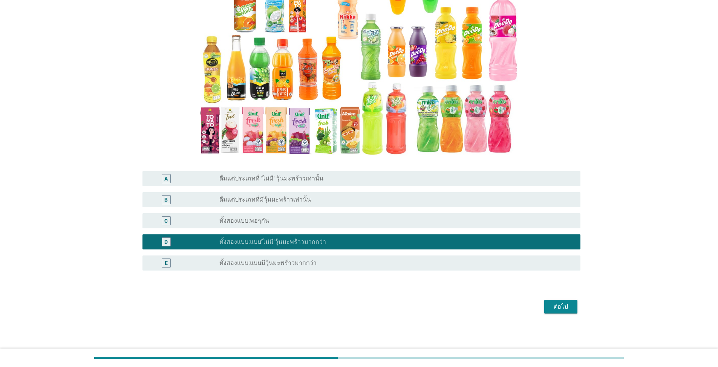
scroll to position [99, 0]
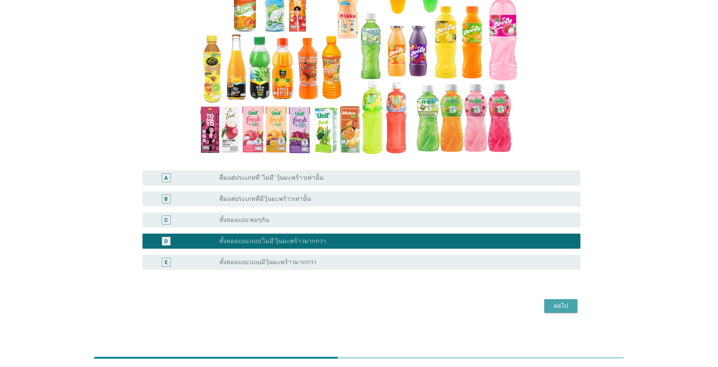
click at [371, 263] on div "ต่อไป" at bounding box center [560, 305] width 21 height 9
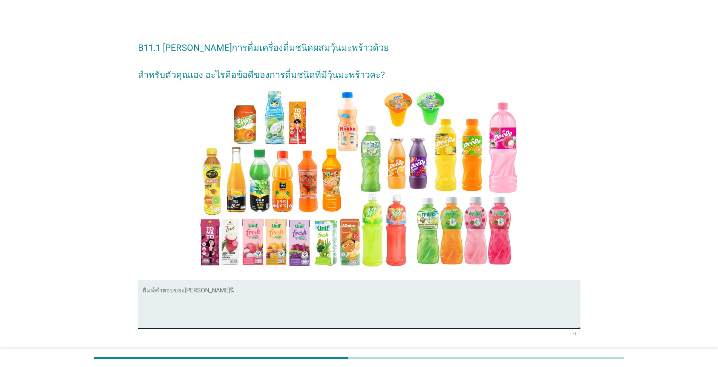
click at [371, 263] on textarea "พิมพ์คำตอบของคุณ ที่นี่" at bounding box center [361, 309] width 438 height 40
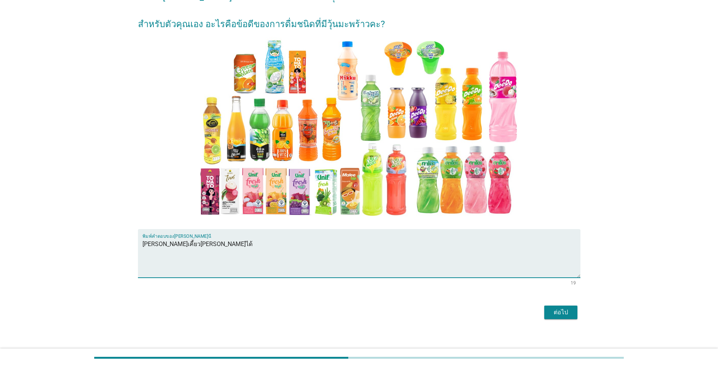
scroll to position [57, 0]
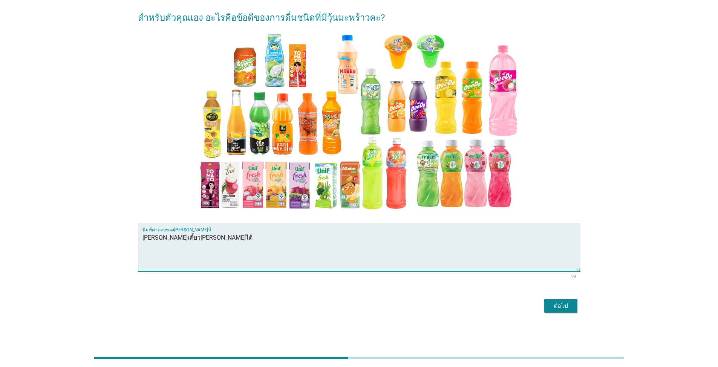
type textarea "[PERSON_NAME]เคี้ยว[PERSON_NAME]ได้"
click at [371, 263] on button "ต่อไป" at bounding box center [560, 306] width 33 height 14
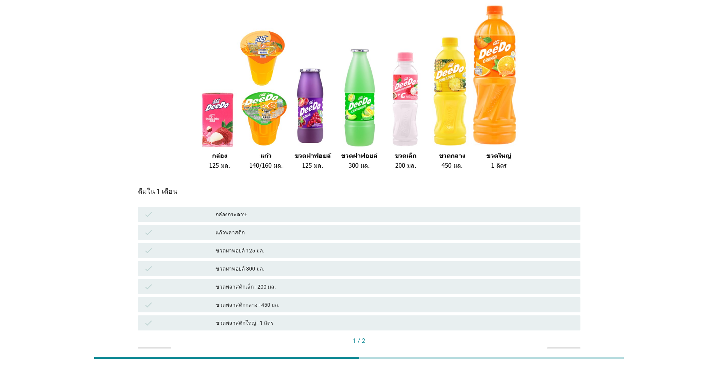
scroll to position [75, 0]
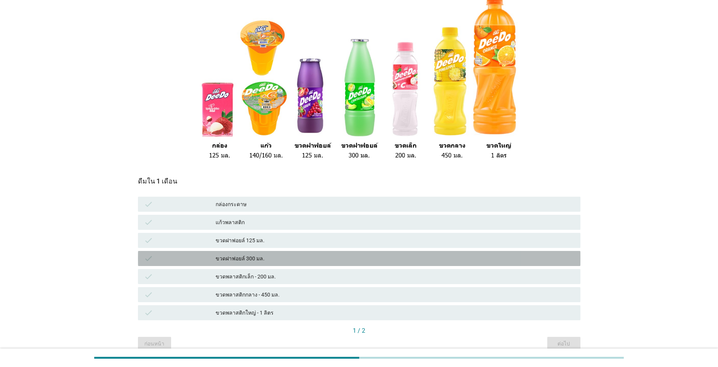
click at [276, 263] on div "check ขวดฝาฟอยล์ 300 มล." at bounding box center [358, 258] width 445 height 18
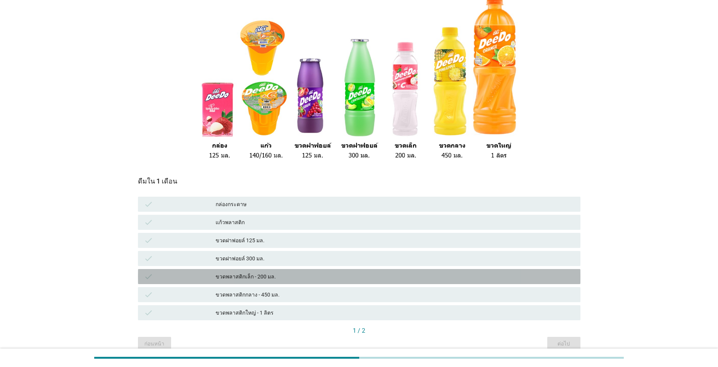
click at [273, 263] on div "ขวดพลาสติกเล็ก - 200 มล." at bounding box center [395, 276] width 359 height 9
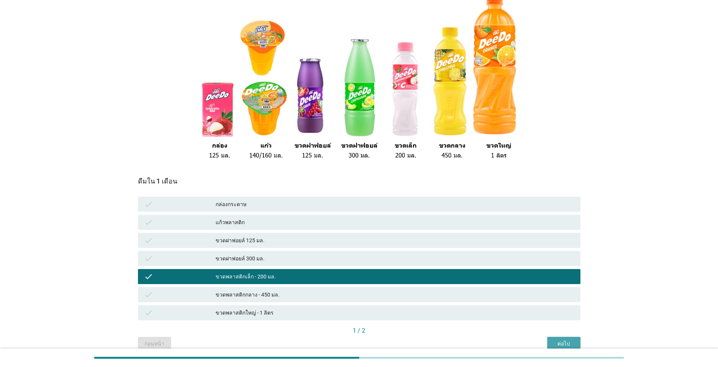
click at [371, 263] on div "ต่อไป" at bounding box center [563, 344] width 21 height 8
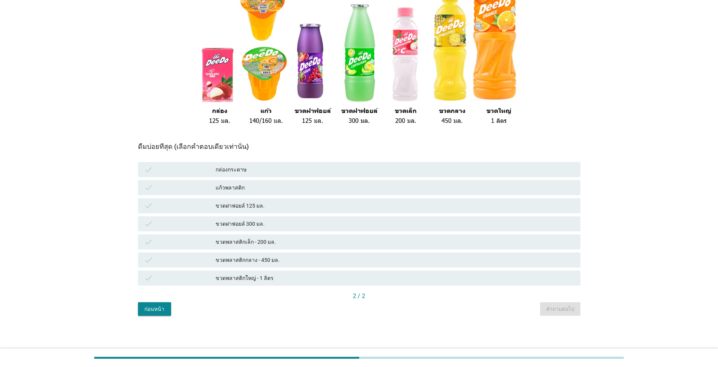
scroll to position [111, 0]
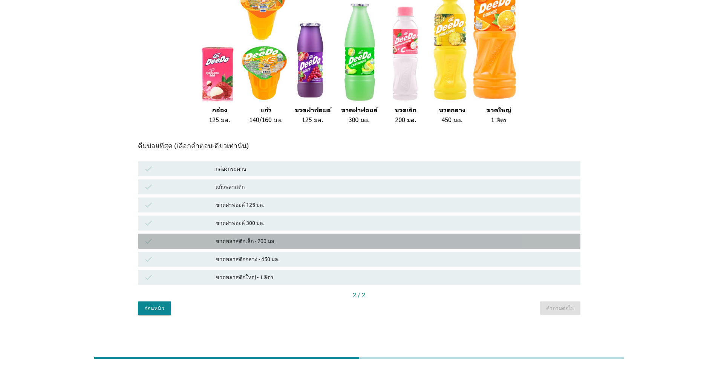
click at [282, 241] on div "ขวดพลาสติกเล็ก - 200 มล." at bounding box center [395, 241] width 359 height 9
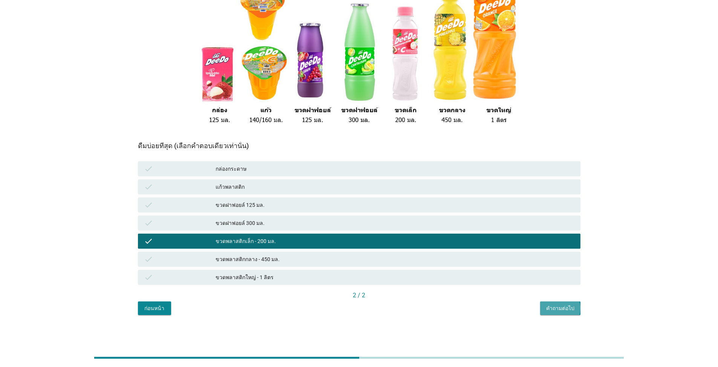
click at [371, 263] on div "คำถามต่อไป" at bounding box center [560, 309] width 28 height 8
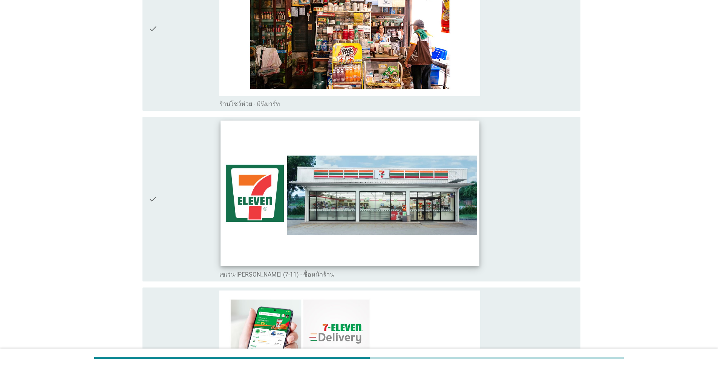
scroll to position [2073, 0]
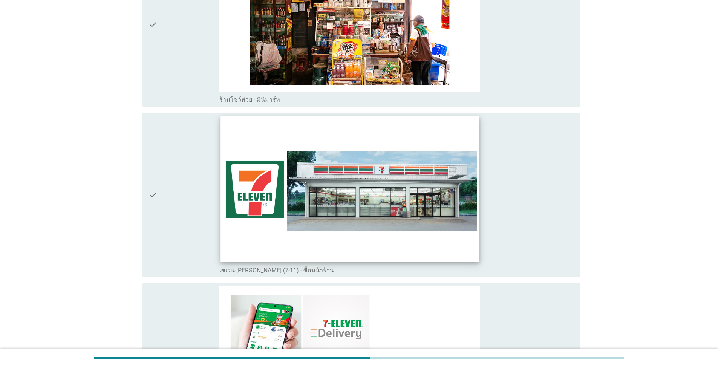
click at [371, 195] on img at bounding box center [349, 188] width 259 height 145
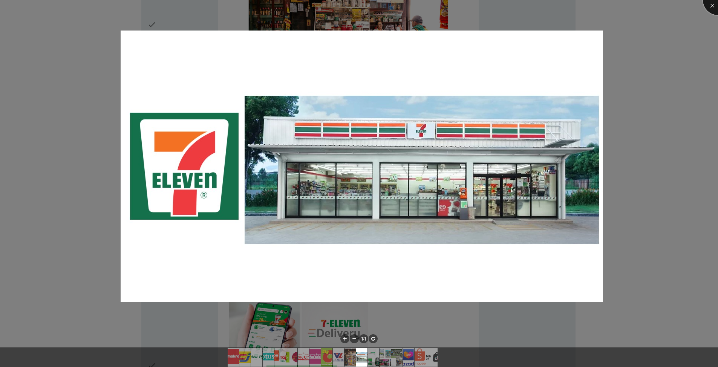
click at [371, 7] on div at bounding box center [718, 0] width 30 height 30
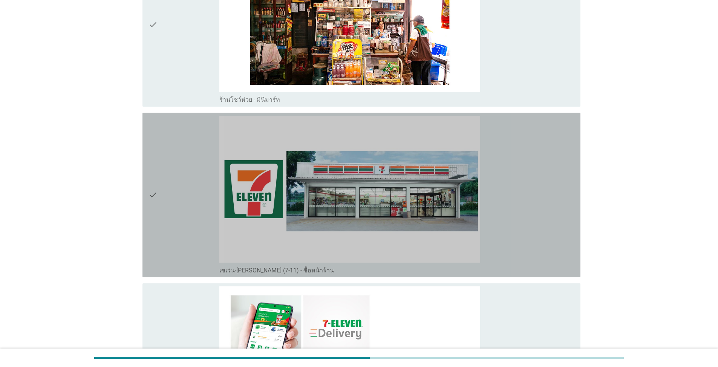
click at [158, 196] on div "check" at bounding box center [183, 195] width 71 height 159
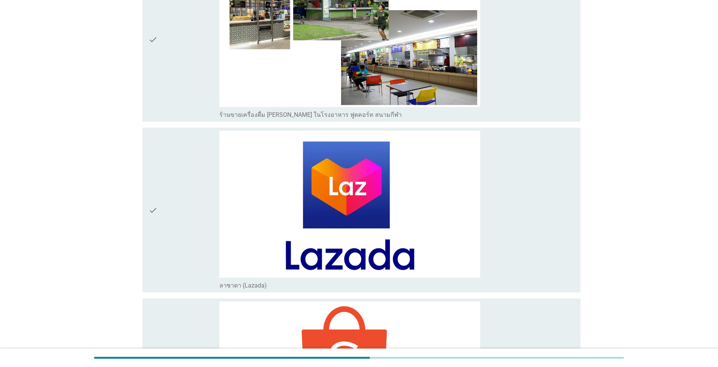
scroll to position [3105, 0]
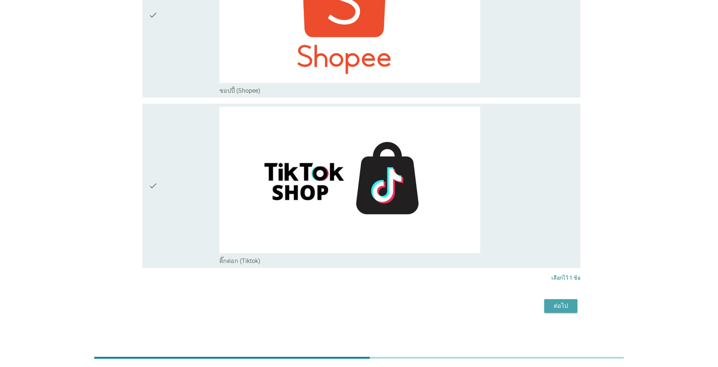
click at [371, 263] on div "ต่อไป" at bounding box center [560, 305] width 21 height 9
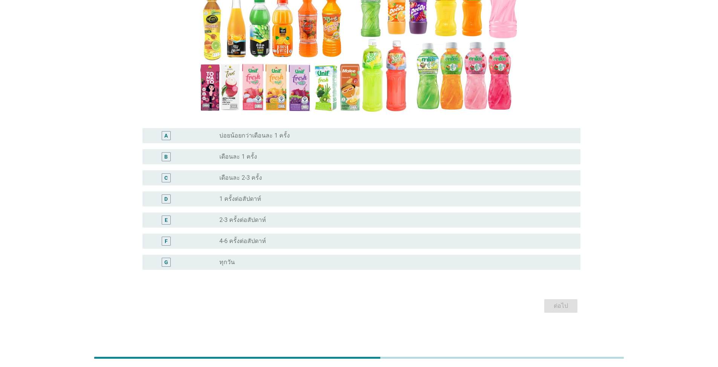
scroll to position [0, 0]
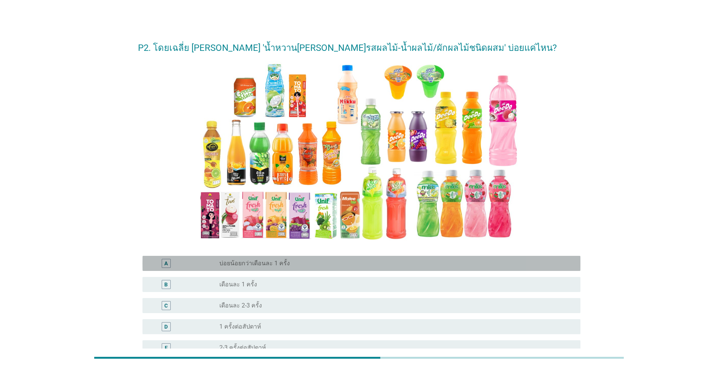
click at [294, 262] on div "radio_button_unchecked บ่อยน้อยกว่าเดือนละ 1 ครั้ง" at bounding box center [393, 264] width 349 height 8
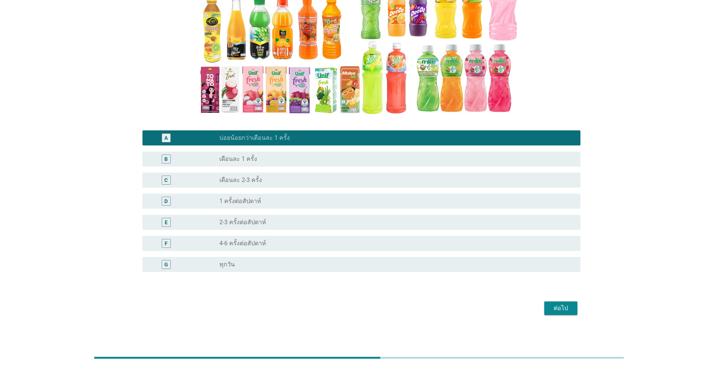
scroll to position [128, 0]
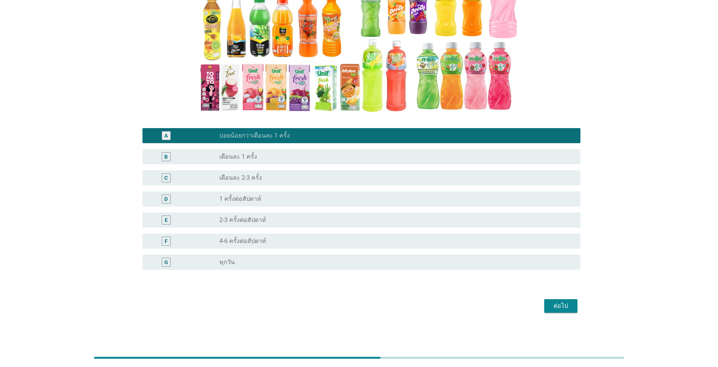
click at [371, 263] on div "ต่อไป" at bounding box center [560, 305] width 21 height 9
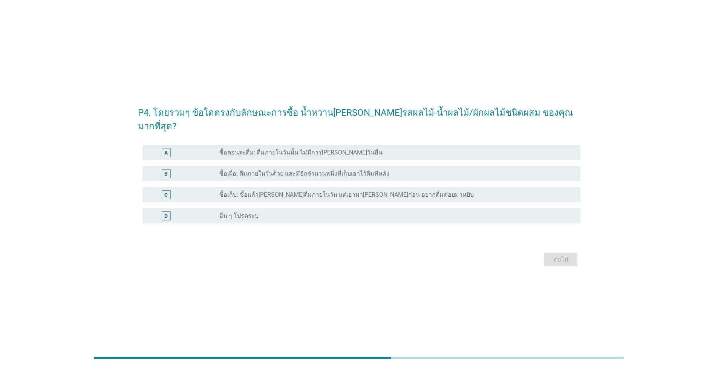
click at [360, 170] on label "ซื้อเผื่อ: ดื่มภายในวันด้วย และมีอีกจำนวนหนึ่งที่เก็บเอาไว้ดื่มทีหลัง" at bounding box center [304, 174] width 170 height 8
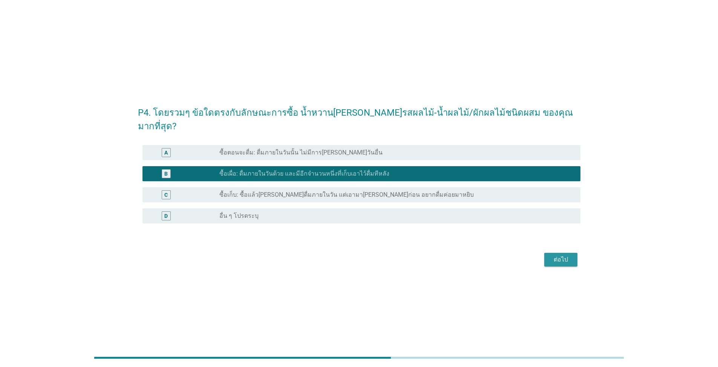
click at [371, 255] on div "ต่อไป" at bounding box center [560, 259] width 21 height 9
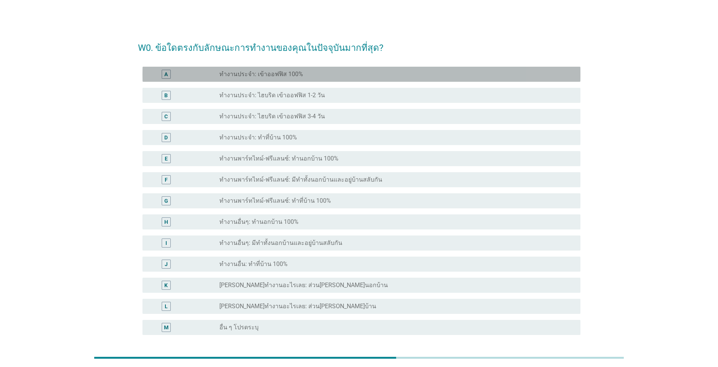
click at [284, 77] on label "ทำงานประจำ: เข้าออฟฟิส 100%" at bounding box center [261, 74] width 84 height 8
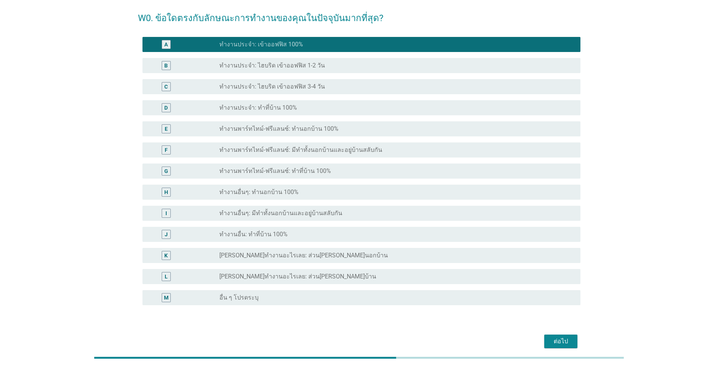
scroll to position [65, 0]
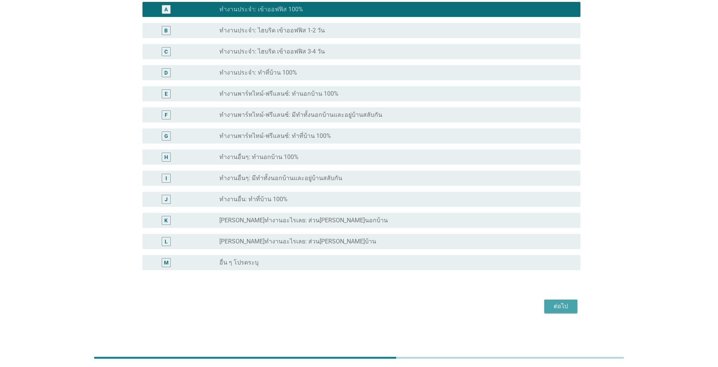
click at [371, 263] on div "ต่อไป" at bounding box center [560, 306] width 21 height 9
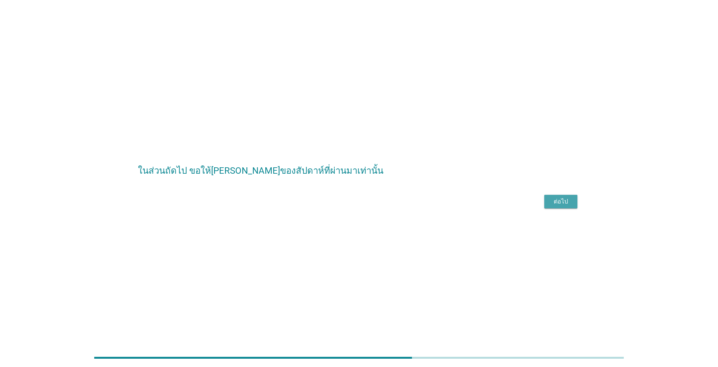
click at [371, 206] on div "ต่อไป" at bounding box center [560, 201] width 21 height 9
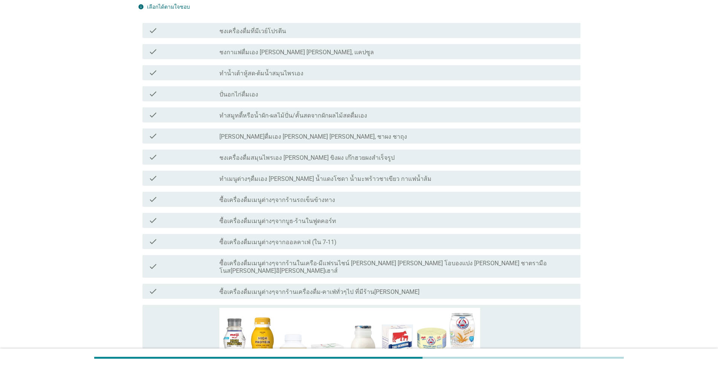
scroll to position [75, 0]
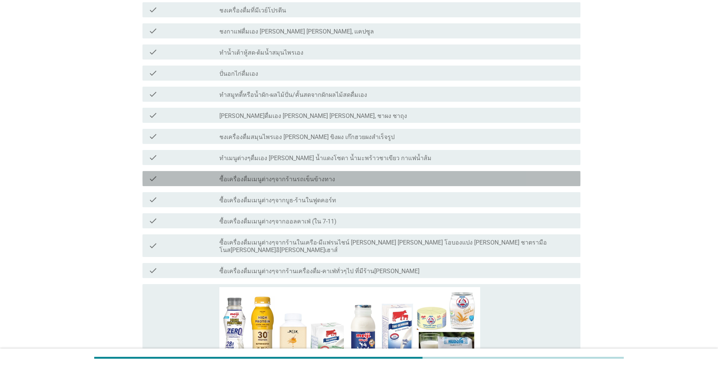
click at [349, 179] on div "check_box_outline_blank ซื้อเครื่องดื่มเมนูต่างๆจากร้านรถเข็นข้างทาง" at bounding box center [396, 178] width 355 height 9
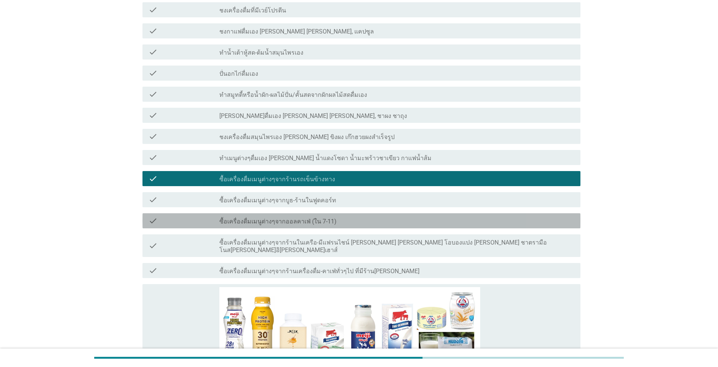
click at [353, 221] on div "check_box_outline_blank ซื้อเครื่องดื่มเมนูต่างๆจากออลคาเฟ่ (ใน 7-11)" at bounding box center [396, 220] width 355 height 9
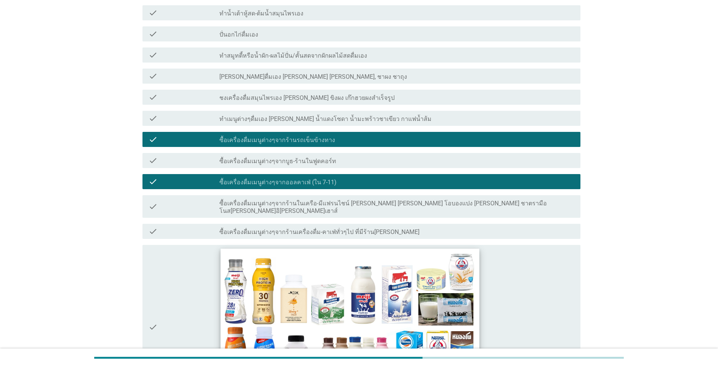
scroll to position [113, 0]
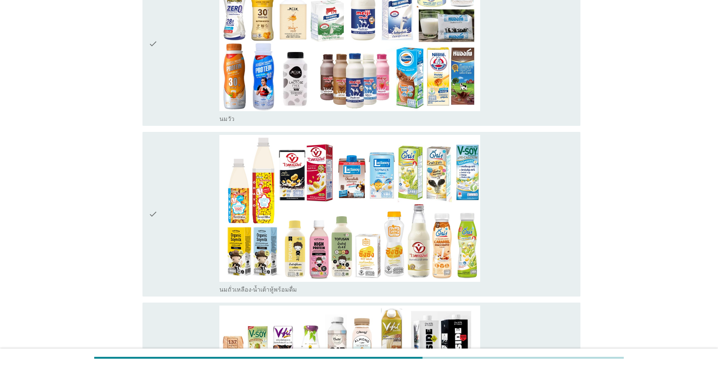
scroll to position [490, 0]
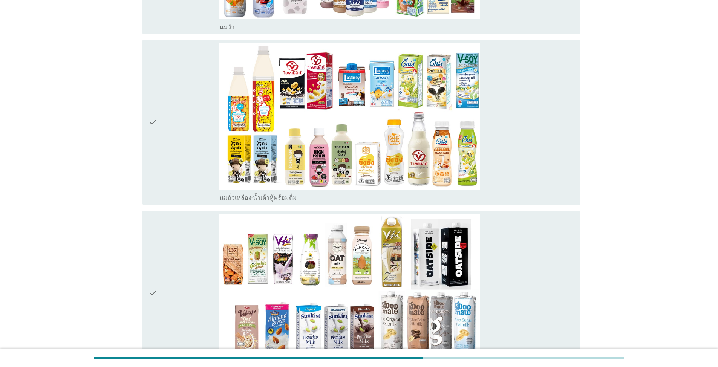
click at [165, 140] on div "check" at bounding box center [183, 122] width 71 height 159
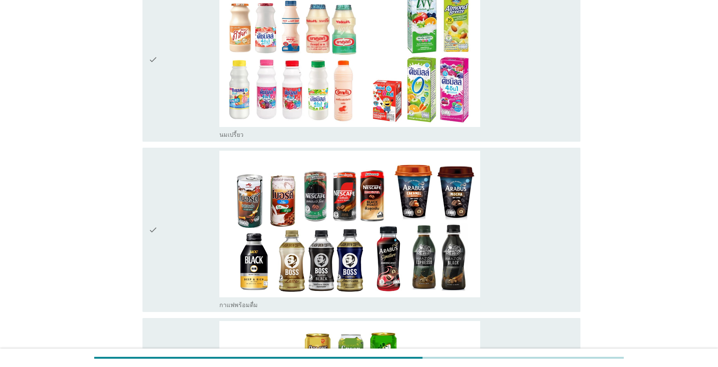
scroll to position [904, 0]
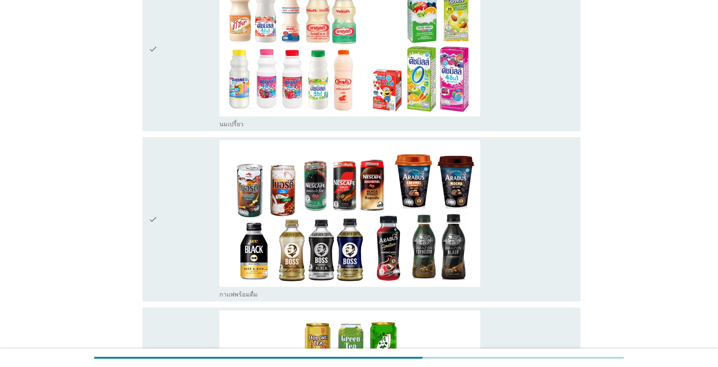
click at [173, 71] on div "check" at bounding box center [183, 48] width 71 height 159
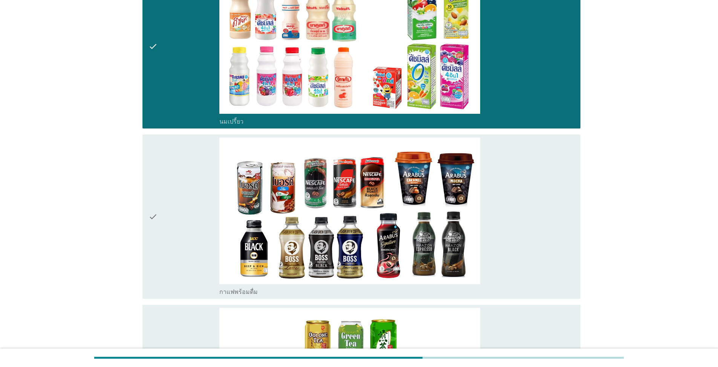
scroll to position [1018, 0]
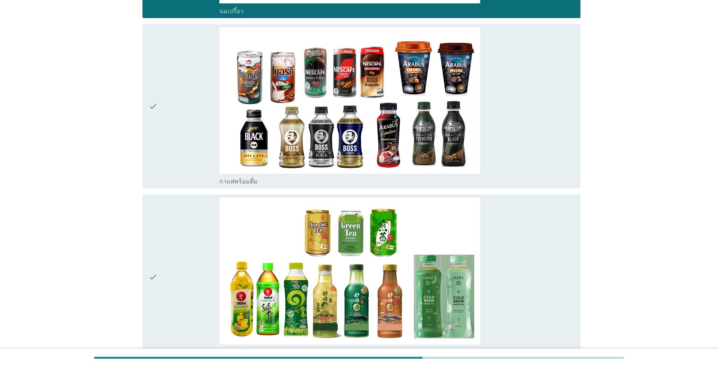
click at [173, 98] on div "check" at bounding box center [183, 106] width 71 height 159
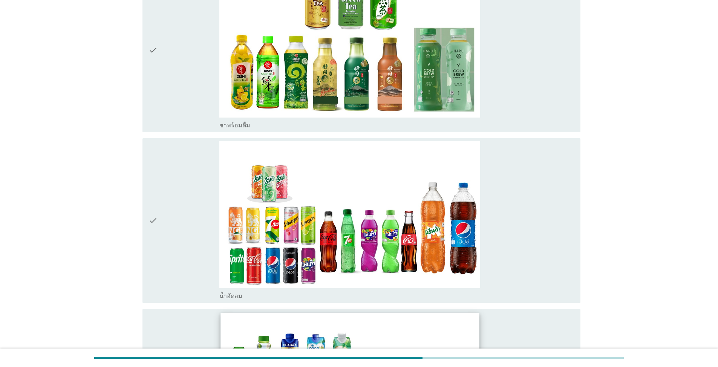
scroll to position [1357, 0]
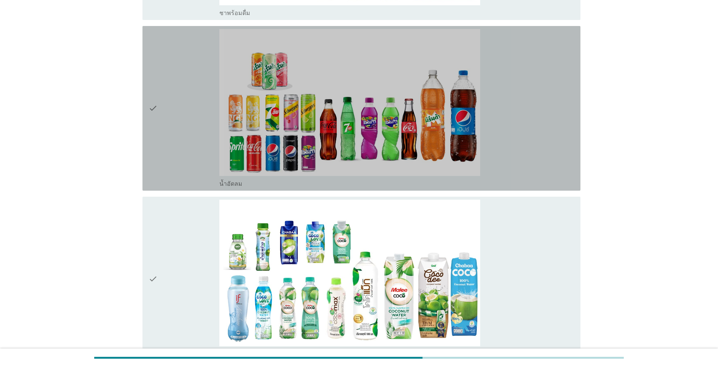
click at [185, 112] on div "check" at bounding box center [183, 108] width 71 height 159
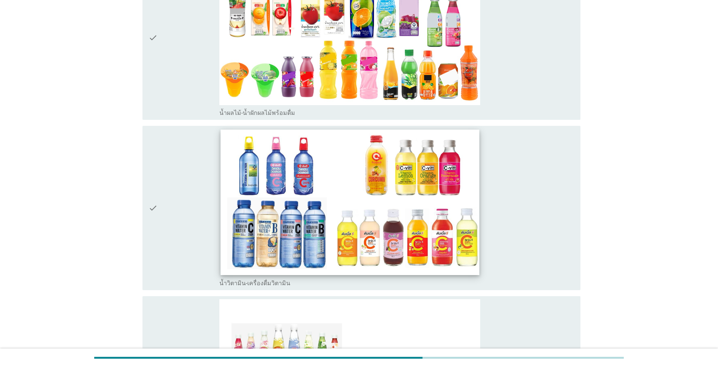
scroll to position [1771, 0]
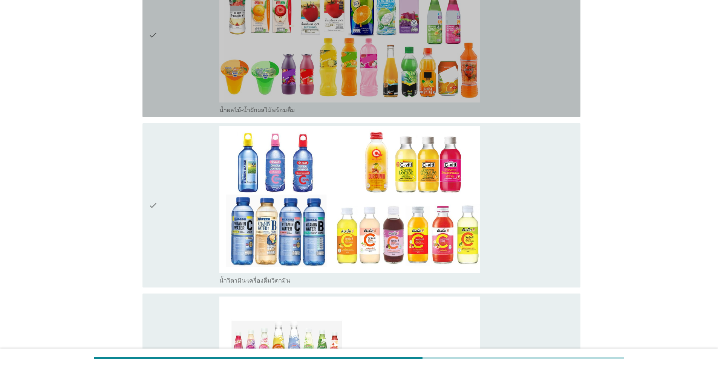
click at [170, 44] on div "check" at bounding box center [183, 35] width 71 height 159
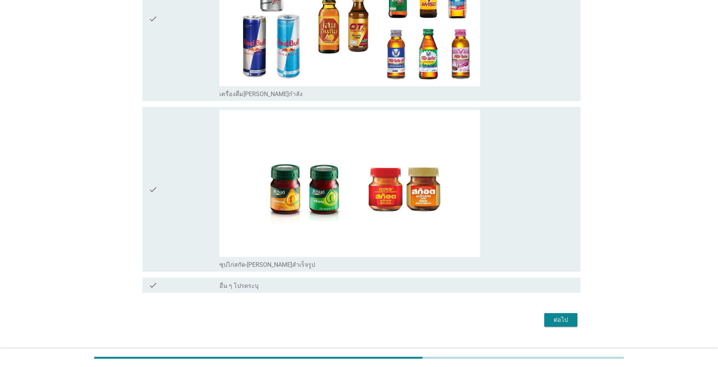
scroll to position [2476, 0]
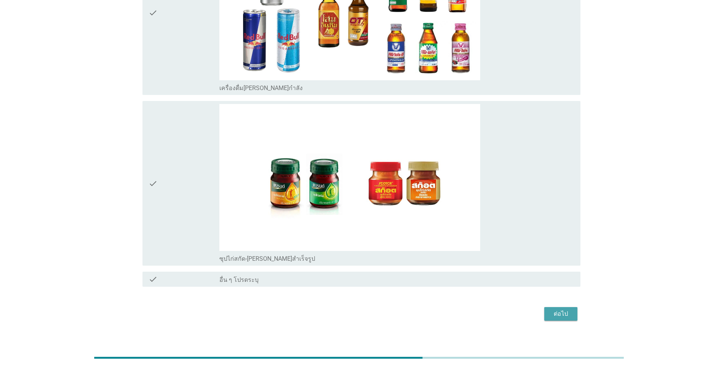
click at [371, 263] on div "ต่อไป" at bounding box center [560, 313] width 21 height 9
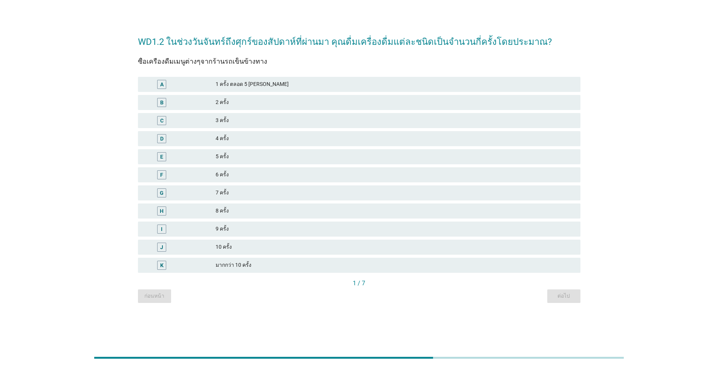
scroll to position [0, 0]
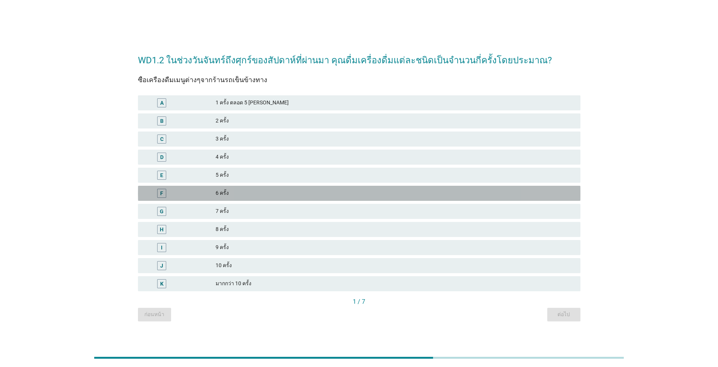
click at [247, 197] on div "6 ครั้ง" at bounding box center [395, 193] width 359 height 9
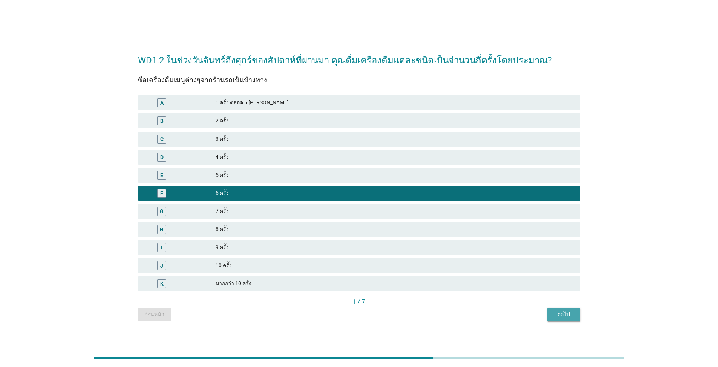
click at [371, 263] on button "ต่อไป" at bounding box center [563, 315] width 33 height 14
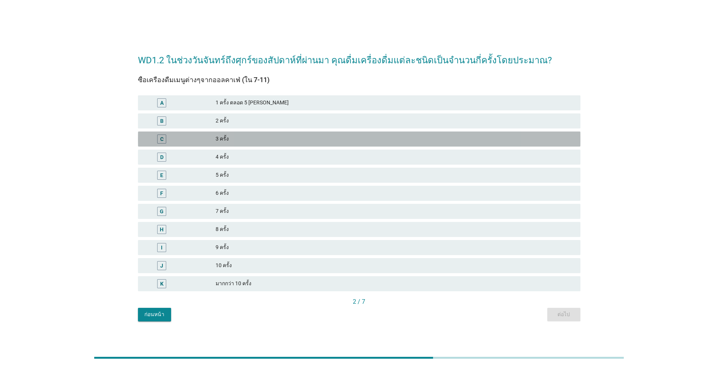
click at [241, 138] on div "3 ครั้ง" at bounding box center [395, 139] width 359 height 9
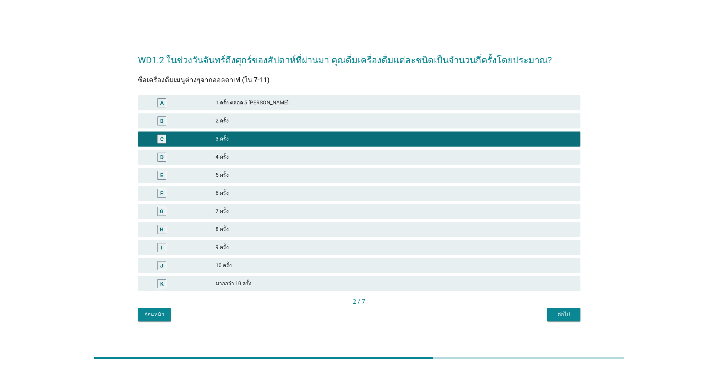
click at [371, 263] on div "ต่อไป" at bounding box center [563, 315] width 21 height 8
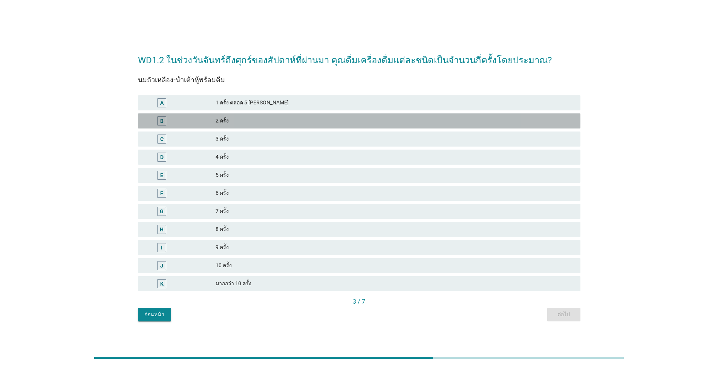
click at [244, 122] on div "2 ครั้ง" at bounding box center [395, 120] width 359 height 9
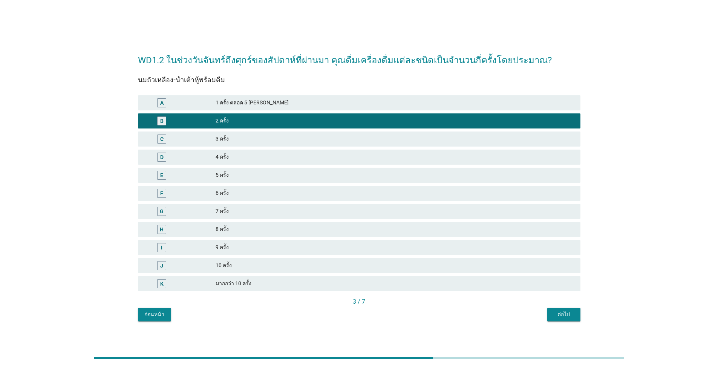
click at [371, 263] on div "WD1.2 ในช่วงวันจันทร์ถึงศุกร์ของสัปดาห์ที่ผ่านมา คุณดื่มเครื่องดื่มแต่ละชนิดเป็…" at bounding box center [359, 184] width 455 height 288
click at [371, 263] on div "นมถั่วเหลือง-น้ำเต้าหู้พร้อมดื่ม A 1 ครั้ง ตลอด 5 วันจันทร์ถึงศุกร์ B 2 ครั้ง C…" at bounding box center [359, 194] width 442 height 254
click at [371, 263] on div "ต่อไป" at bounding box center [563, 315] width 21 height 8
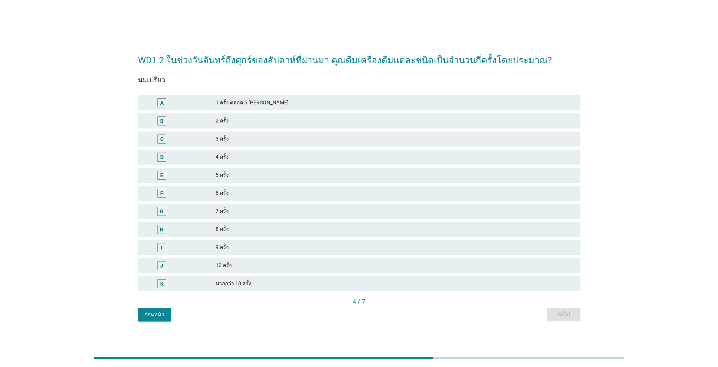
click at [292, 123] on div "2 ครั้ง" at bounding box center [395, 120] width 359 height 9
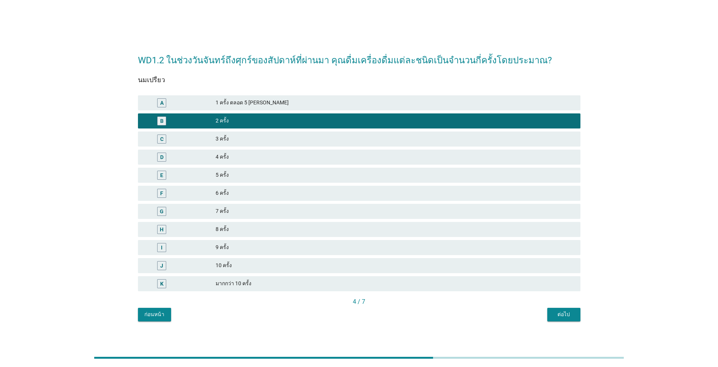
click at [371, 263] on div "WD1.2 ในช่วงวันจันทร์ถึงศุกร์ของสัปดาห์ที่ผ่านมา คุณดื่มเครื่องดื่มแต่ละชนิดเป็…" at bounding box center [359, 184] width 455 height 288
click at [371, 263] on div "ต่อไป" at bounding box center [563, 315] width 21 height 8
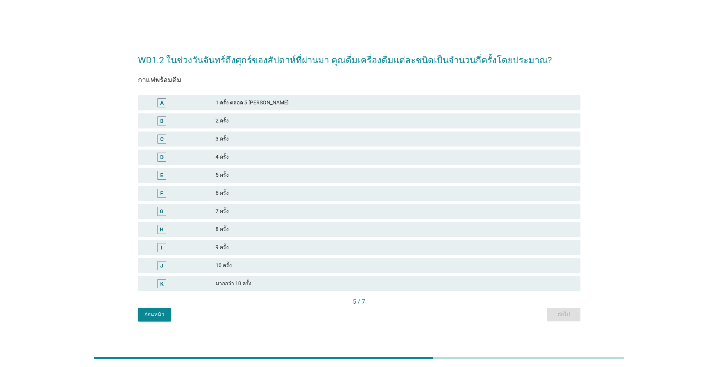
click at [262, 160] on div "4 ครั้ง" at bounding box center [395, 157] width 359 height 9
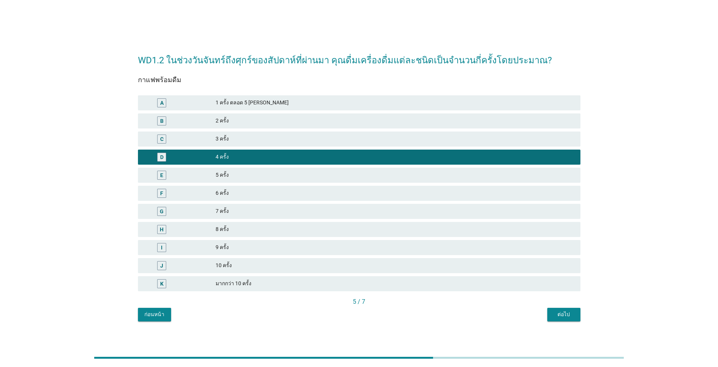
click at [371, 263] on div "WD1.2 ในช่วงวันจันทร์ถึงศุกร์ของสัปดาห์ที่ผ่านมา คุณดื่มเครื่องดื่มแต่ละชนิดเป็…" at bounding box center [359, 184] width 455 height 288
click at [371, 263] on div "ต่อไป" at bounding box center [563, 315] width 21 height 8
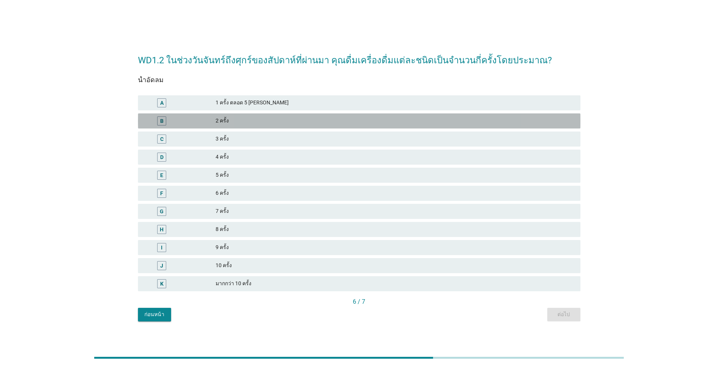
click at [247, 121] on div "2 ครั้ง" at bounding box center [395, 120] width 359 height 9
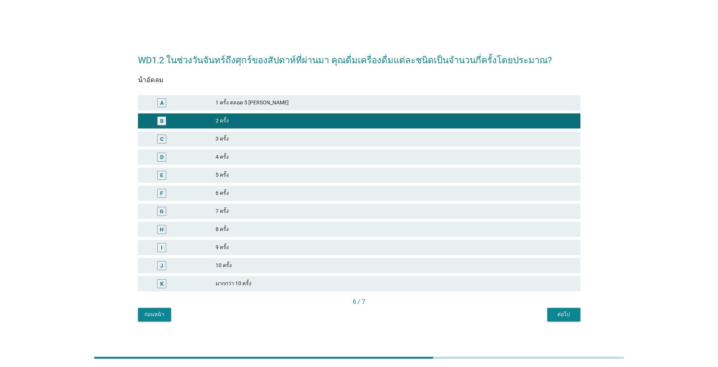
click at [371, 263] on div "WD1.2 ในช่วงวันจันทร์ถึงศุกร์ของสัปดาห์ที่ผ่านมา คุณดื่มเครื่องดื่มแต่ละชนิดเป็…" at bounding box center [359, 184] width 455 height 288
click at [371, 263] on div "ต่อไป" at bounding box center [563, 315] width 21 height 8
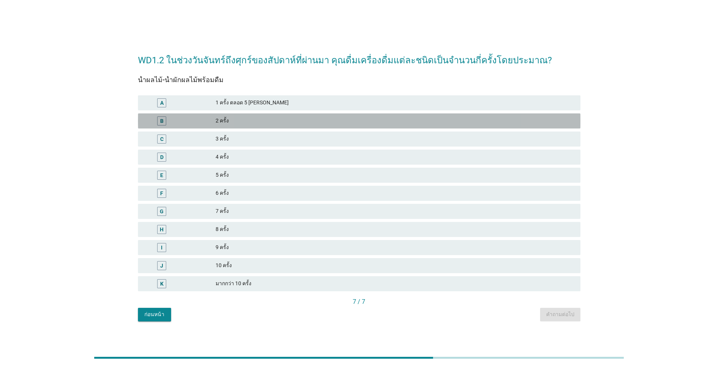
drag, startPoint x: 280, startPoint y: 116, endPoint x: 493, endPoint y: 251, distance: 251.4
click at [280, 116] on div "B 2 ครั้ง" at bounding box center [359, 120] width 442 height 15
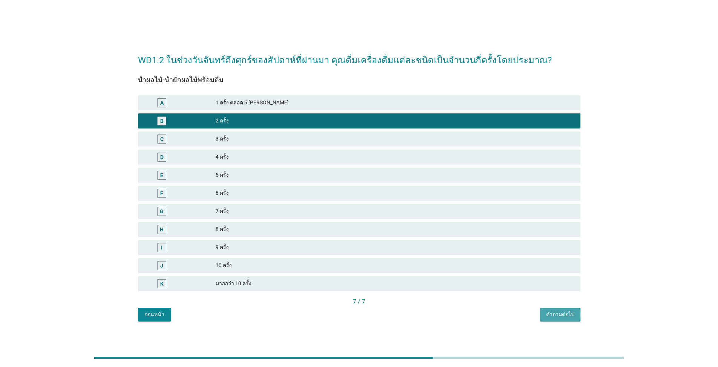
click at [371, 263] on div "คำถามต่อไป" at bounding box center [560, 315] width 28 height 8
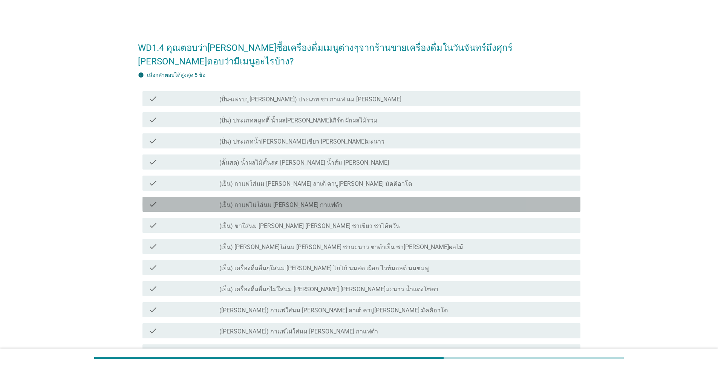
click at [299, 201] on label "(เย็น) กาแฟไม่ใส่นม [PERSON_NAME] กาแฟดำ" at bounding box center [280, 205] width 123 height 8
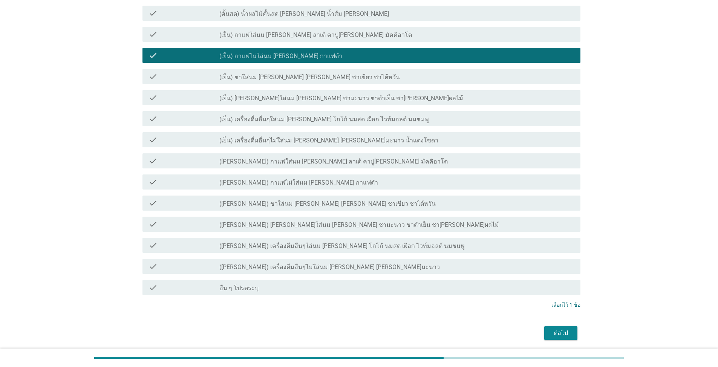
scroll to position [151, 0]
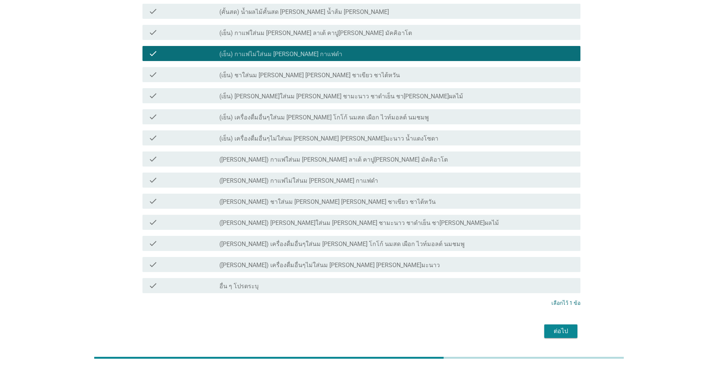
click at [289, 177] on label "([PERSON_NAME]) กาแฟไม่ใส่นม [PERSON_NAME] กาแฟดำ" at bounding box center [298, 181] width 159 height 8
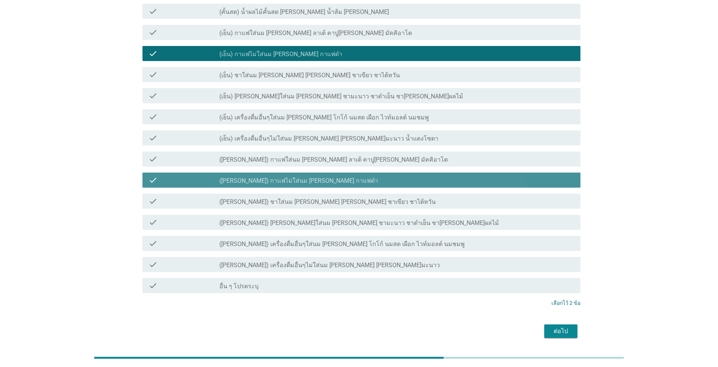
click at [308, 176] on div "check_box ([PERSON_NAME]) กาแฟไม่ใส่นม [PERSON_NAME] กาแฟดำ" at bounding box center [396, 180] width 355 height 9
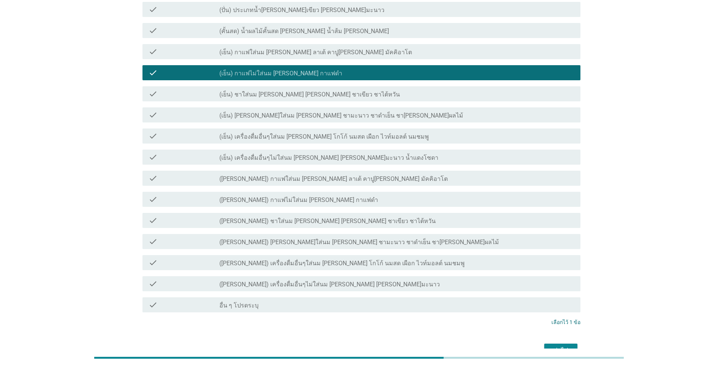
scroll to position [113, 0]
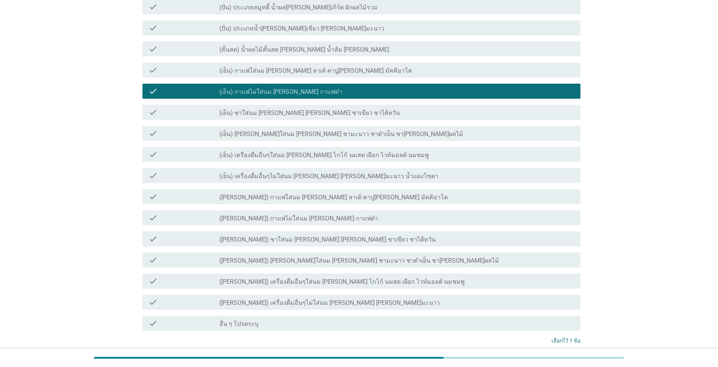
click at [332, 147] on div "check check_box_outline_blank (เย็น) เครื่องดื่มอื่นๆใส่นม [PERSON_NAME] โกโก้ …" at bounding box center [361, 154] width 438 height 15
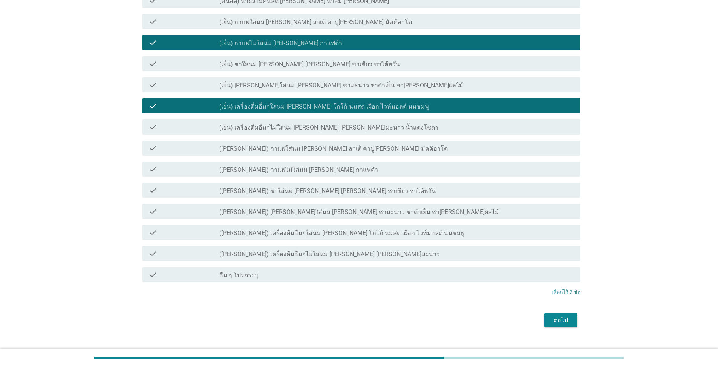
scroll to position [162, 0]
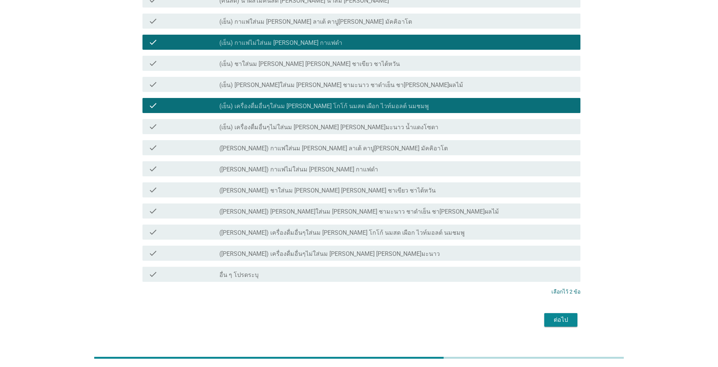
click at [371, 263] on div "ต่อไป" at bounding box center [359, 320] width 442 height 18
click at [371, 263] on button "ต่อไป" at bounding box center [560, 320] width 33 height 14
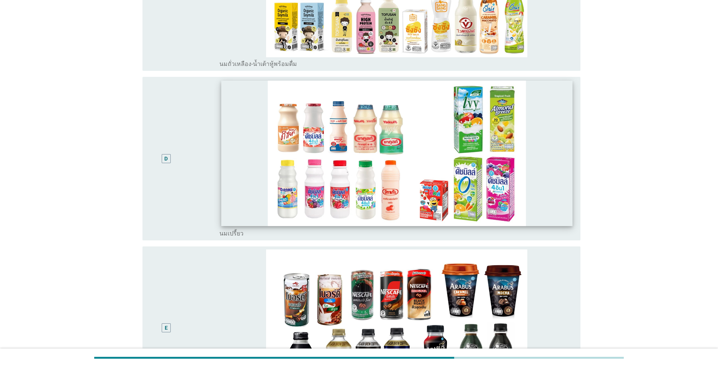
scroll to position [249, 0]
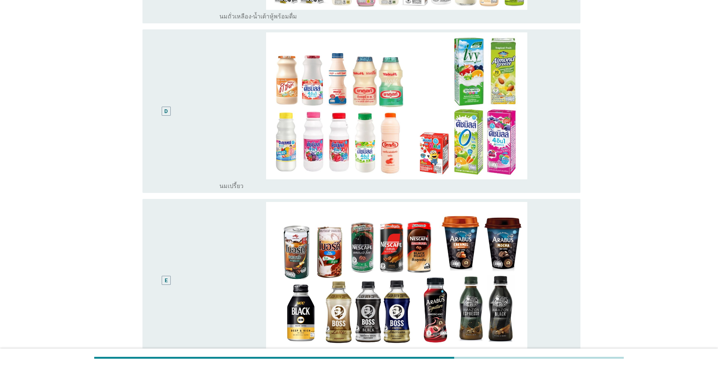
click at [170, 263] on div "E" at bounding box center [166, 280] width 9 height 9
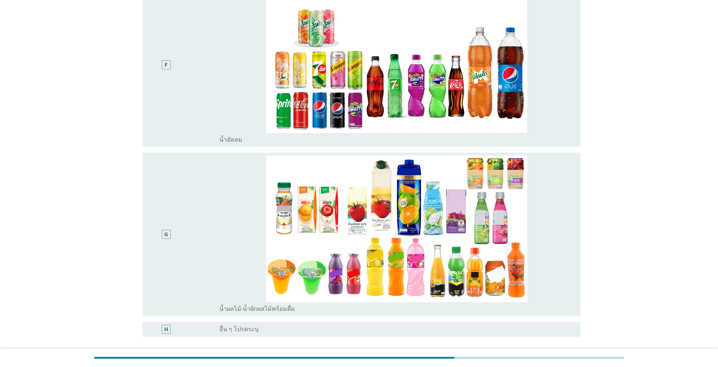
scroll to position [701, 0]
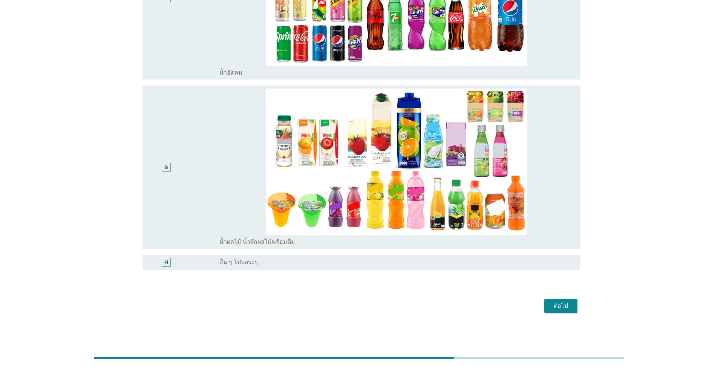
click at [371, 263] on div "ต่อไป" at bounding box center [560, 305] width 21 height 9
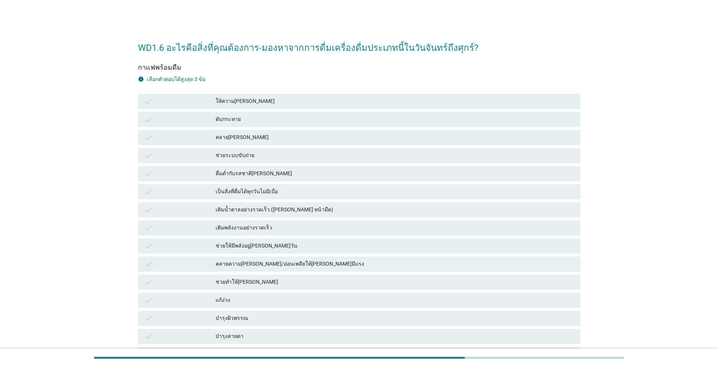
click at [259, 263] on div "แก้ง่วง" at bounding box center [395, 300] width 359 height 9
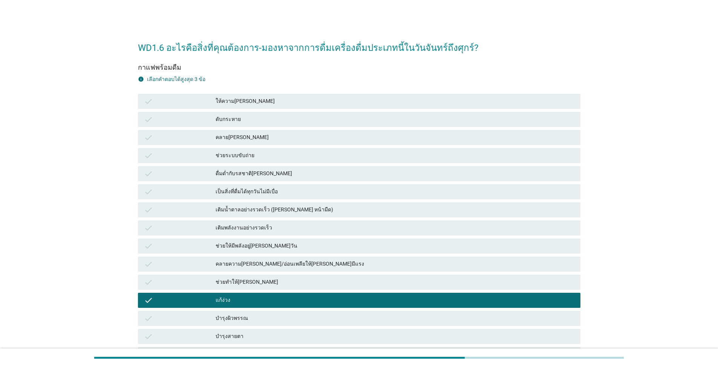
click at [285, 231] on div "เติมพลังงานอย่างรวดเร็ว" at bounding box center [395, 227] width 359 height 9
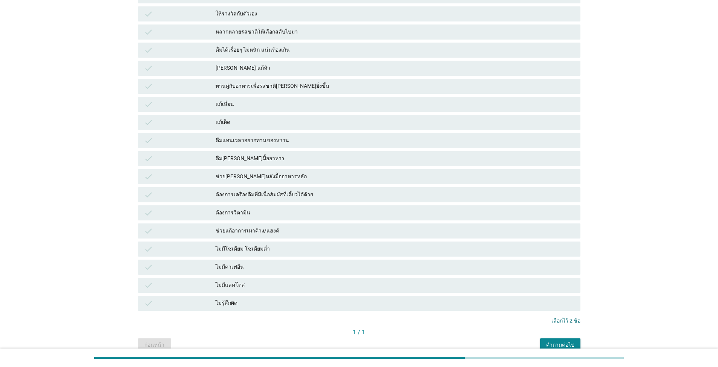
scroll to position [413, 0]
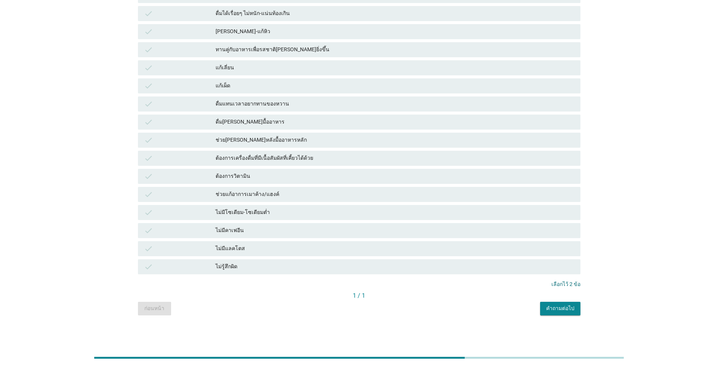
click at [371, 263] on div "คำถามต่อไป" at bounding box center [560, 309] width 28 height 8
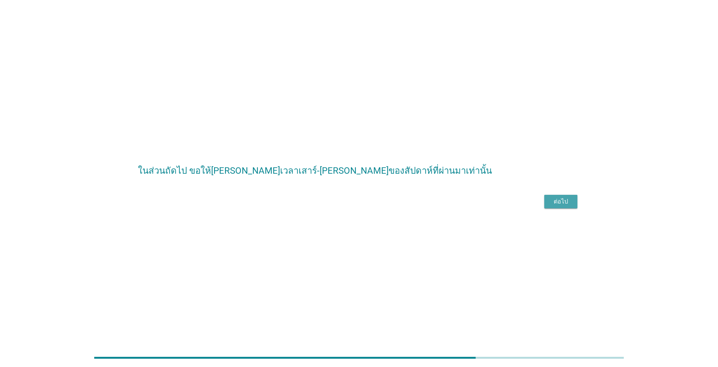
click at [371, 206] on div "ต่อไป" at bounding box center [560, 201] width 21 height 9
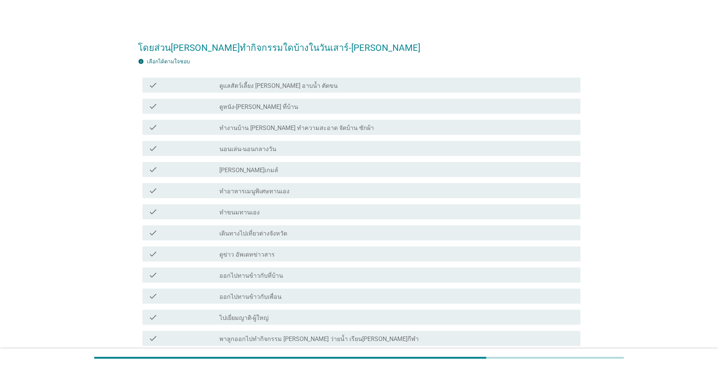
click at [250, 122] on div "check check_box_outline_blank ทำงานบ้าน [PERSON_NAME] ทำความสะอาด จัดบ้าน ซักผ้า" at bounding box center [361, 127] width 438 height 15
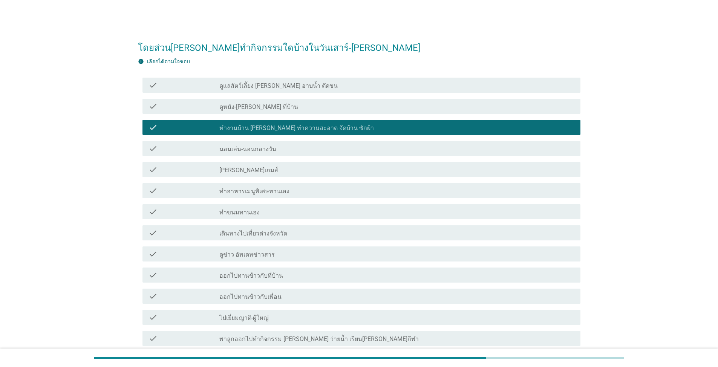
click at [270, 109] on div "check_box_outline_blank ดูหนัง-[PERSON_NAME] ที่บ้าน" at bounding box center [396, 106] width 355 height 9
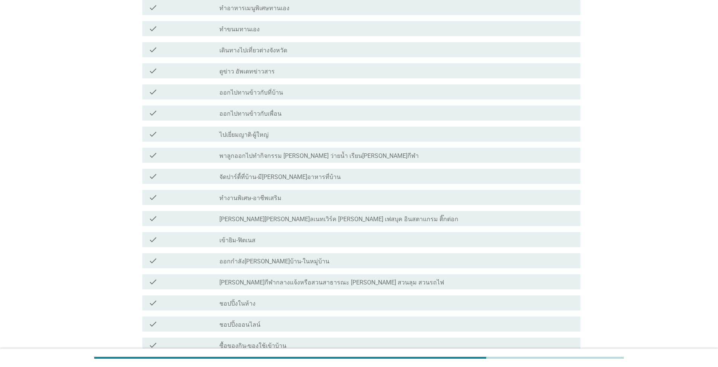
scroll to position [226, 0]
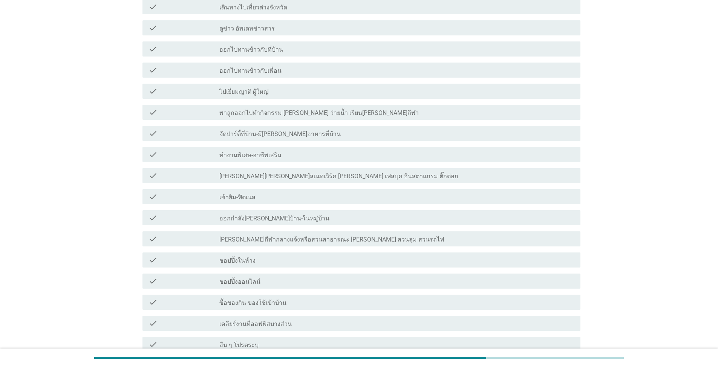
drag, startPoint x: 274, startPoint y: 286, endPoint x: 276, endPoint y: 282, distance: 4.1
click at [274, 263] on div "check check_box_outline_blank ชอปปิ้งออนไลน์" at bounding box center [361, 281] width 438 height 15
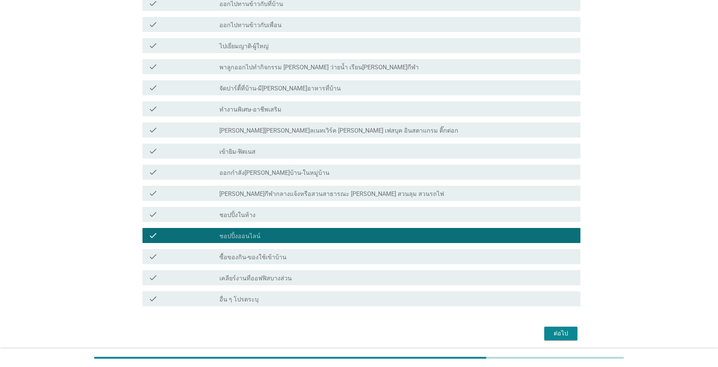
scroll to position [299, 0]
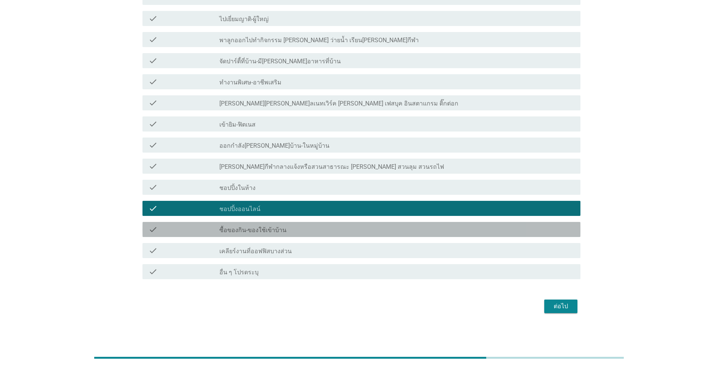
click at [329, 225] on div "check_box_outline_blank ซื้อของกิน-ของใช้เข้าบ้าน" at bounding box center [396, 229] width 355 height 9
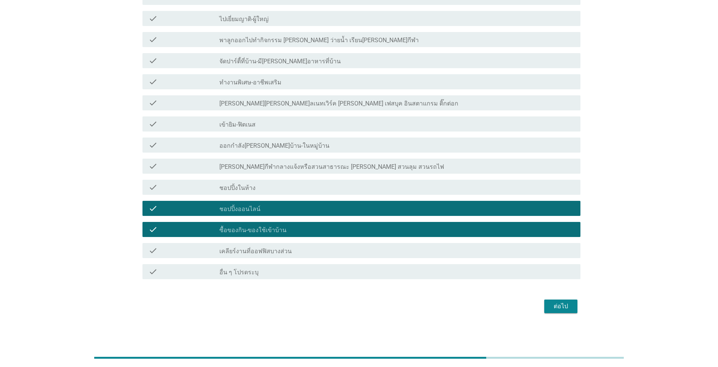
click at [371, 263] on div "ต่อไป" at bounding box center [560, 306] width 21 height 9
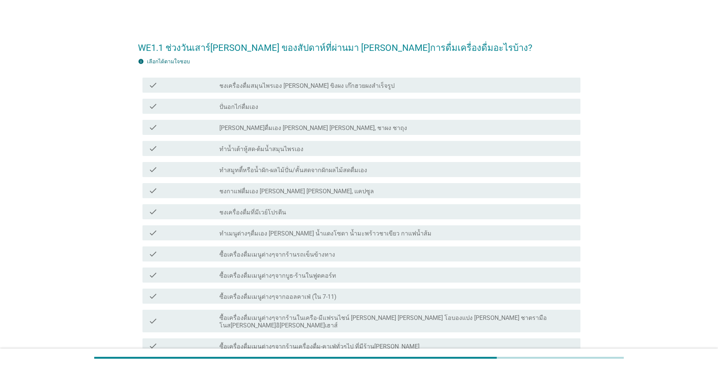
click at [324, 263] on div "check check_box_outline_blank ซื้อเครื่องดื่มเมนูต่างๆจากออลคาเฟ่ (ใน 7-11)" at bounding box center [361, 296] width 438 height 15
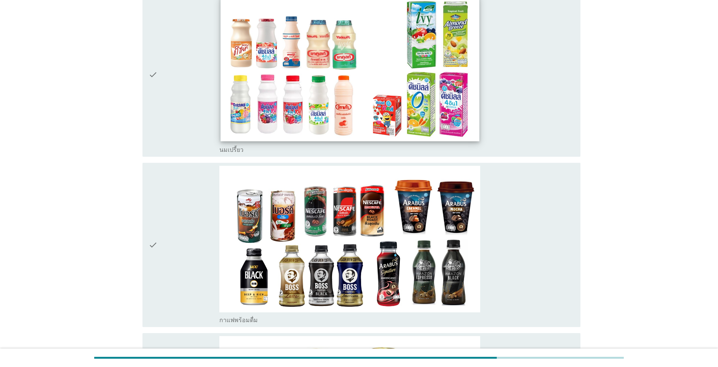
scroll to position [980, 0]
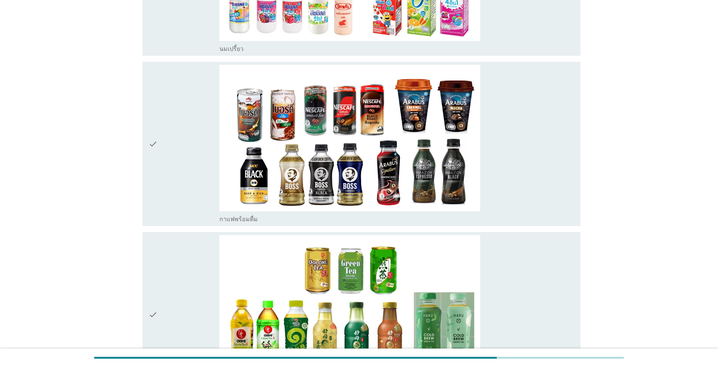
click at [154, 135] on icon "check" at bounding box center [152, 144] width 9 height 159
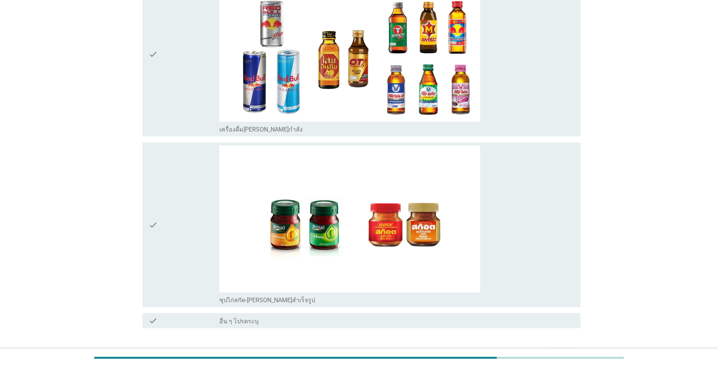
scroll to position [2476, 0]
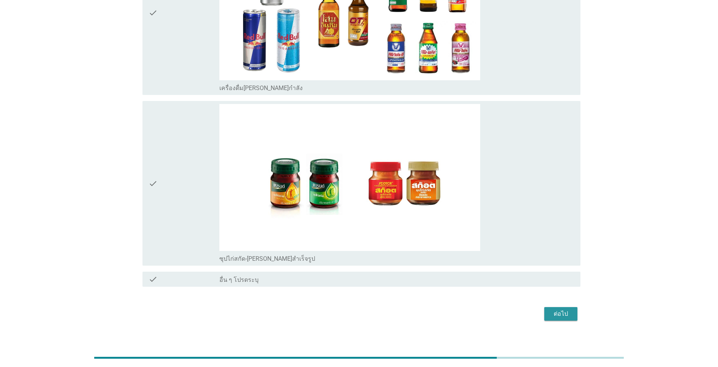
click at [371, 263] on button "ต่อไป" at bounding box center [560, 314] width 33 height 14
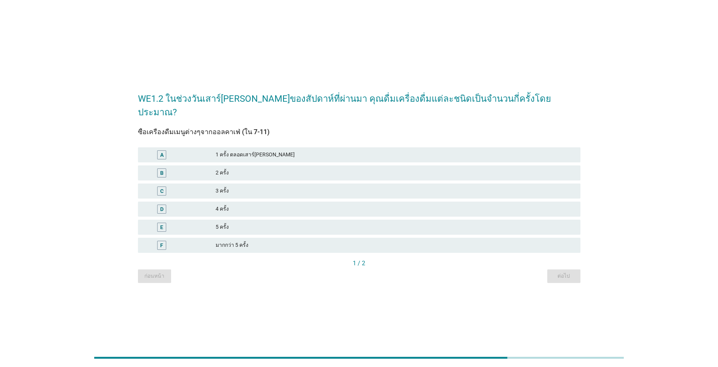
click at [289, 169] on div "2 ครั้ง" at bounding box center [395, 172] width 359 height 9
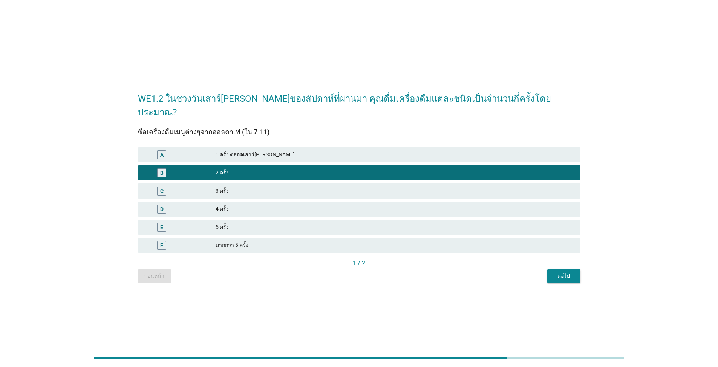
click at [371, 263] on div "ต่อไป" at bounding box center [563, 276] width 21 height 8
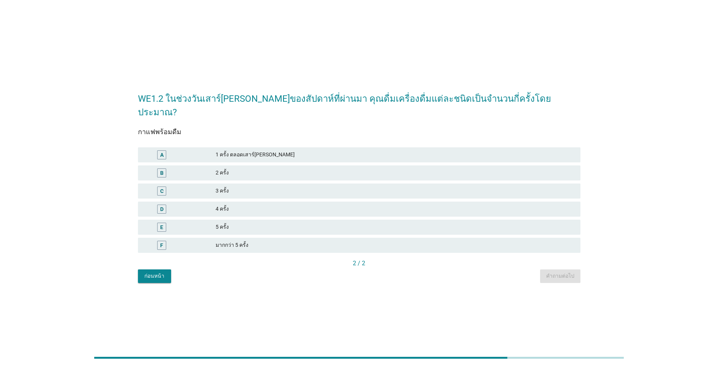
click at [238, 171] on div "B 2 ครั้ง" at bounding box center [359, 172] width 442 height 15
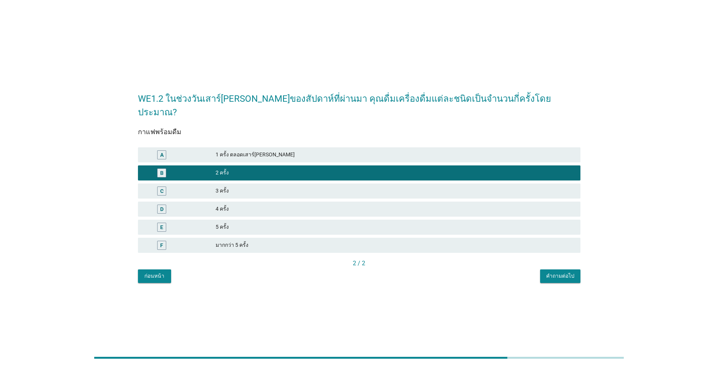
click at [371, 263] on div "คำถามต่อไป" at bounding box center [560, 276] width 28 height 8
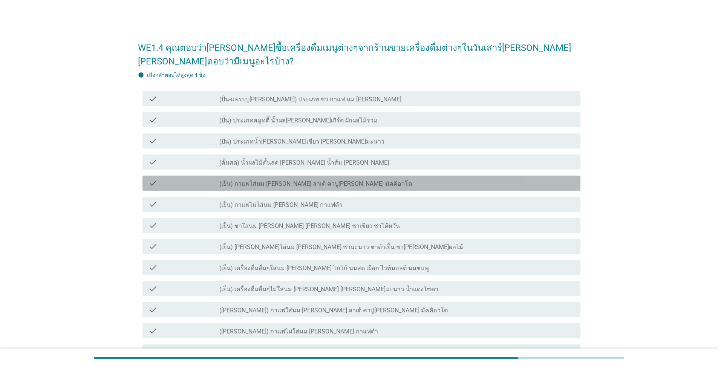
click at [269, 180] on label "(เย็น) กาแฟใส่นม [PERSON_NAME] ลาเต้ คาปู[PERSON_NAME] มัคคิอาโต" at bounding box center [315, 184] width 193 height 8
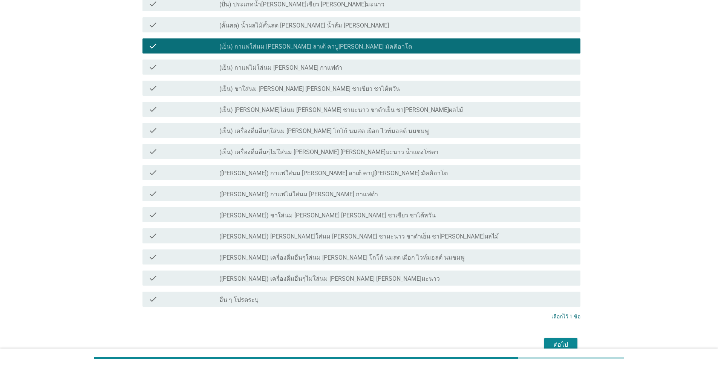
scroll to position [162, 0]
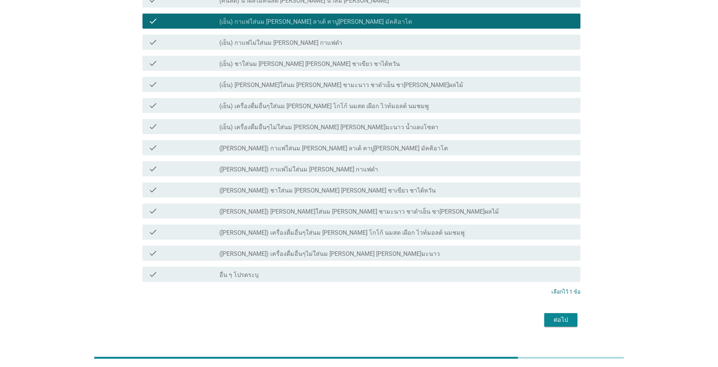
click at [371, 263] on div "ต่อไป" at bounding box center [560, 319] width 21 height 9
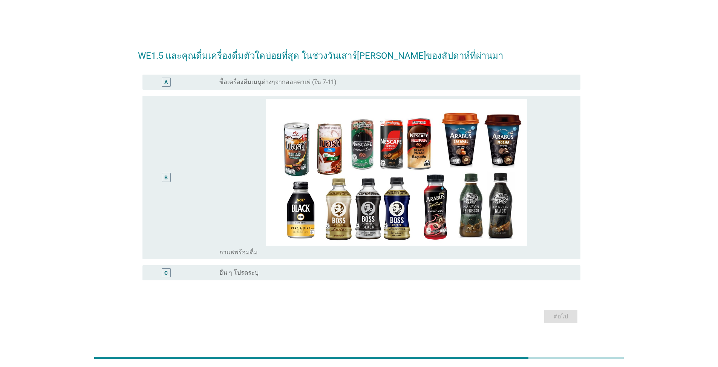
click at [182, 187] on div "B" at bounding box center [165, 178] width 35 height 158
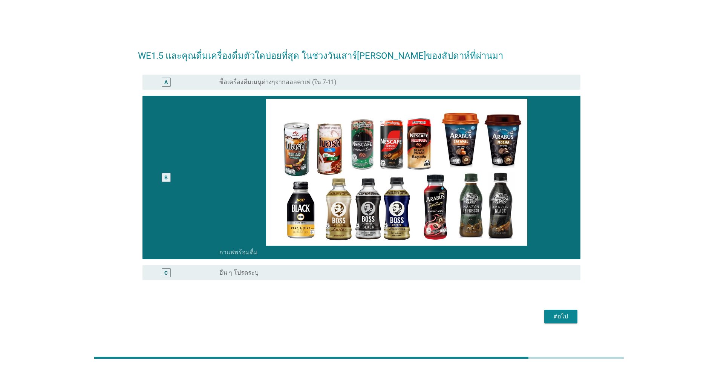
click at [371, 263] on button "ต่อไป" at bounding box center [560, 317] width 33 height 14
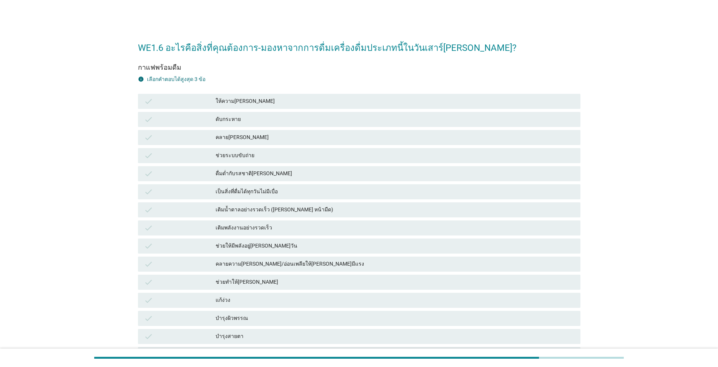
click at [244, 263] on div "แก้ง่วง" at bounding box center [395, 300] width 359 height 9
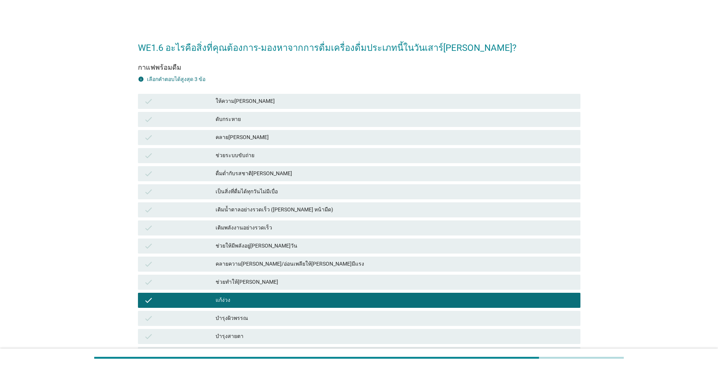
click at [244, 175] on div "ดื่มด่ำกับรสชาติ[PERSON_NAME]" at bounding box center [395, 173] width 359 height 9
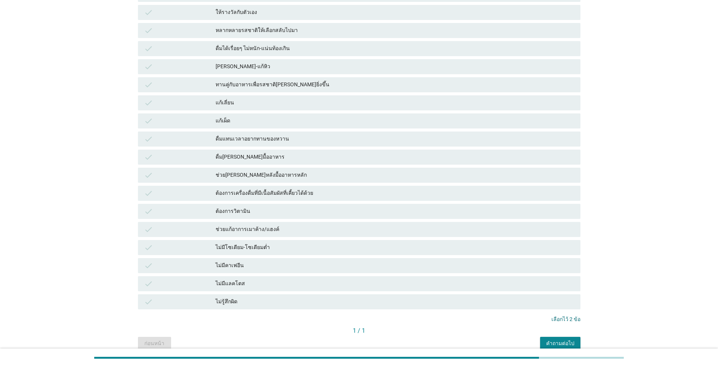
scroll to position [413, 0]
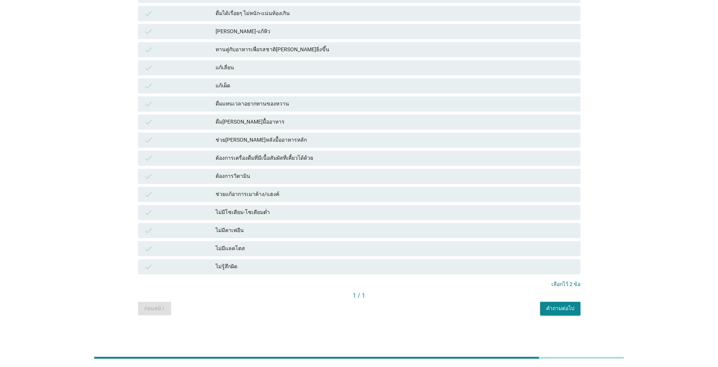
click at [371, 263] on div "คำถามต่อไป" at bounding box center [560, 309] width 28 height 8
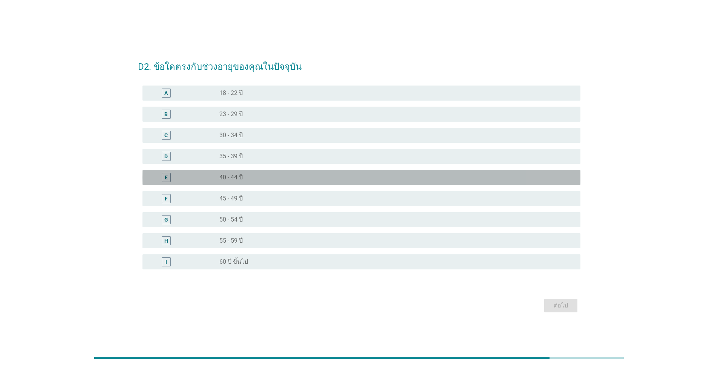
click at [244, 173] on div "E radio_button_unchecked 40 - 44 ปี" at bounding box center [361, 177] width 438 height 15
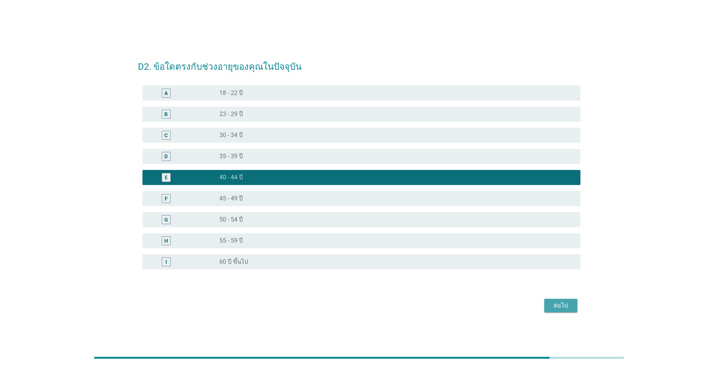
click at [371, 263] on div "ต่อไป" at bounding box center [560, 305] width 21 height 9
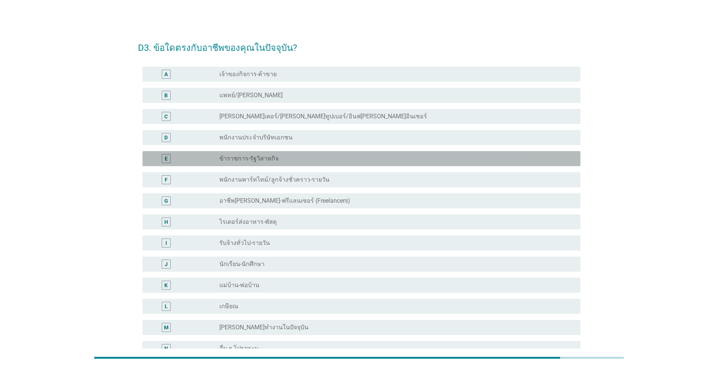
click at [269, 155] on label "ข้าราชการ-รัฐวิสาหกิจ" at bounding box center [248, 159] width 59 height 8
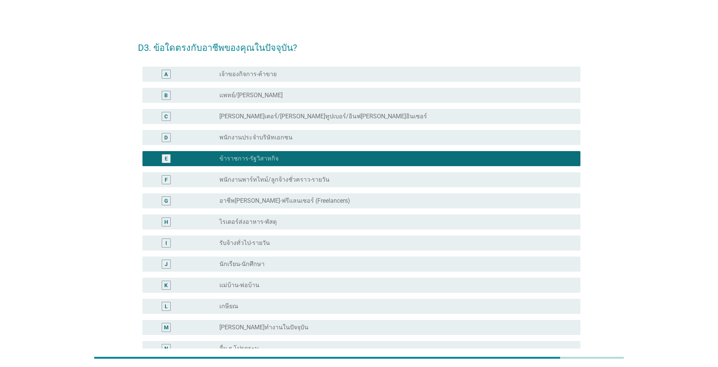
scroll to position [86, 0]
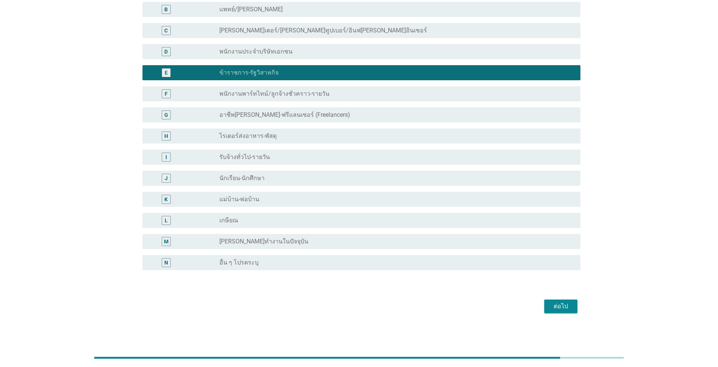
click at [371, 263] on div "ต่อไป" at bounding box center [359, 306] width 442 height 18
click at [371, 263] on div "ต่อไป" at bounding box center [560, 306] width 21 height 9
